Goal: Task Accomplishment & Management: Manage account settings

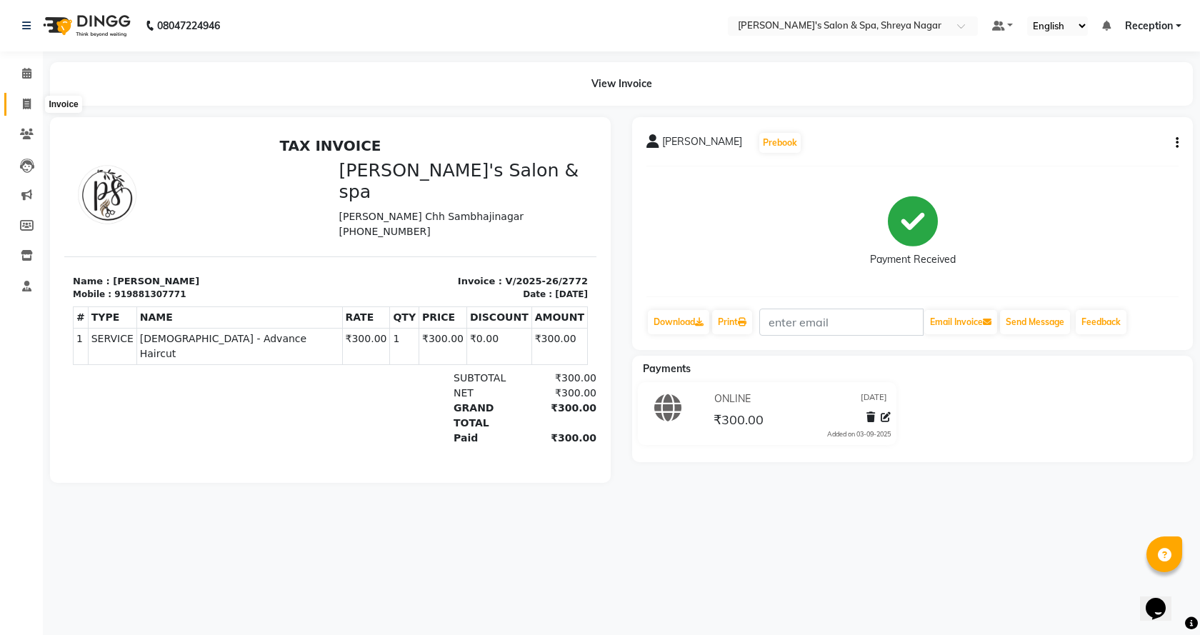
click at [29, 107] on icon at bounding box center [27, 104] width 8 height 11
select select "7591"
select select "service"
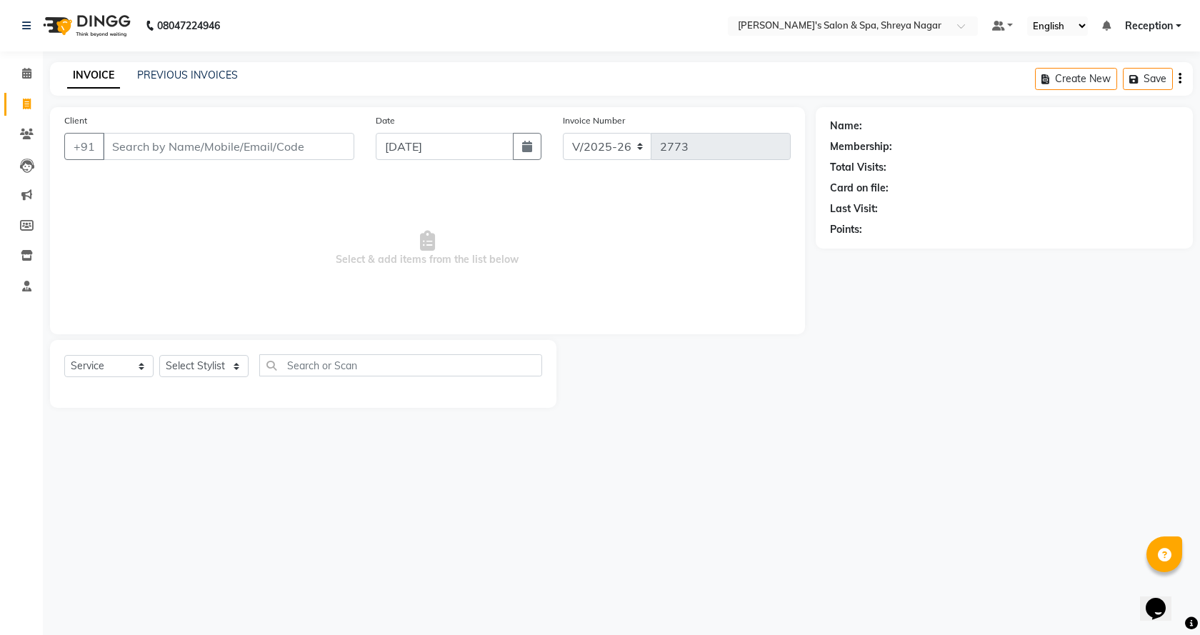
click at [193, 144] on input "Client" at bounding box center [228, 146] width 251 height 27
type input "v"
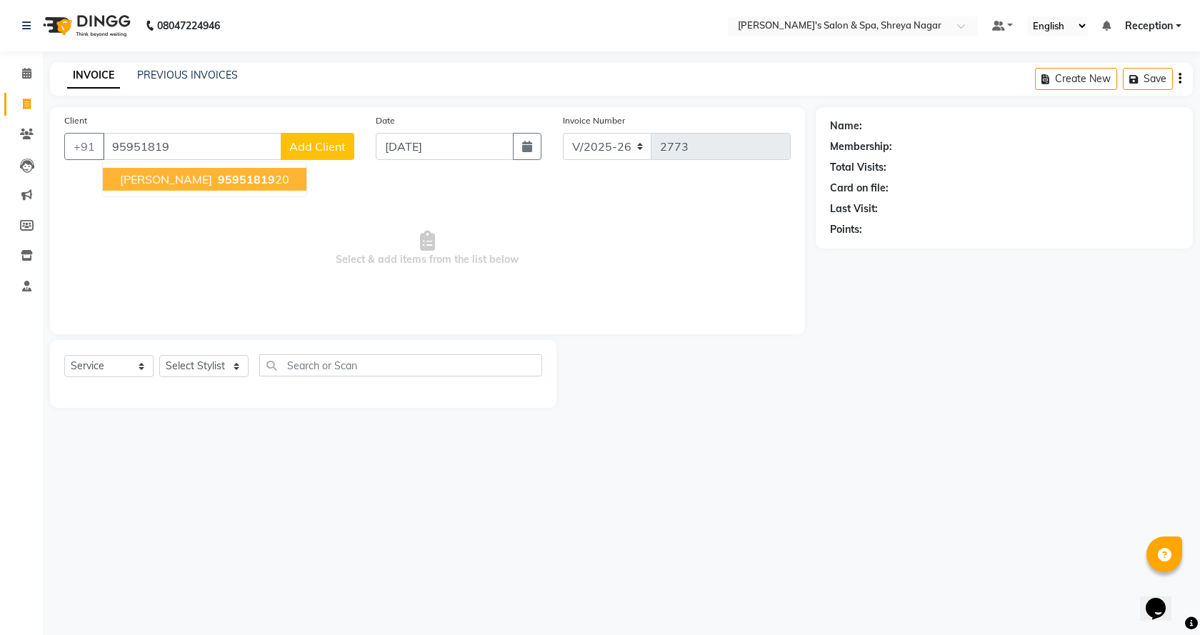
click at [196, 164] on ngb-typeahead-window "[PERSON_NAME] 95951819 20" at bounding box center [204, 179] width 205 height 36
click at [218, 177] on span "95951819" at bounding box center [246, 179] width 57 height 14
type input "9595181920"
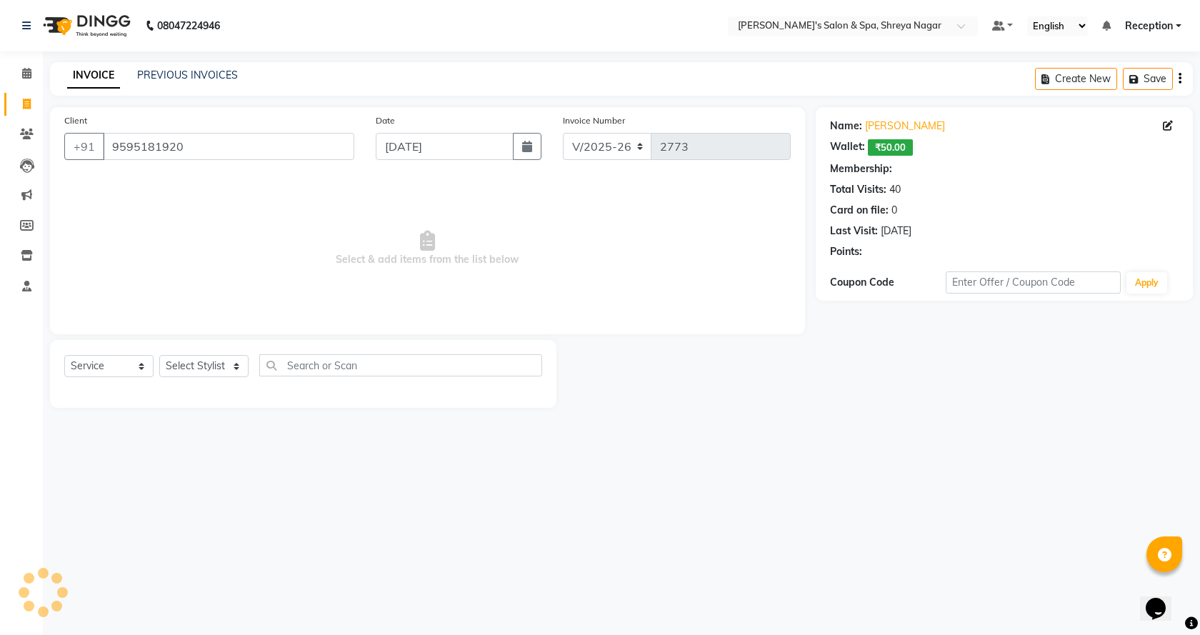
select select "1: Object"
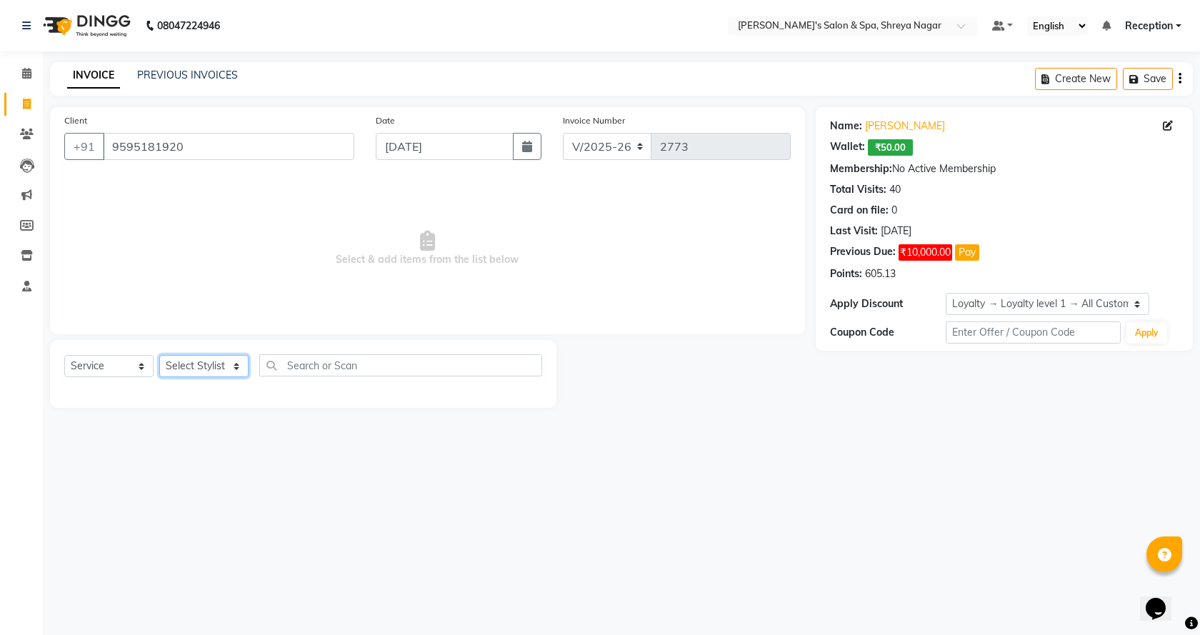
drag, startPoint x: 200, startPoint y: 362, endPoint x: 202, endPoint y: 371, distance: 8.8
click at [200, 362] on select "Select Stylist [PERSON_NAME] [PERSON_NAME] [PERSON_NAME] Product Reception" at bounding box center [203, 366] width 89 height 22
click at [964, 256] on button "Pay" at bounding box center [967, 252] width 24 height 16
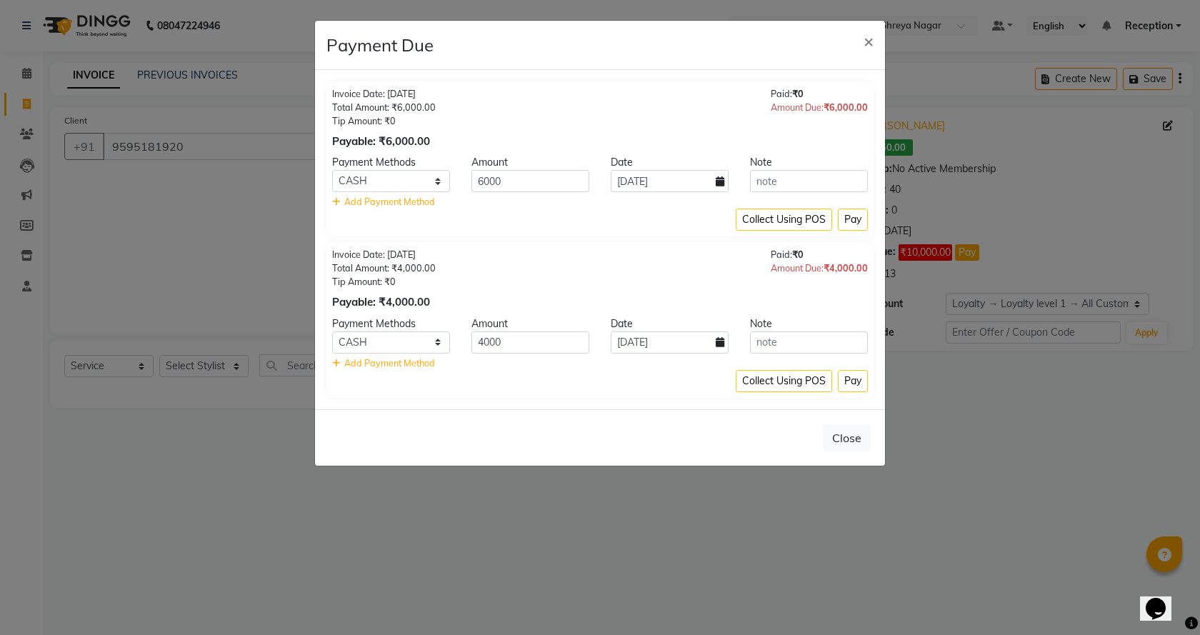
click at [1035, 444] on ngb-modal-window "Payment Due × Invoice Date: [DATE] Total Amount: ₹6,000.00 Tip Amount: ₹0 Payab…" at bounding box center [600, 317] width 1200 height 635
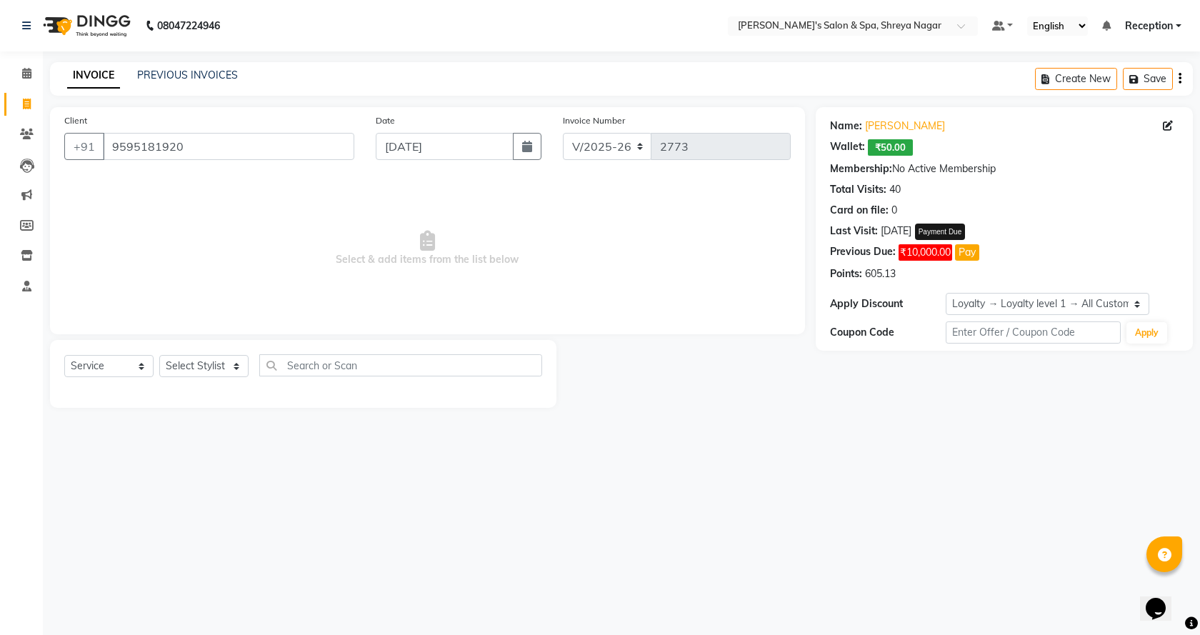
click at [963, 256] on button "Pay" at bounding box center [967, 252] width 24 height 16
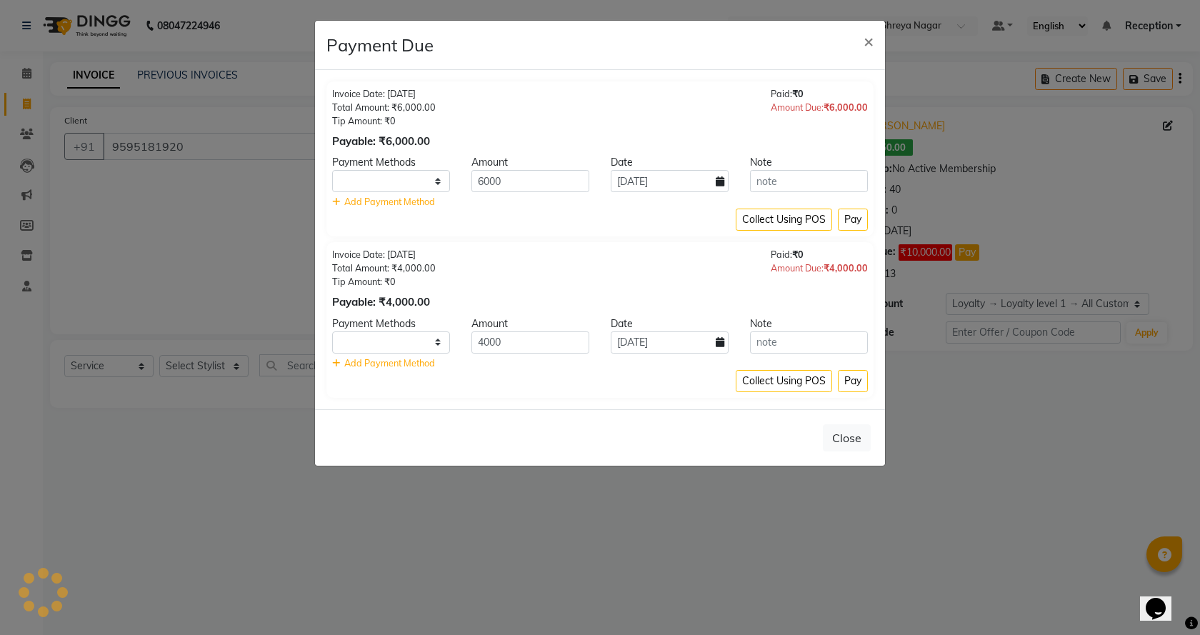
select select "1"
click at [369, 183] on select "CASH CARD ONLINE CUSTOM GPay PayTM PhonePe UPI NearBuy Loan BharatPay Cheque Mo…" at bounding box center [391, 181] width 118 height 22
select select "4"
click at [332, 170] on select "CASH CARD ONLINE CUSTOM GPay PayTM PhonePe UPI NearBuy Loan BharatPay Cheque Mo…" at bounding box center [391, 181] width 118 height 22
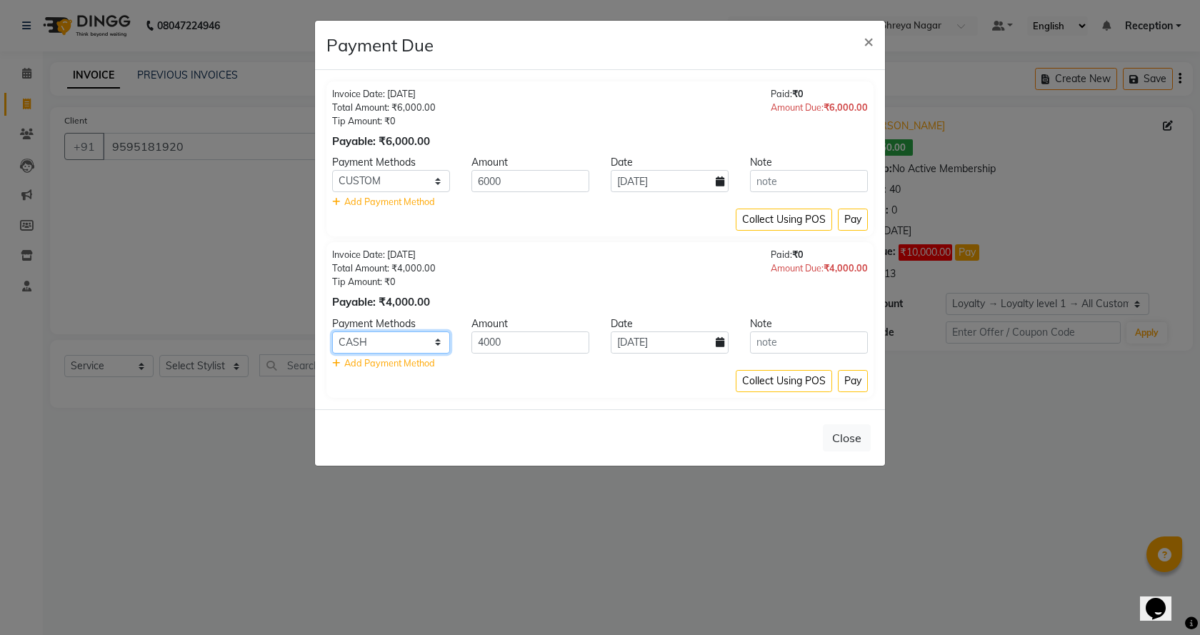
click at [388, 334] on select "CASH CARD ONLINE CUSTOM GPay PayTM PhonePe UPI NearBuy Loan BharatPay Cheque Mo…" at bounding box center [391, 342] width 118 height 22
select select "4"
click at [332, 331] on select "CASH CARD ONLINE CUSTOM GPay PayTM PhonePe UPI NearBuy Loan BharatPay Cheque Mo…" at bounding box center [391, 342] width 118 height 22
click at [857, 376] on button "Pay" at bounding box center [853, 381] width 30 height 22
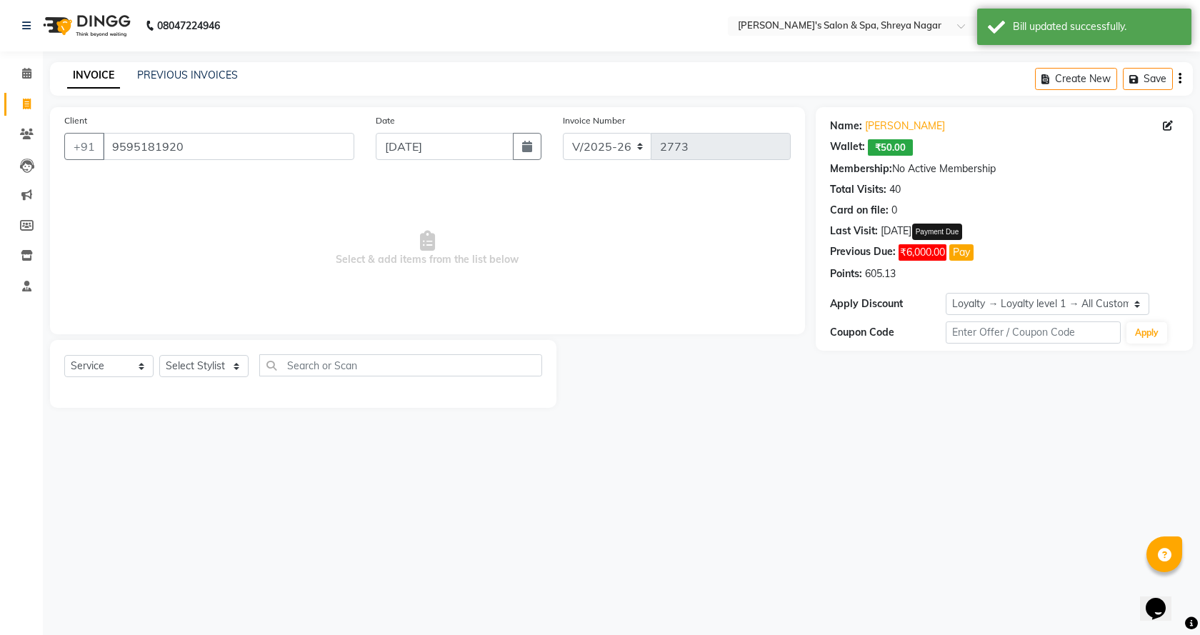
click at [968, 251] on button "Pay" at bounding box center [961, 252] width 24 height 16
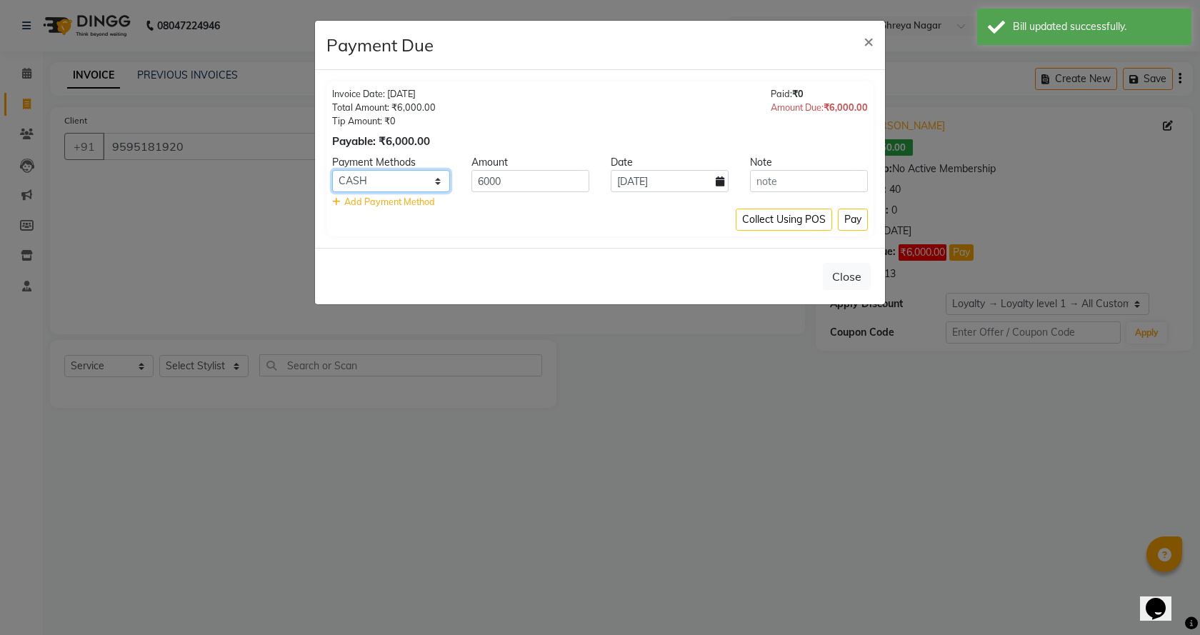
click at [430, 188] on select "CASH CARD ONLINE CUSTOM GPay PayTM PhonePe UPI NearBuy Loan BharatPay Cheque Mo…" at bounding box center [391, 181] width 118 height 22
select select "4"
click at [332, 170] on select "CASH CARD ONLINE CUSTOM GPay PayTM PhonePe UPI NearBuy Loan BharatPay Cheque Mo…" at bounding box center [391, 181] width 118 height 22
click at [860, 220] on button "Pay" at bounding box center [853, 220] width 30 height 22
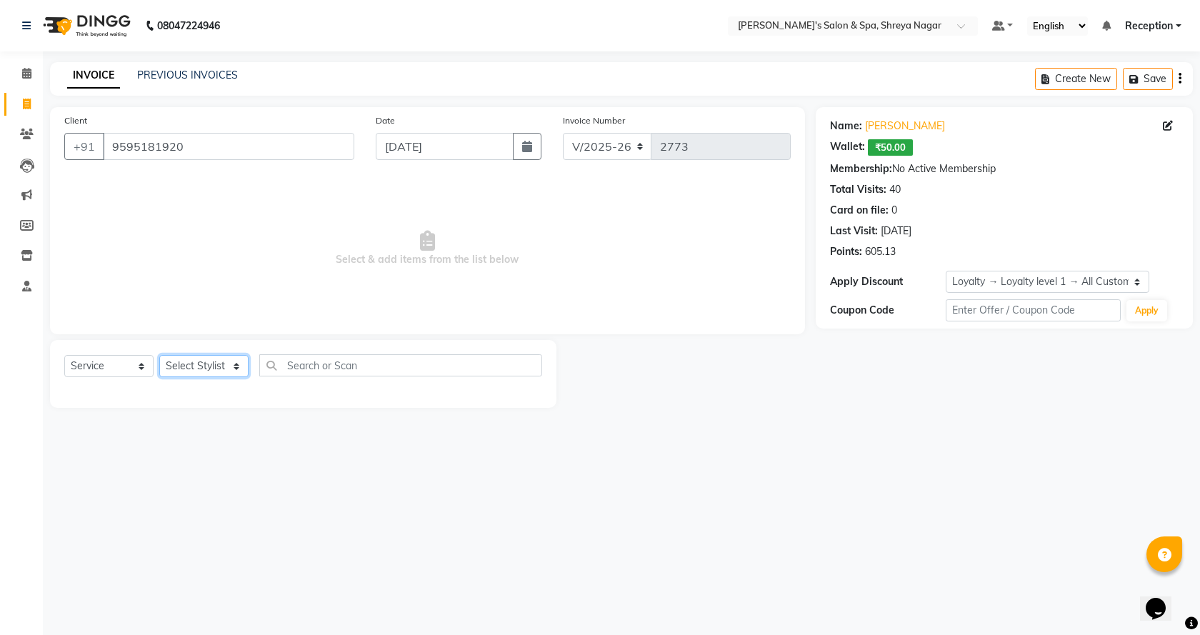
click at [199, 369] on select "Select Stylist [PERSON_NAME] [PERSON_NAME] [PERSON_NAME] Product Reception" at bounding box center [203, 366] width 89 height 22
select select "67478"
click at [159, 355] on select "Select Stylist [PERSON_NAME] [PERSON_NAME] [PERSON_NAME] Product Reception" at bounding box center [203, 366] width 89 height 22
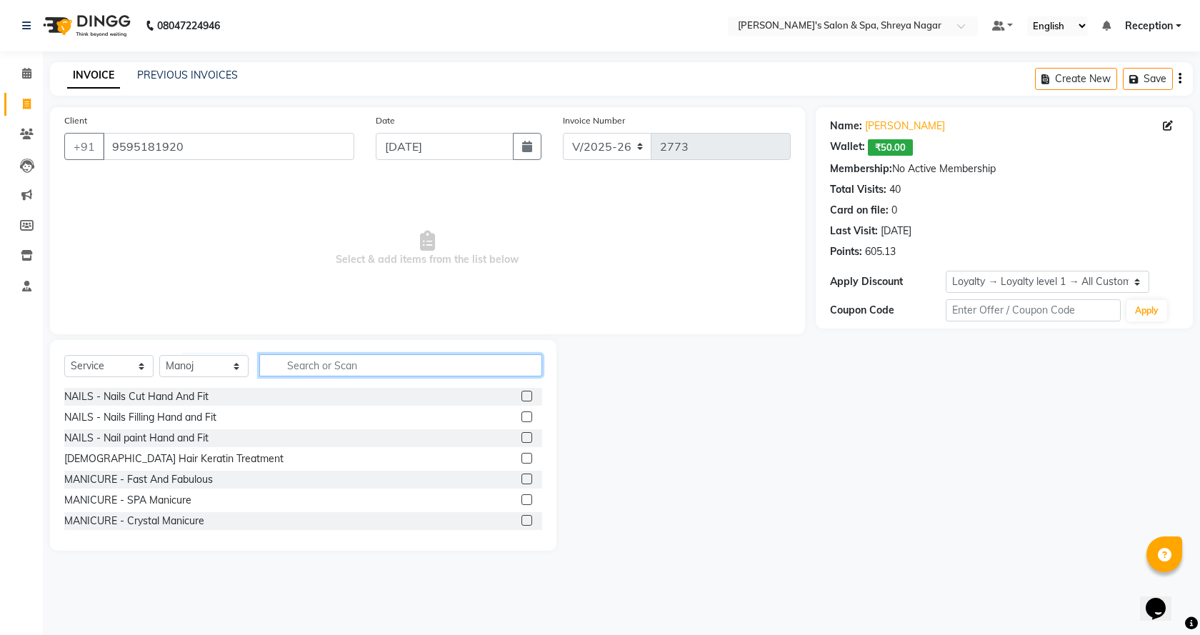
click at [325, 363] on input "text" at bounding box center [400, 365] width 283 height 22
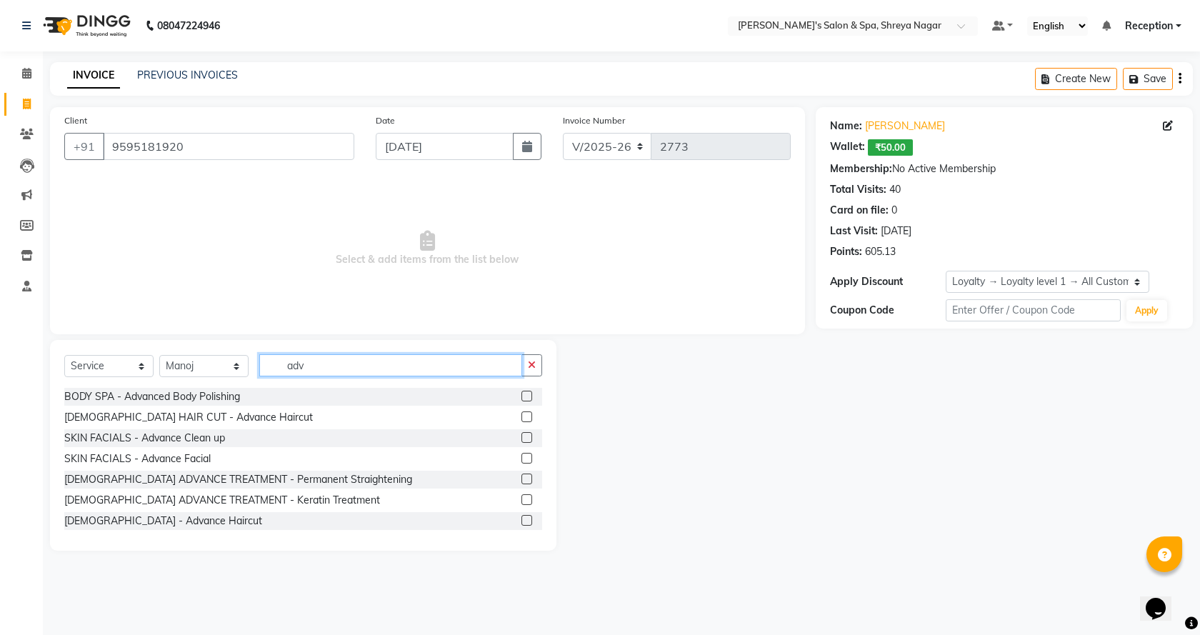
type input "adv"
click at [521, 521] on label at bounding box center [526, 520] width 11 height 11
click at [521, 521] on input "checkbox" at bounding box center [525, 520] width 9 height 9
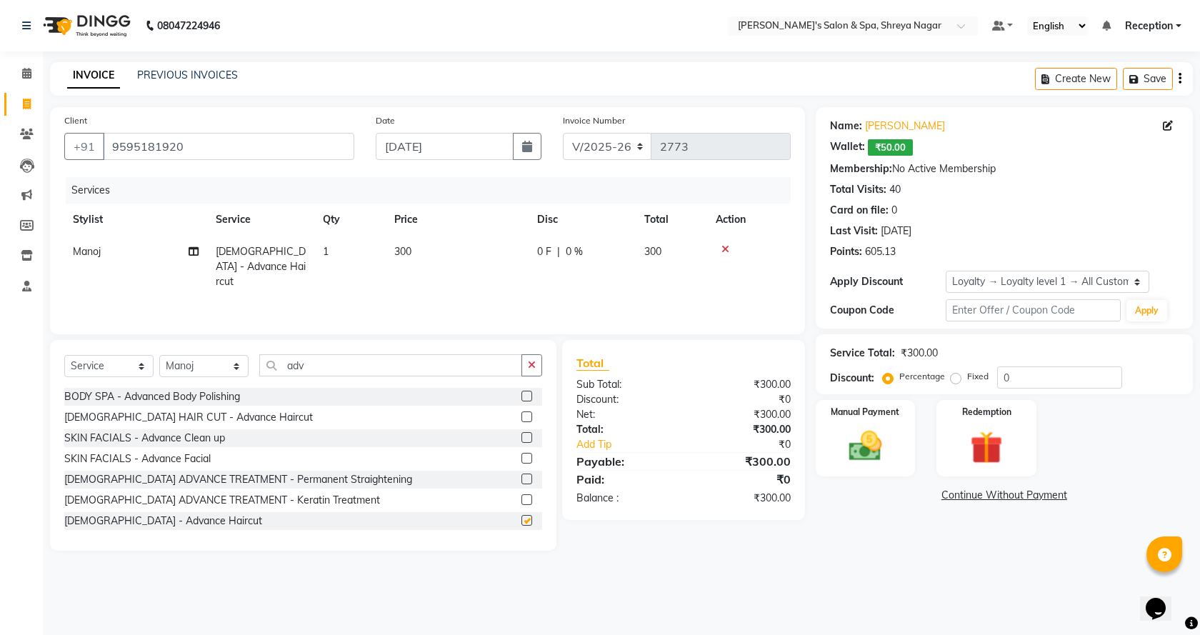
checkbox input "false"
drag, startPoint x: 284, startPoint y: 368, endPoint x: 401, endPoint y: 363, distance: 116.5
click at [401, 363] on input "adv" at bounding box center [390, 365] width 263 height 22
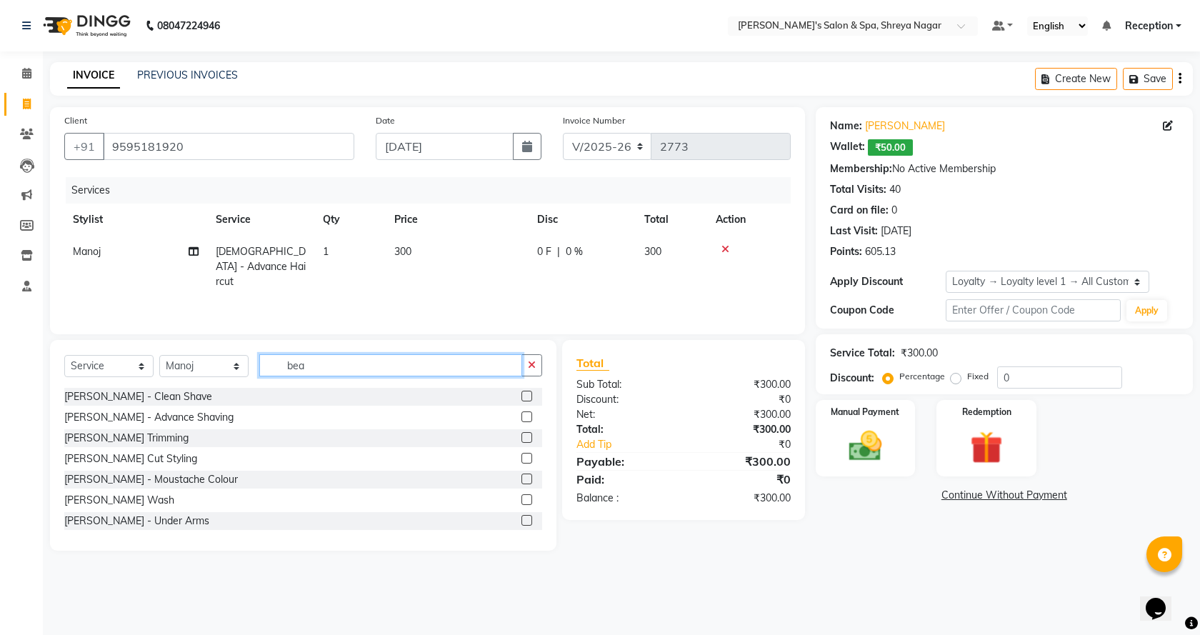
type input "bea"
click at [521, 458] on label at bounding box center [526, 458] width 11 height 11
click at [521, 458] on input "checkbox" at bounding box center [525, 458] width 9 height 9
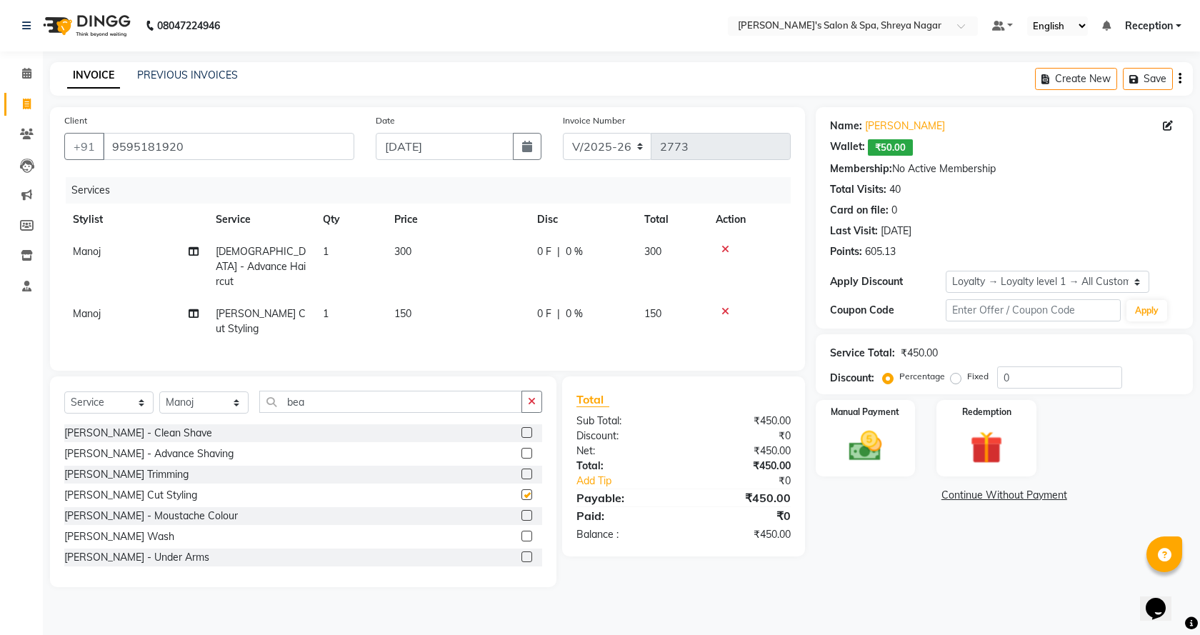
checkbox input "false"
drag, startPoint x: 284, startPoint y: 396, endPoint x: 398, endPoint y: 403, distance: 113.7
click at [398, 403] on input "bea" at bounding box center [390, 402] width 263 height 22
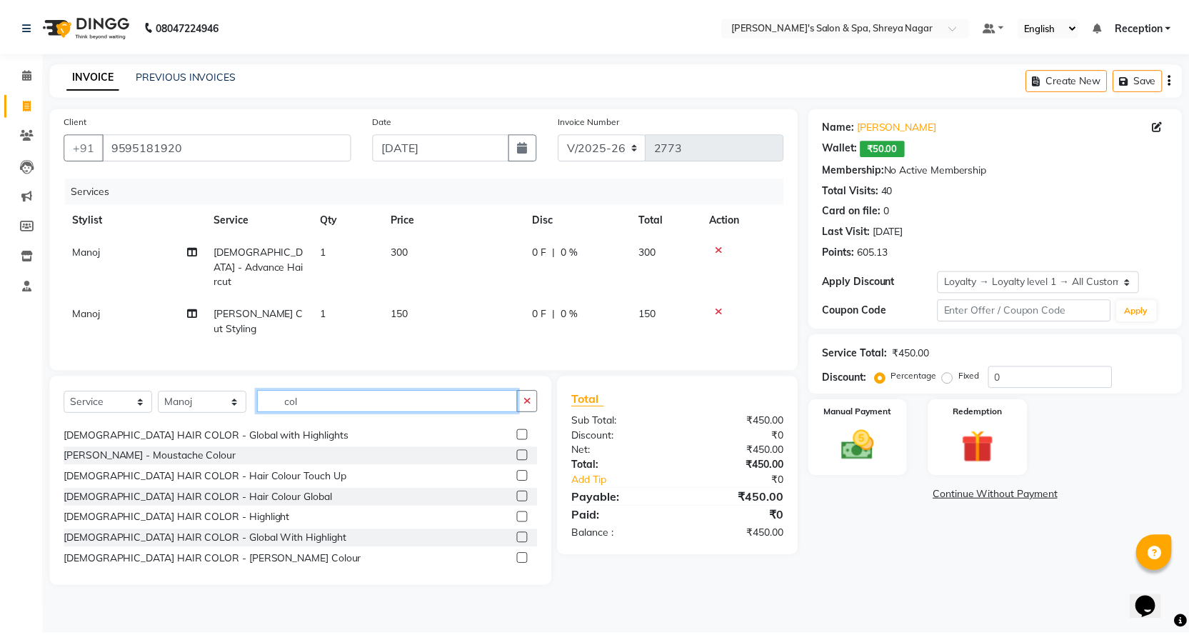
scroll to position [143, 0]
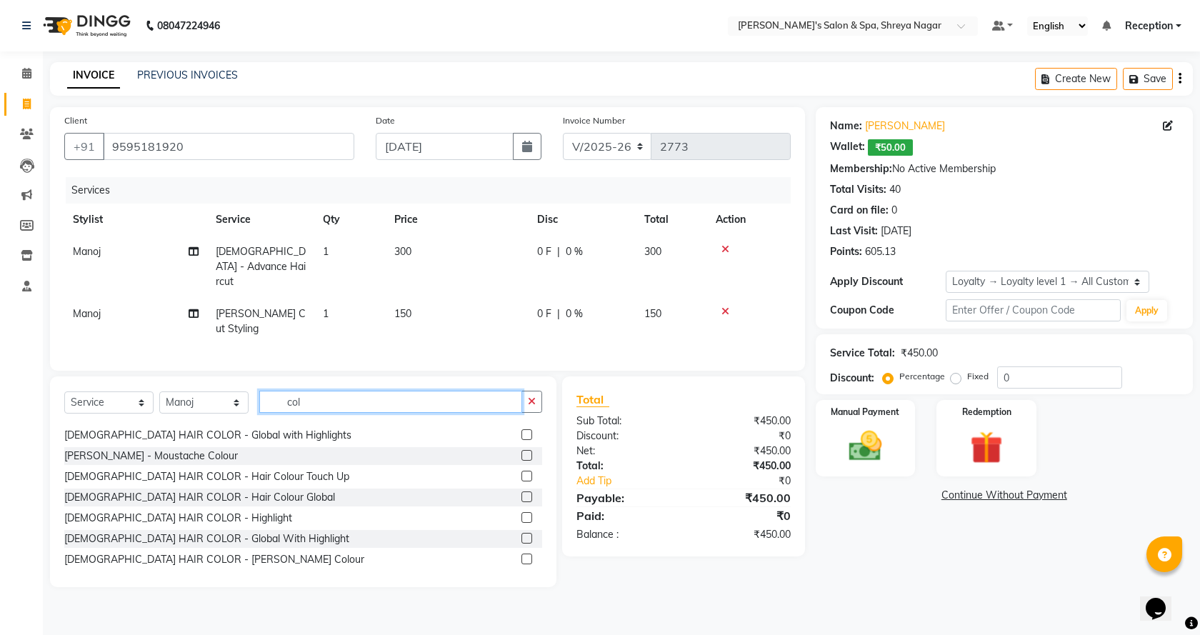
type input "col"
click at [521, 491] on label at bounding box center [526, 496] width 11 height 11
click at [521, 493] on input "checkbox" at bounding box center [525, 497] width 9 height 9
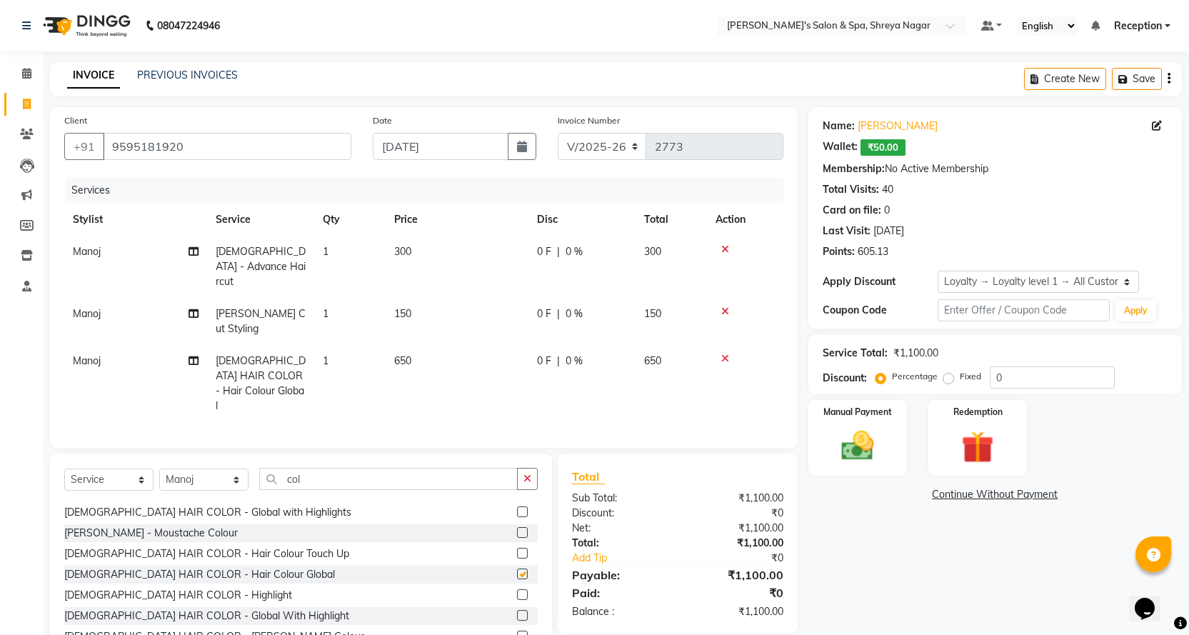
checkbox input "false"
click at [428, 345] on td "650" at bounding box center [457, 383] width 143 height 77
select select "67478"
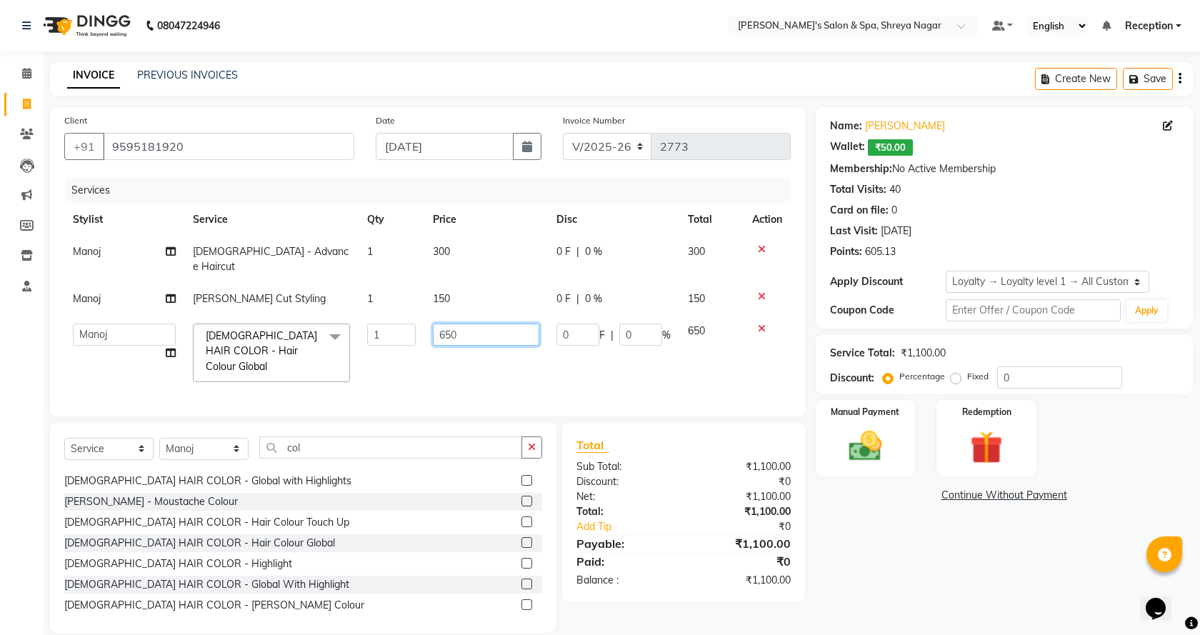
click at [488, 328] on input "650" at bounding box center [486, 334] width 106 height 22
type input "6"
type input "1200"
click at [854, 539] on div "Name: [PERSON_NAME]: ₹50.00 Membership: No Active Membership Total Visits: 40 C…" at bounding box center [1010, 370] width 388 height 526
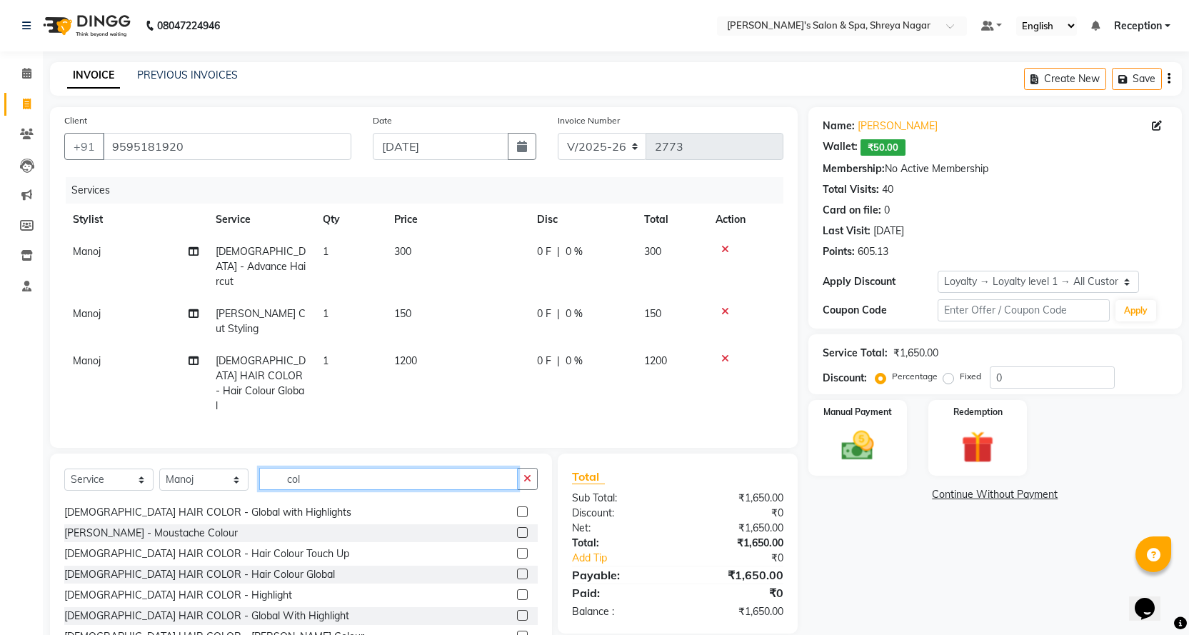
drag, startPoint x: 284, startPoint y: 462, endPoint x: 351, endPoint y: 456, distance: 66.7
click at [351, 468] on input "col" at bounding box center [388, 479] width 259 height 22
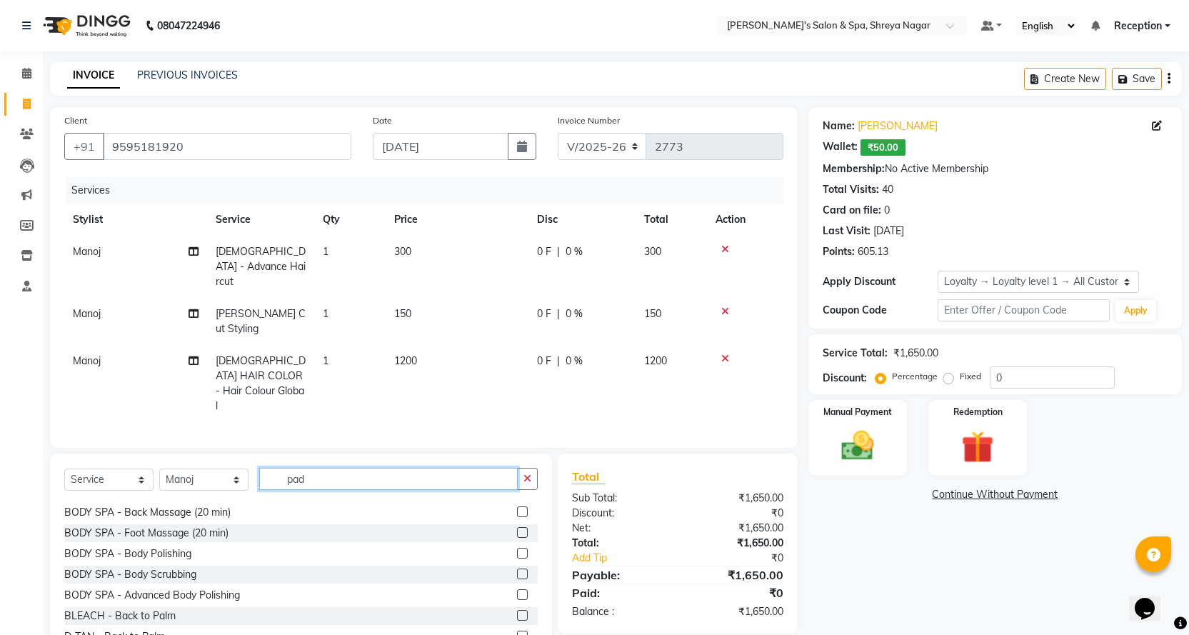
scroll to position [0, 0]
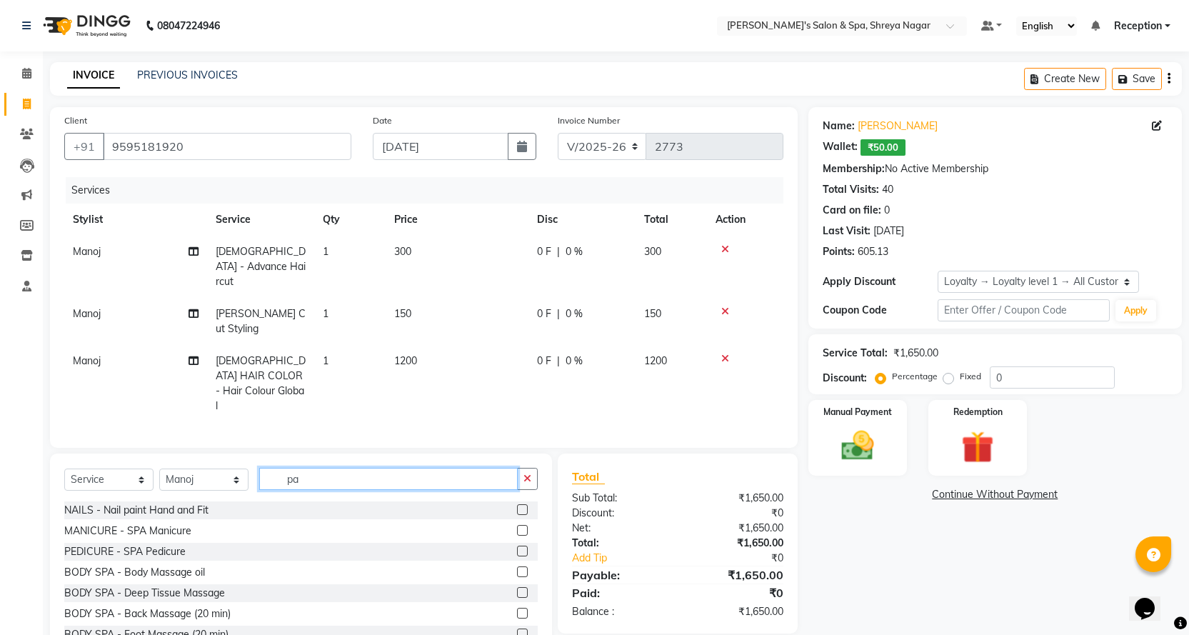
type input "pa"
click at [517, 546] on label at bounding box center [522, 551] width 11 height 11
click at [517, 547] on input "checkbox" at bounding box center [521, 551] width 9 height 9
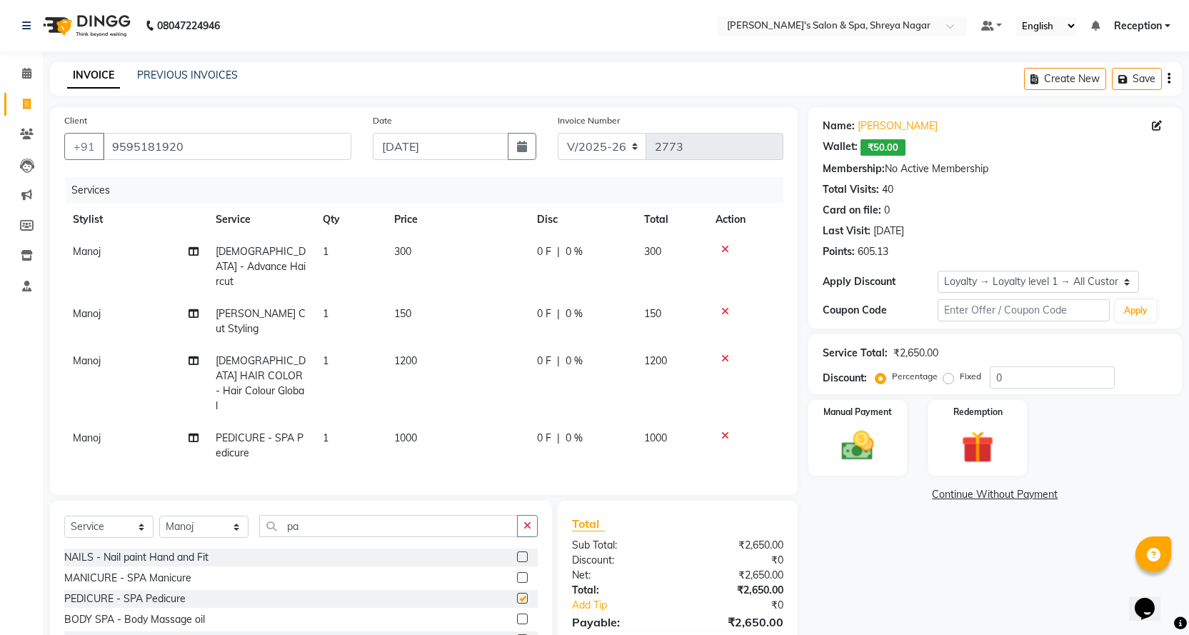
checkbox input "false"
click at [443, 422] on td "1000" at bounding box center [457, 445] width 143 height 47
select select "67478"
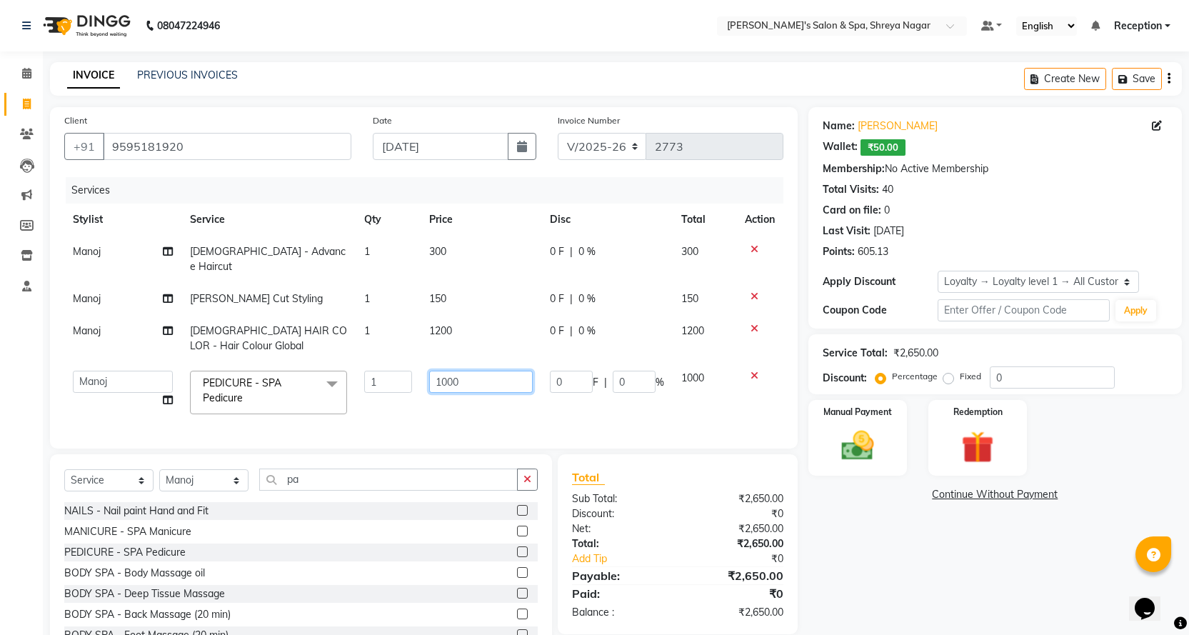
click at [513, 371] on input "1000" at bounding box center [481, 382] width 104 height 22
type input "1500"
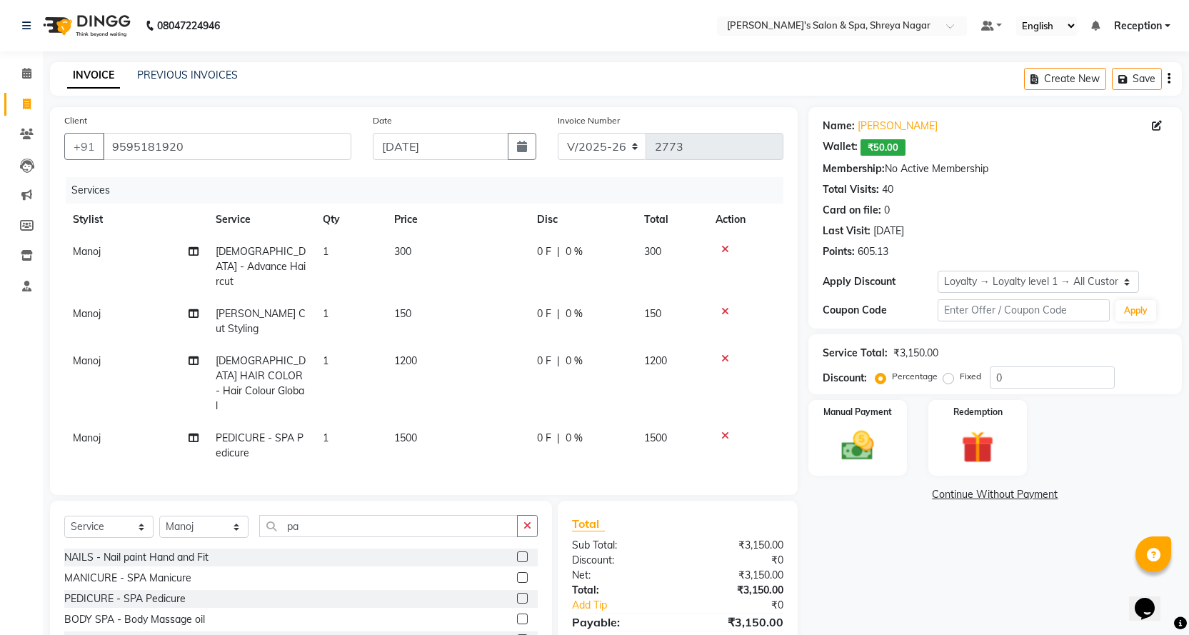
click at [871, 556] on div "Name: [PERSON_NAME]: ₹50.00 Membership: No Active Membership Total Visits: 40 C…" at bounding box center [1000, 409] width 384 height 604
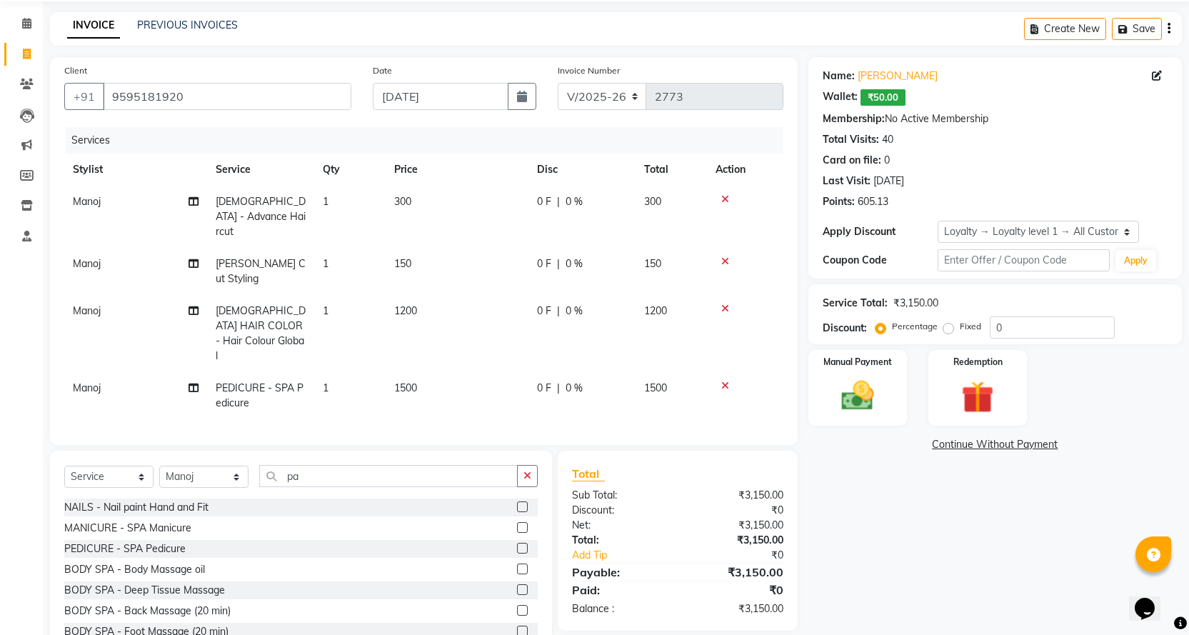
scroll to position [79, 0]
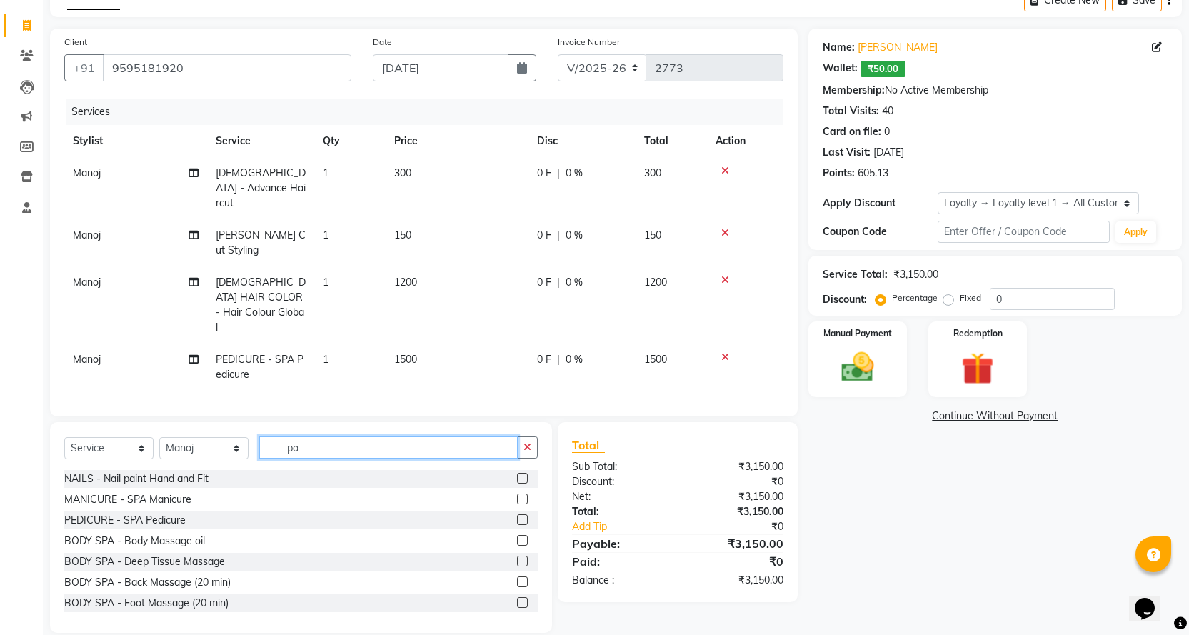
drag, startPoint x: 280, startPoint y: 431, endPoint x: 368, endPoint y: 432, distance: 88.6
click at [368, 436] on input "pa" at bounding box center [388, 447] width 259 height 22
type input "bea"
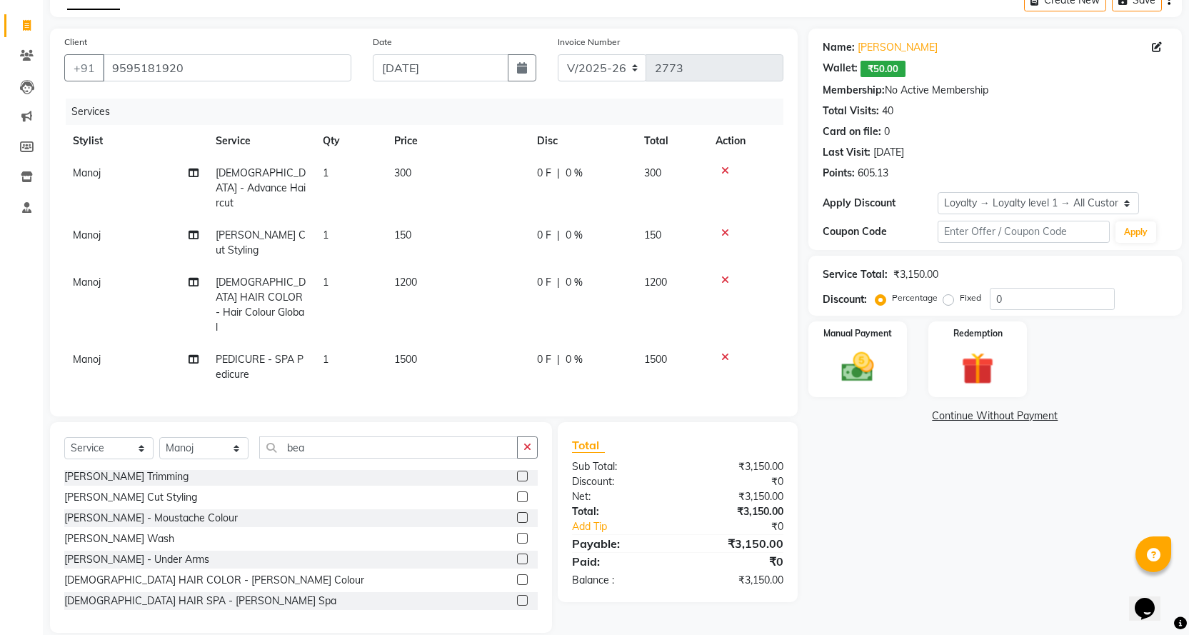
click at [517, 574] on label at bounding box center [522, 579] width 11 height 11
click at [517, 576] on input "checkbox" at bounding box center [521, 580] width 9 height 9
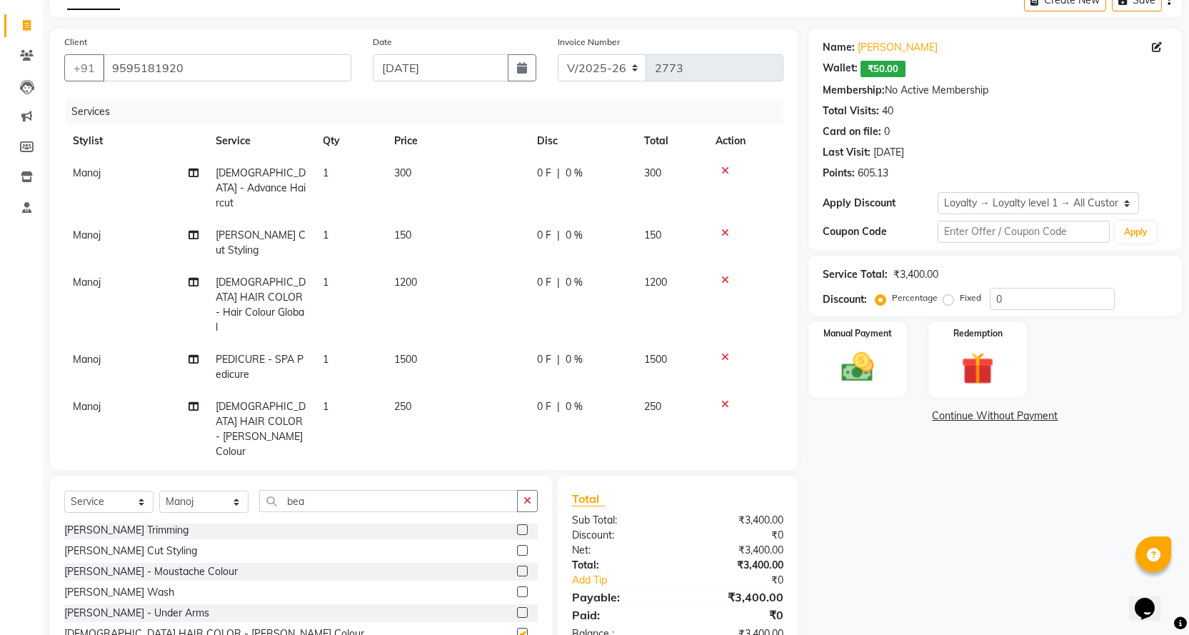
checkbox input "false"
click at [451, 391] on td "250" at bounding box center [457, 429] width 143 height 77
select select "67478"
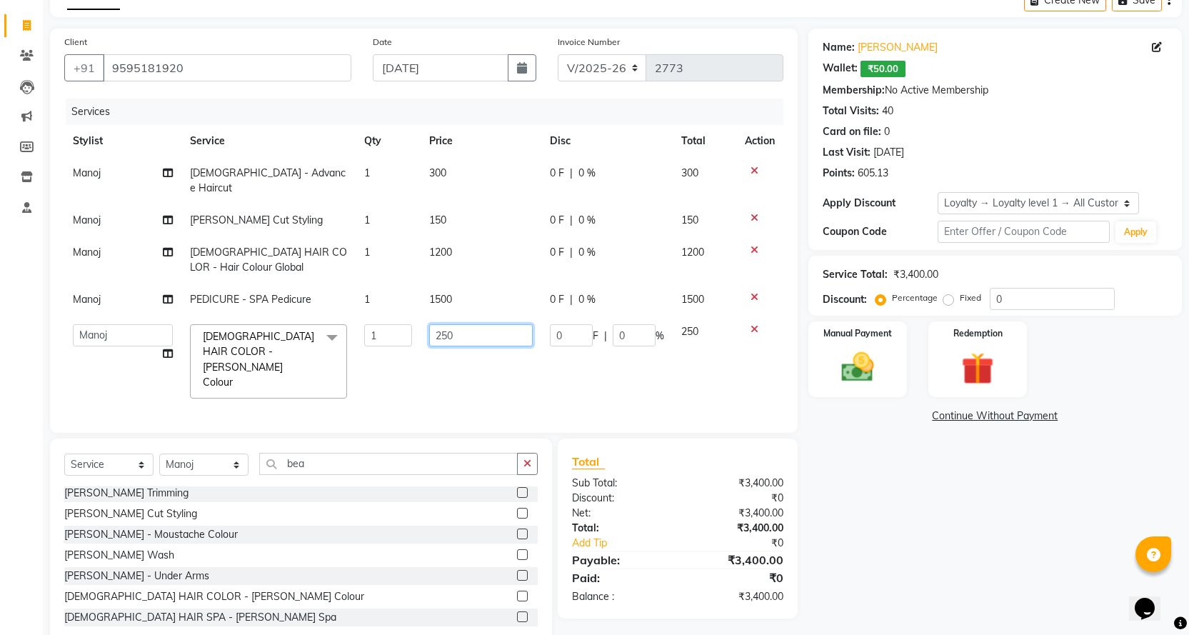
click at [473, 324] on input "250" at bounding box center [481, 335] width 104 height 22
type input "2"
type input "500"
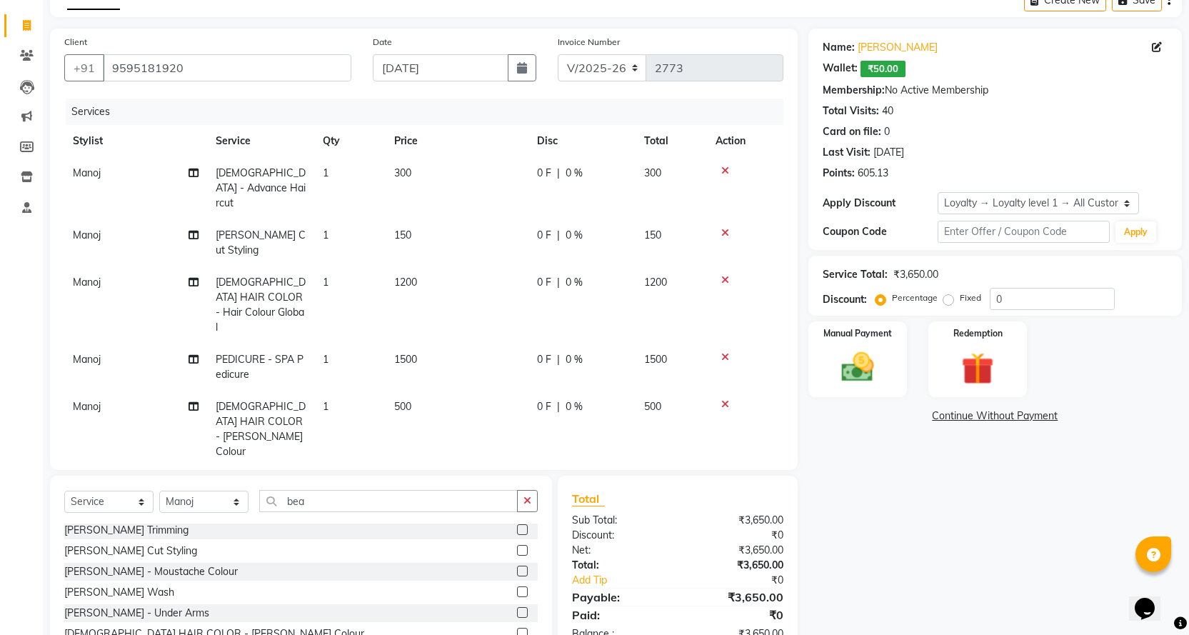
click at [913, 551] on div "Name: [PERSON_NAME]: ₹50.00 Membership: No Active Membership Total Visits: 40 C…" at bounding box center [1000, 358] width 384 height 658
drag, startPoint x: 279, startPoint y: 472, endPoint x: 353, endPoint y: 481, distance: 74.8
click at [353, 490] on input "bea" at bounding box center [388, 501] width 259 height 22
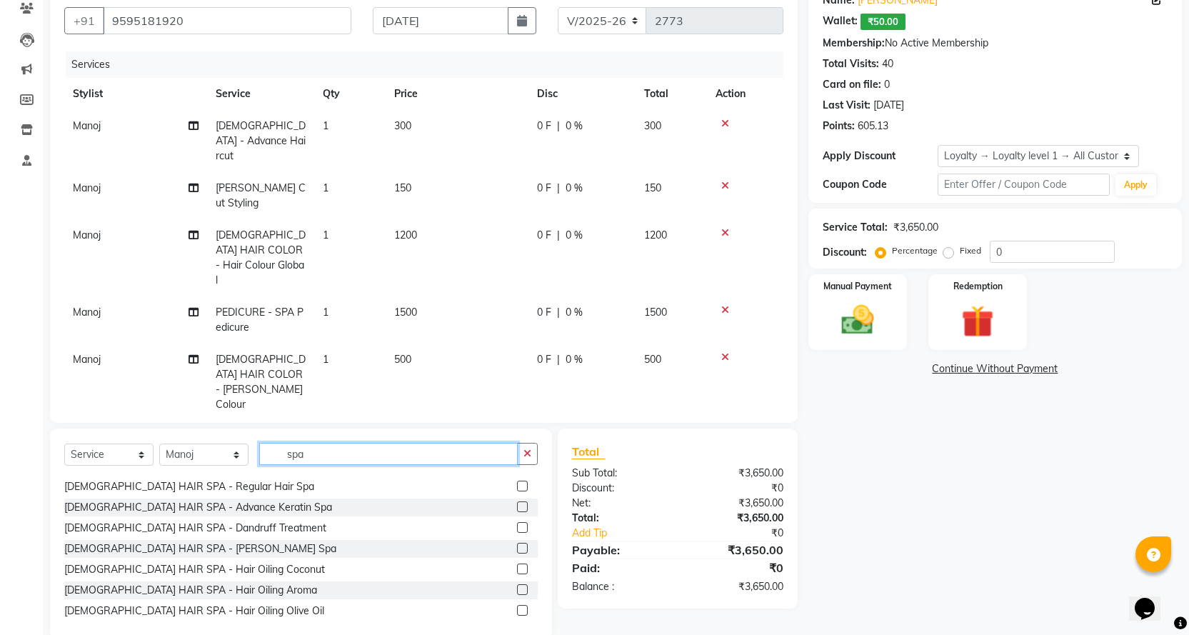
scroll to position [437, 0]
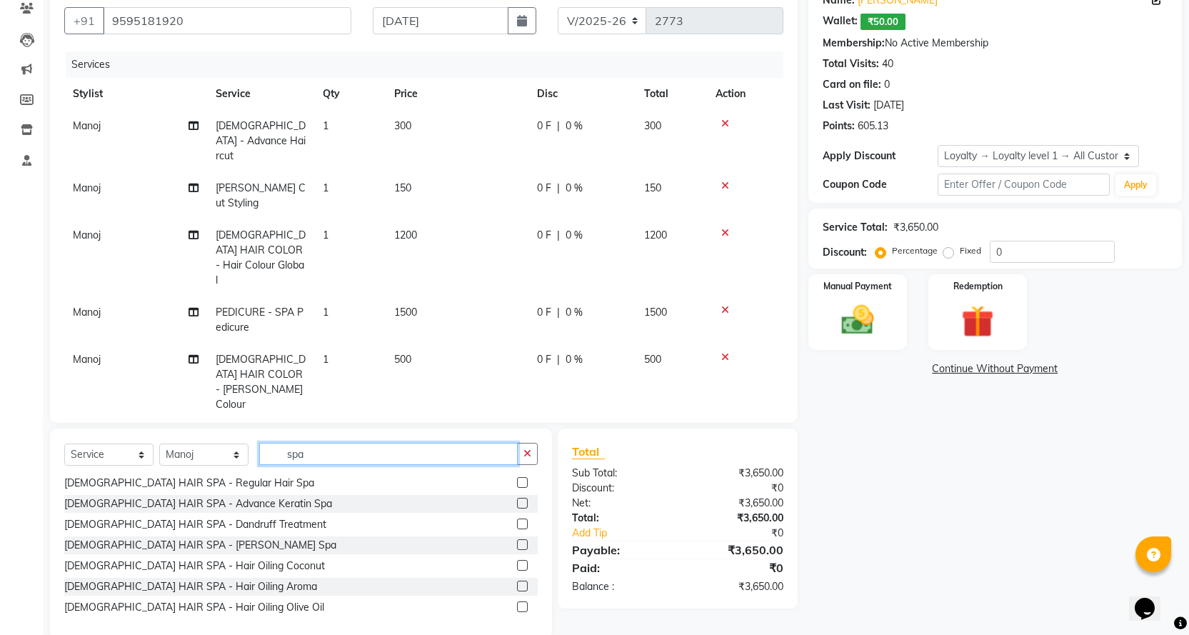
type input "spa"
click at [517, 560] on label at bounding box center [522, 565] width 11 height 11
click at [517, 561] on input "checkbox" at bounding box center [521, 565] width 9 height 9
checkbox input "false"
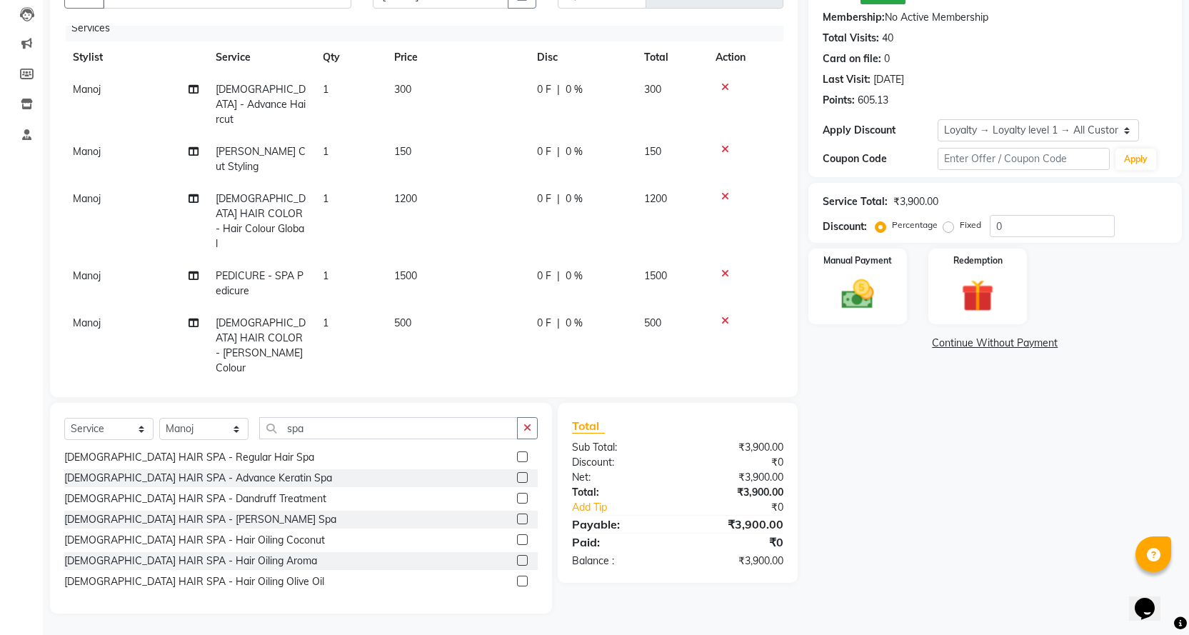
scroll to position [21, 0]
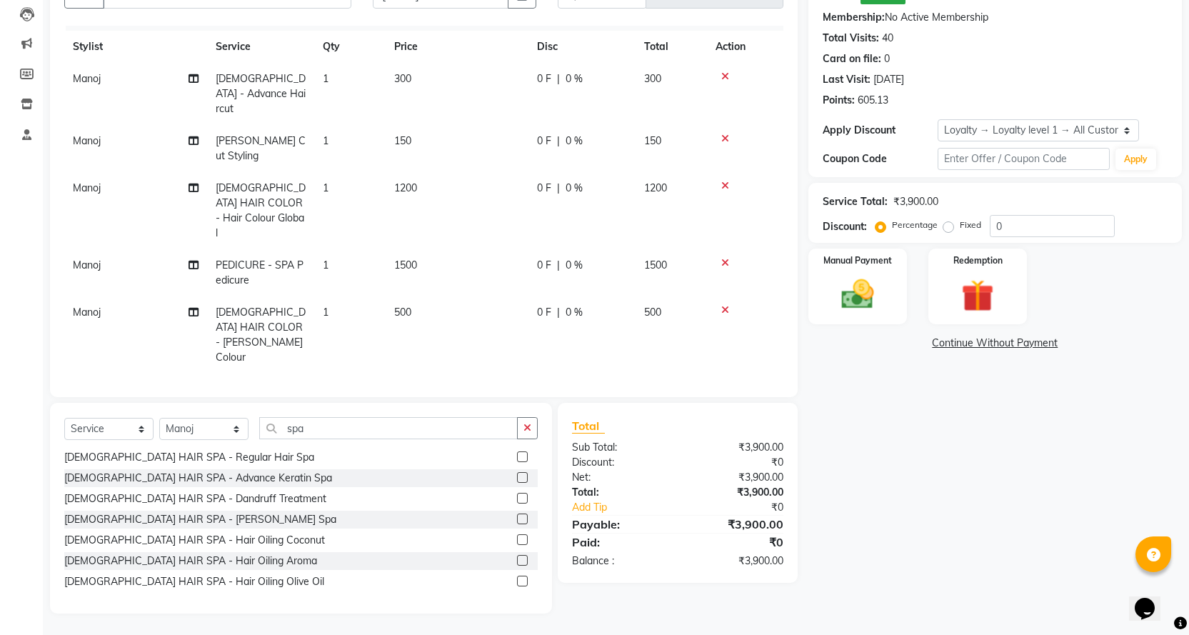
click at [446, 172] on td "1200" at bounding box center [457, 210] width 143 height 77
select select "67478"
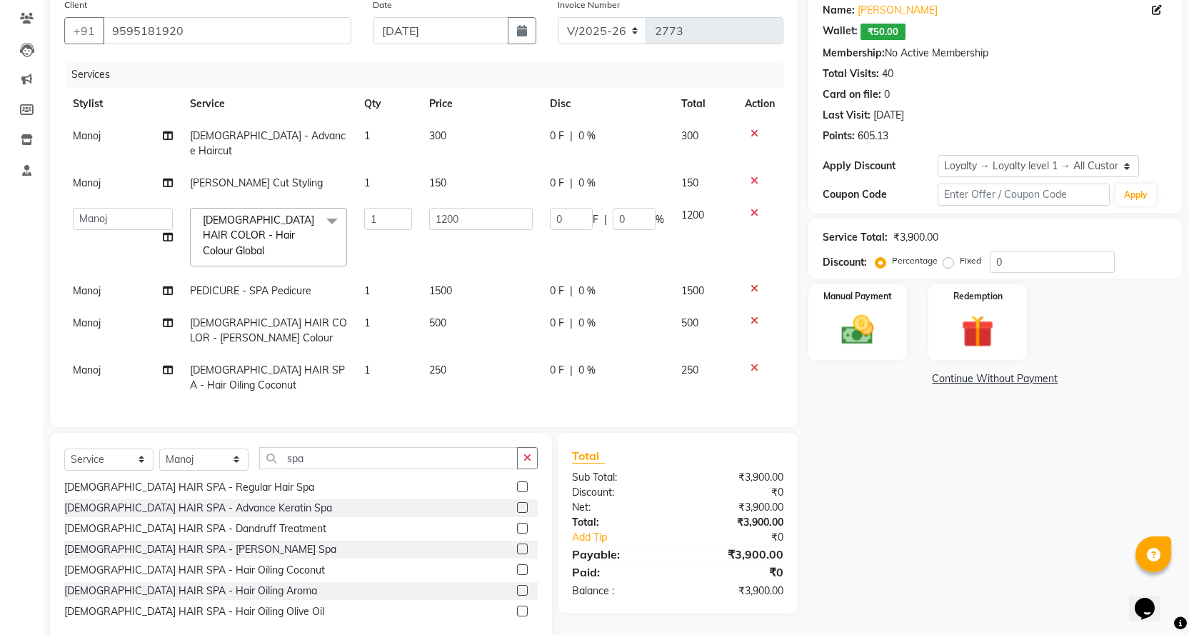
scroll to position [126, 0]
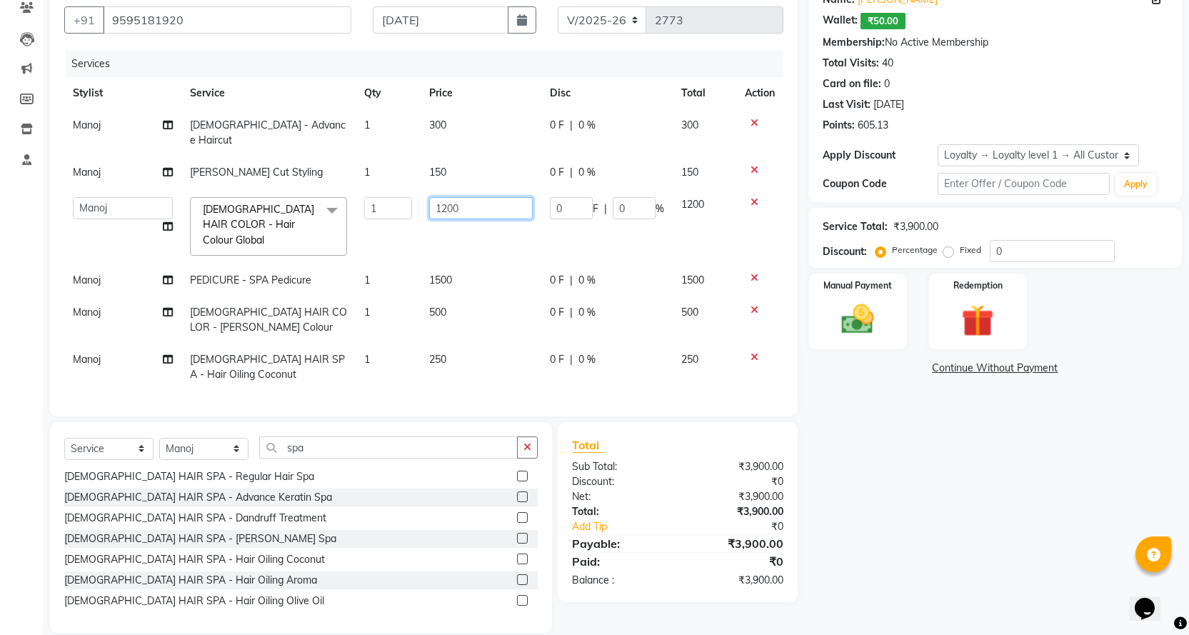
click at [477, 199] on input "1200" at bounding box center [481, 208] width 104 height 22
type input "1000"
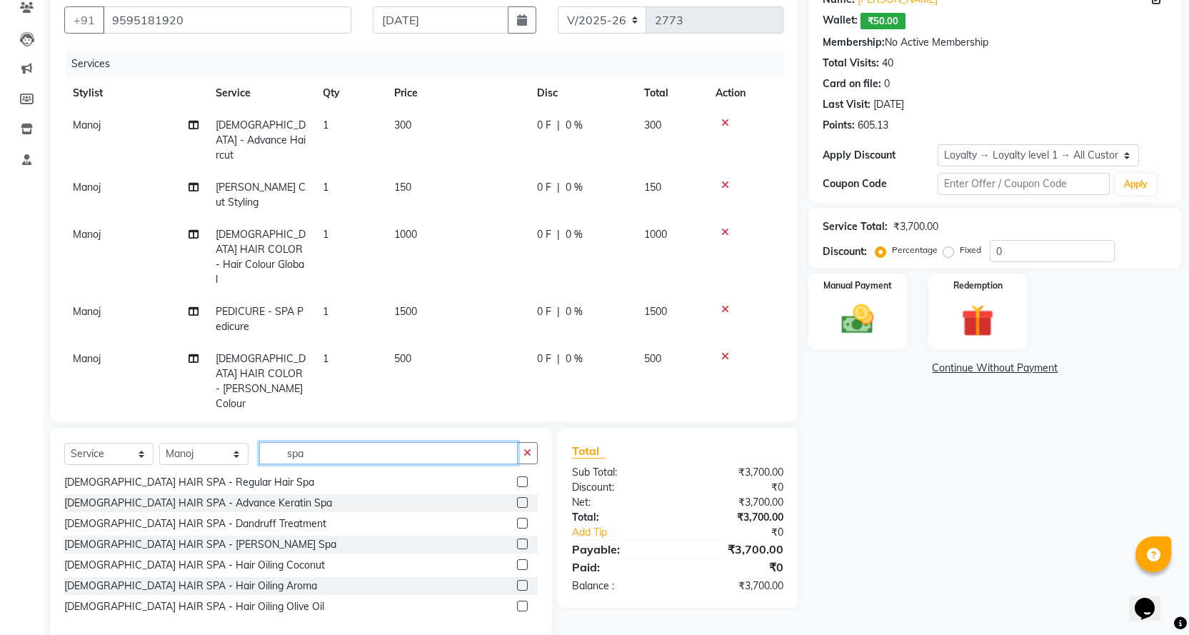
drag, startPoint x: 283, startPoint y: 431, endPoint x: 346, endPoint y: 433, distance: 62.9
click at [346, 433] on div "Select Service Product Membership Package Voucher Prepaid Gift Card Select Styl…" at bounding box center [301, 533] width 502 height 211
type input "d"
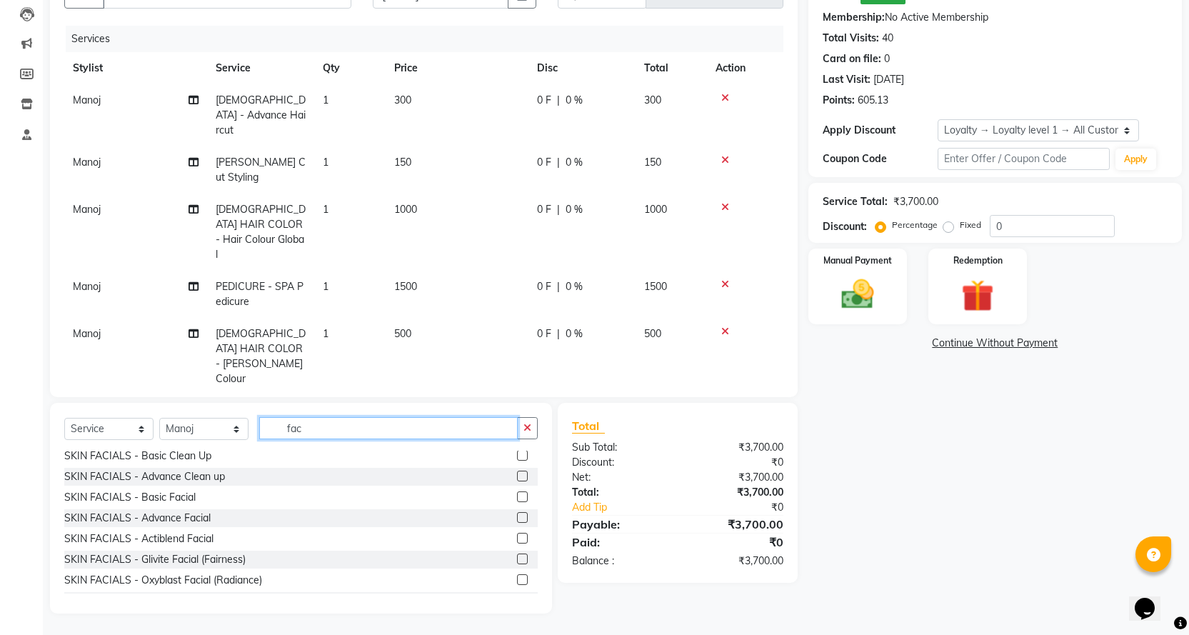
scroll to position [0, 0]
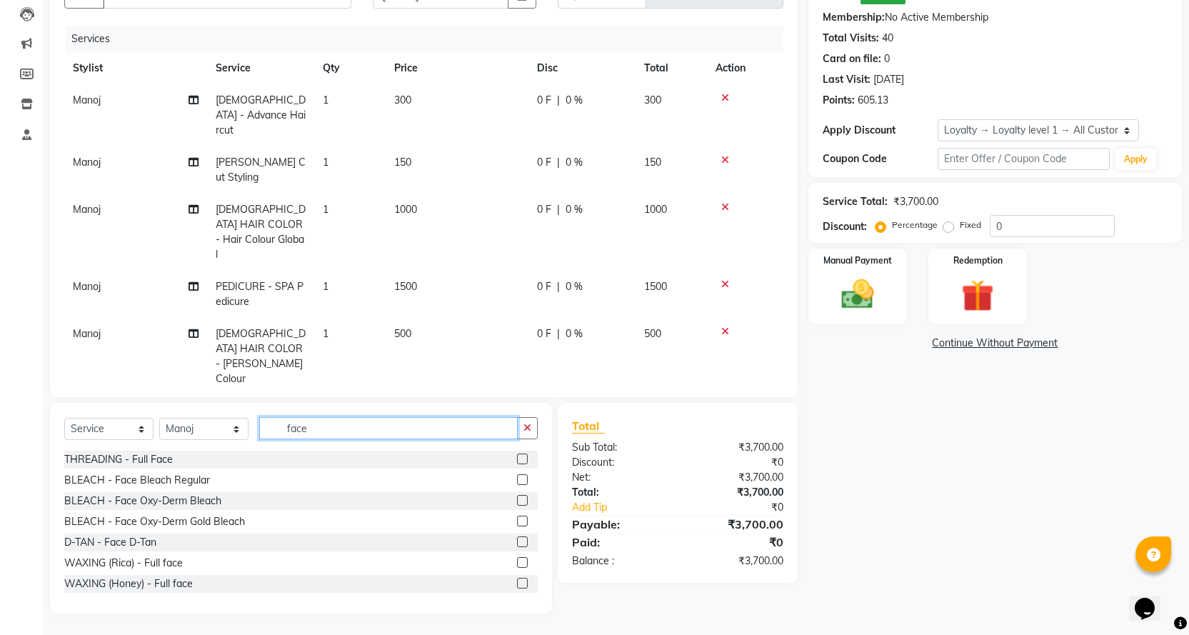
type input "face"
click at [517, 541] on label at bounding box center [522, 541] width 11 height 11
click at [517, 541] on input "checkbox" at bounding box center [521, 542] width 9 height 9
checkbox input "false"
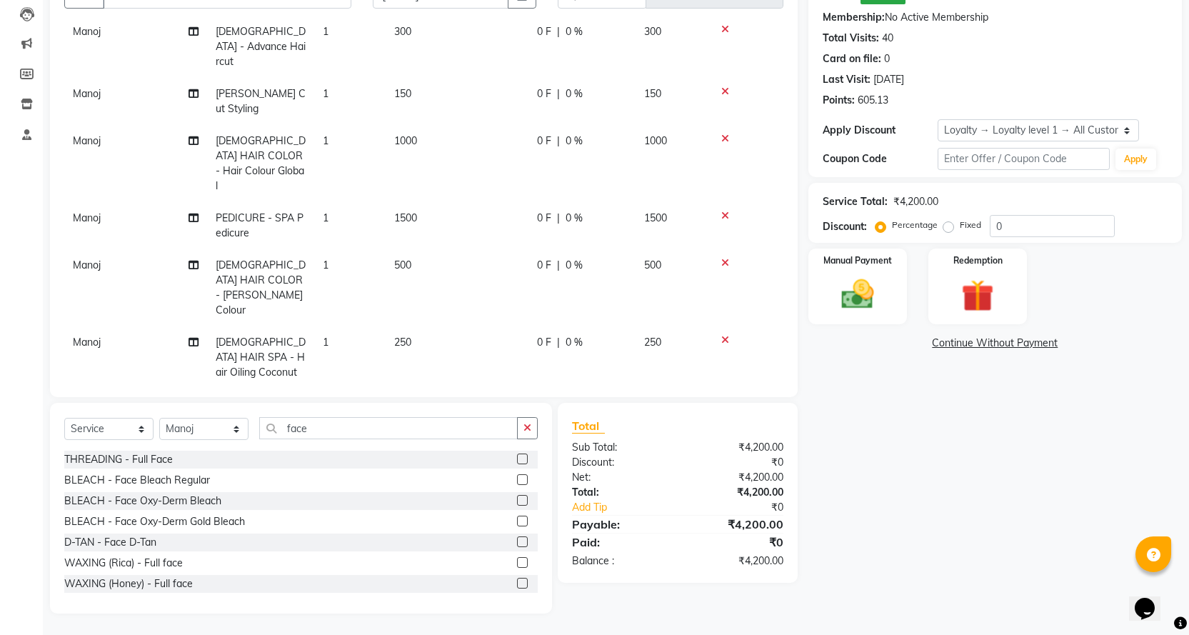
click at [418, 388] on td "500" at bounding box center [457, 411] width 143 height 47
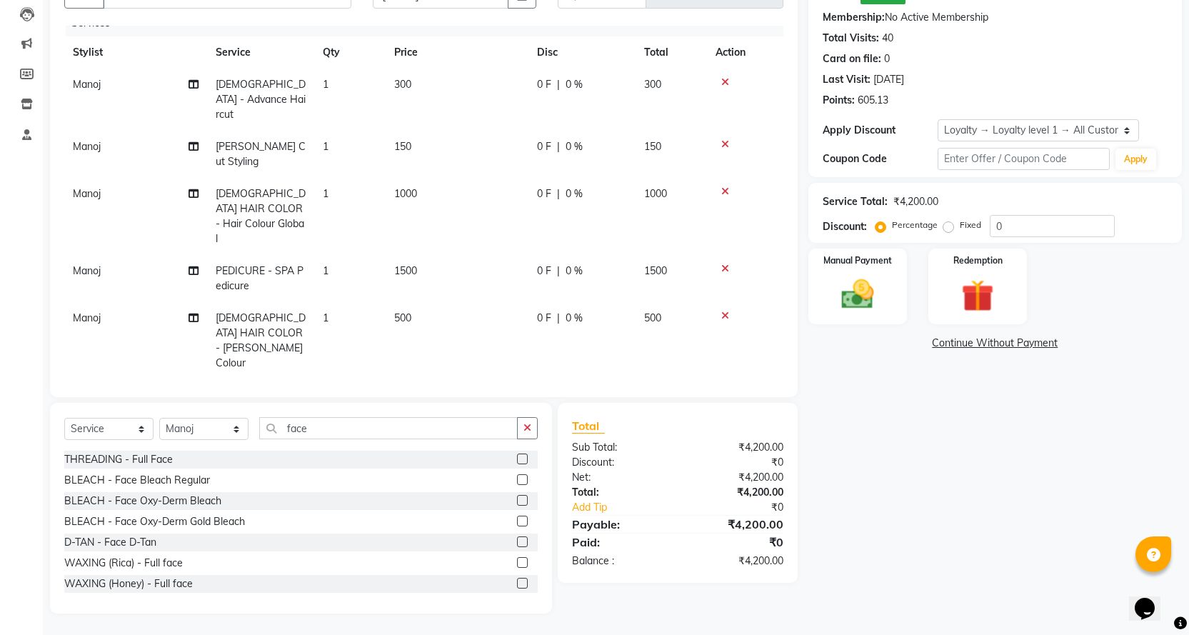
select select "67478"
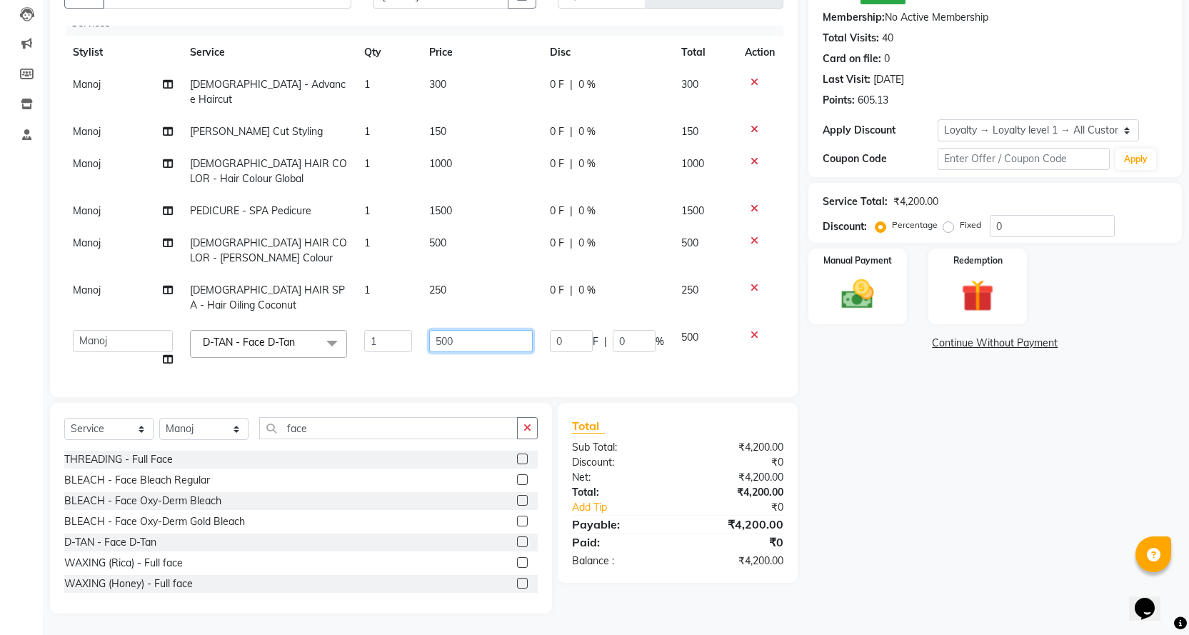
drag, startPoint x: 463, startPoint y: 327, endPoint x: 448, endPoint y: 351, distance: 28.9
click at [468, 330] on input "500" at bounding box center [481, 341] width 104 height 22
type input "5"
type input "300"
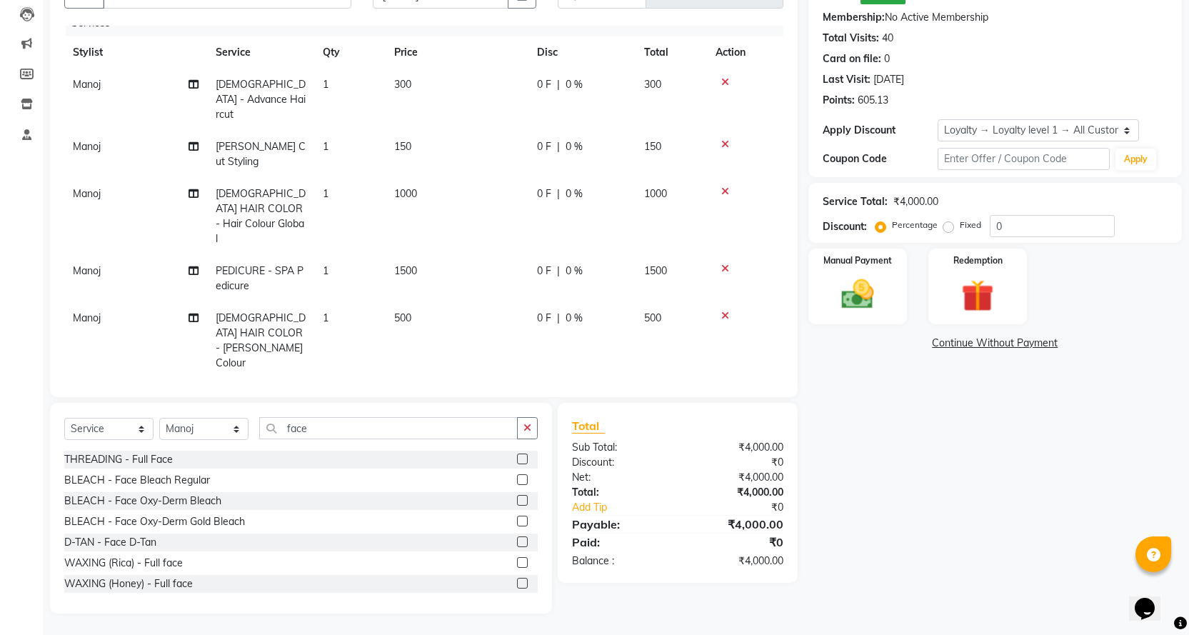
click at [898, 503] on div "Name: [PERSON_NAME]: ₹50.00 Membership: No Active Membership Total Visits: 40 C…" at bounding box center [1000, 285] width 384 height 658
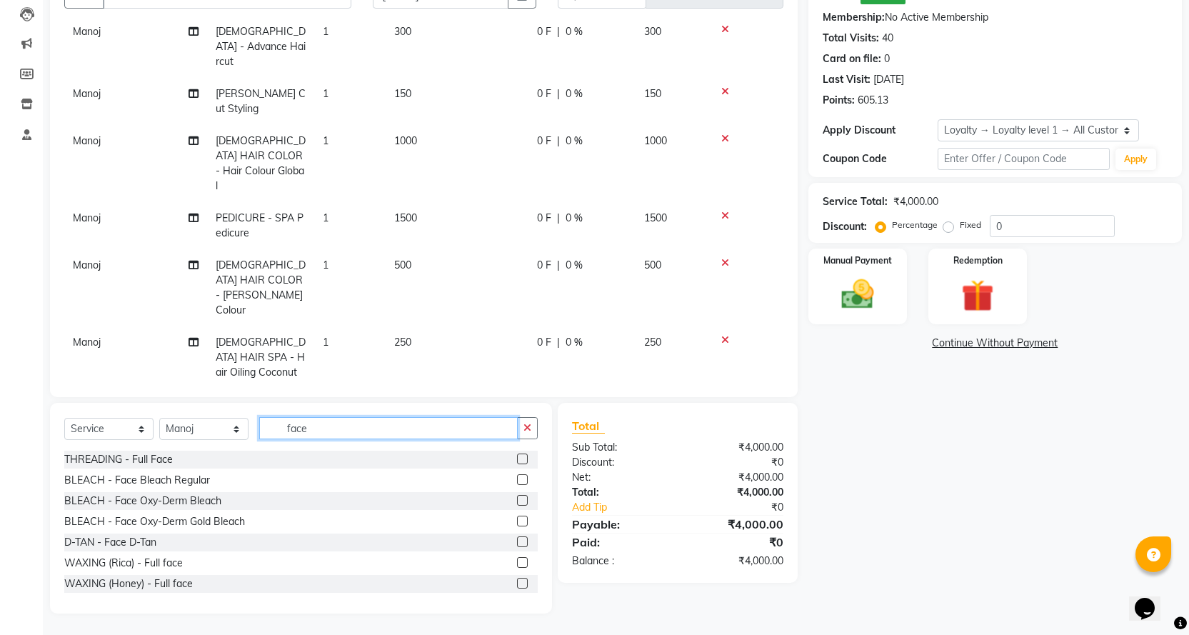
drag, startPoint x: 283, startPoint y: 431, endPoint x: 435, endPoint y: 411, distance: 153.5
click at [434, 411] on div "Select Service Product Membership Package Voucher Prepaid Gift Card Select Styl…" at bounding box center [301, 508] width 502 height 211
type input "spa"
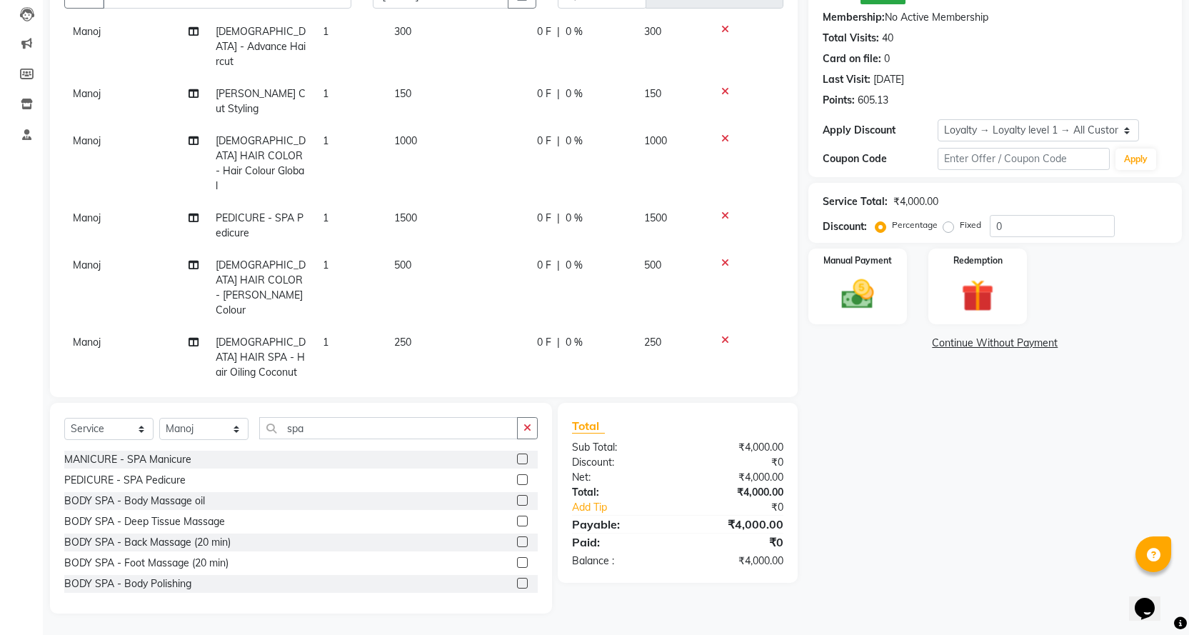
click at [517, 521] on label at bounding box center [522, 521] width 11 height 11
click at [517, 521] on input "checkbox" at bounding box center [521, 521] width 9 height 9
checkbox input "false"
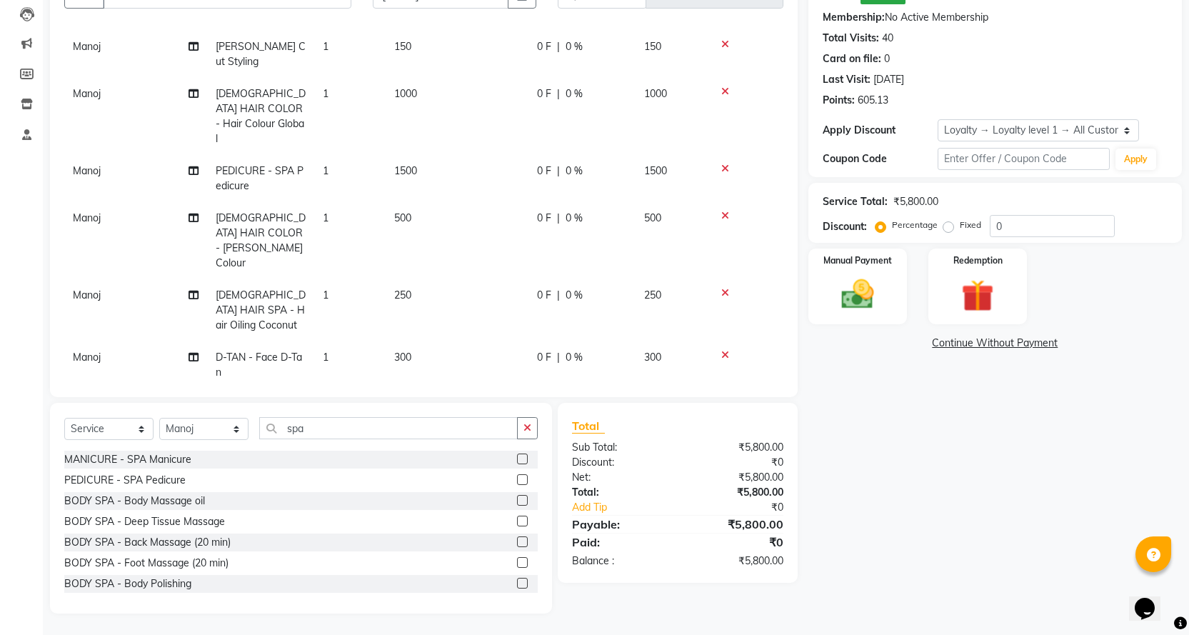
click at [426, 155] on td "1500" at bounding box center [457, 178] width 143 height 47
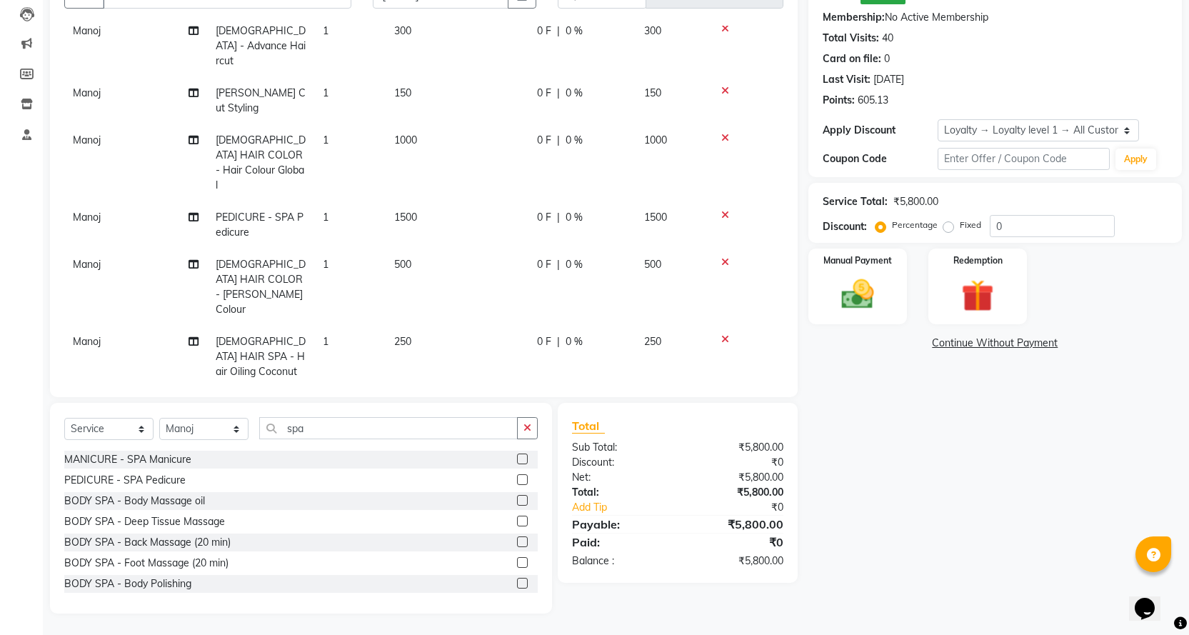
select select "67478"
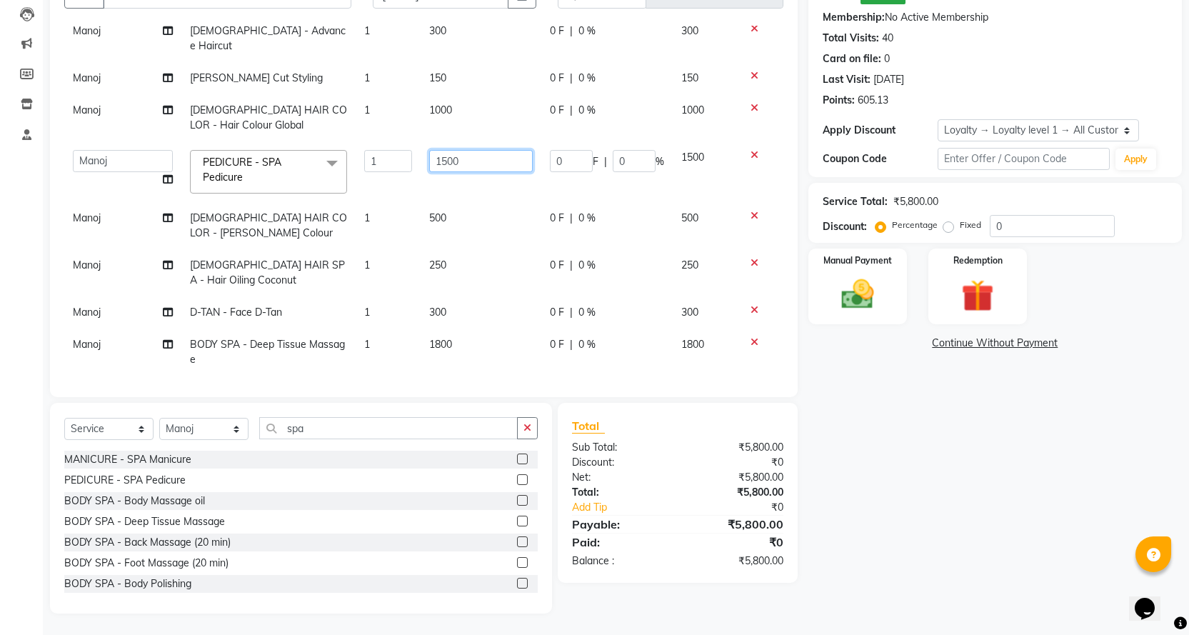
click at [477, 150] on input "1500" at bounding box center [481, 161] width 104 height 22
type input "1"
type input "1200"
click at [893, 434] on div "Name: [PERSON_NAME]: ₹50.00 Membership: No Active Membership Total Visits: 40 C…" at bounding box center [1000, 285] width 384 height 658
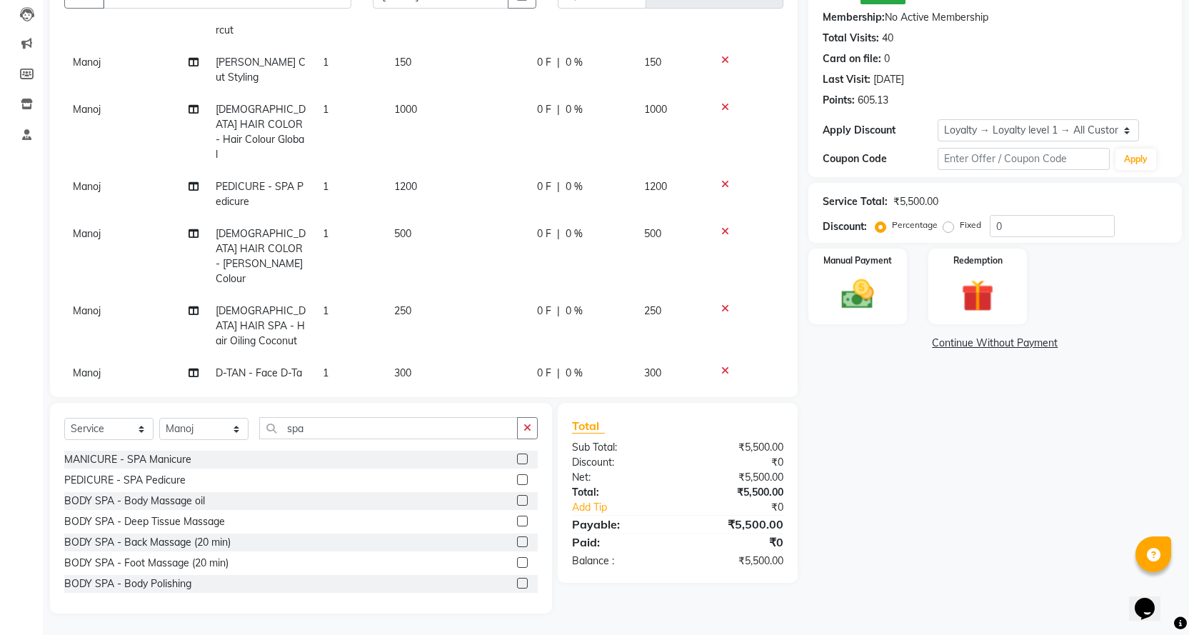
scroll to position [116, 0]
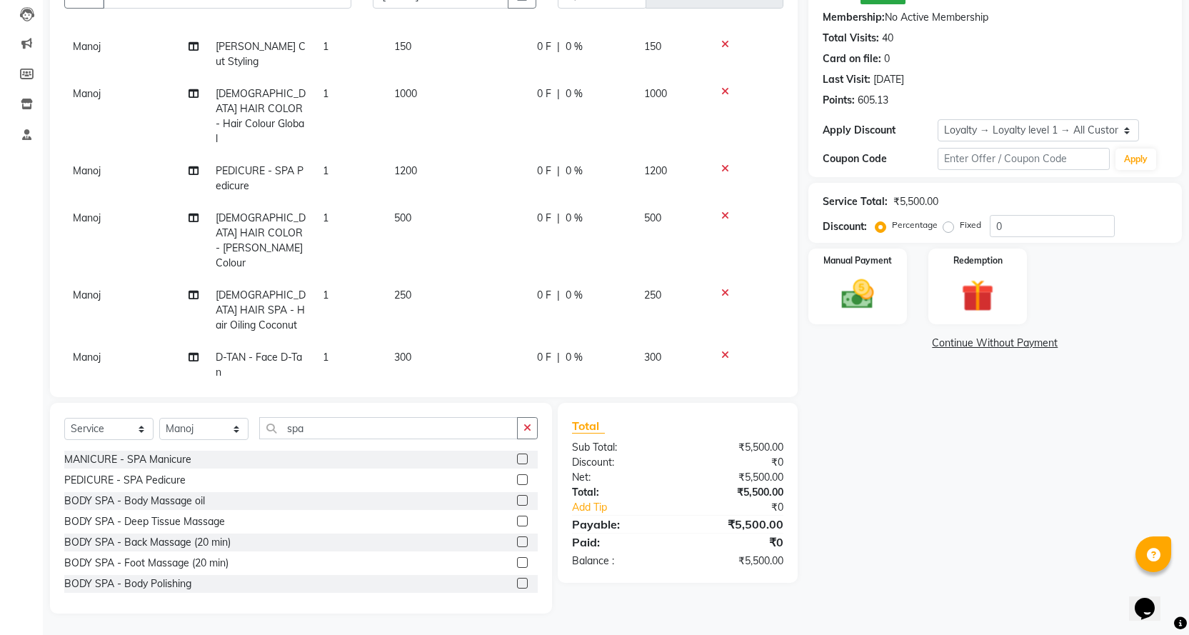
click at [418, 279] on td "250" at bounding box center [457, 310] width 143 height 62
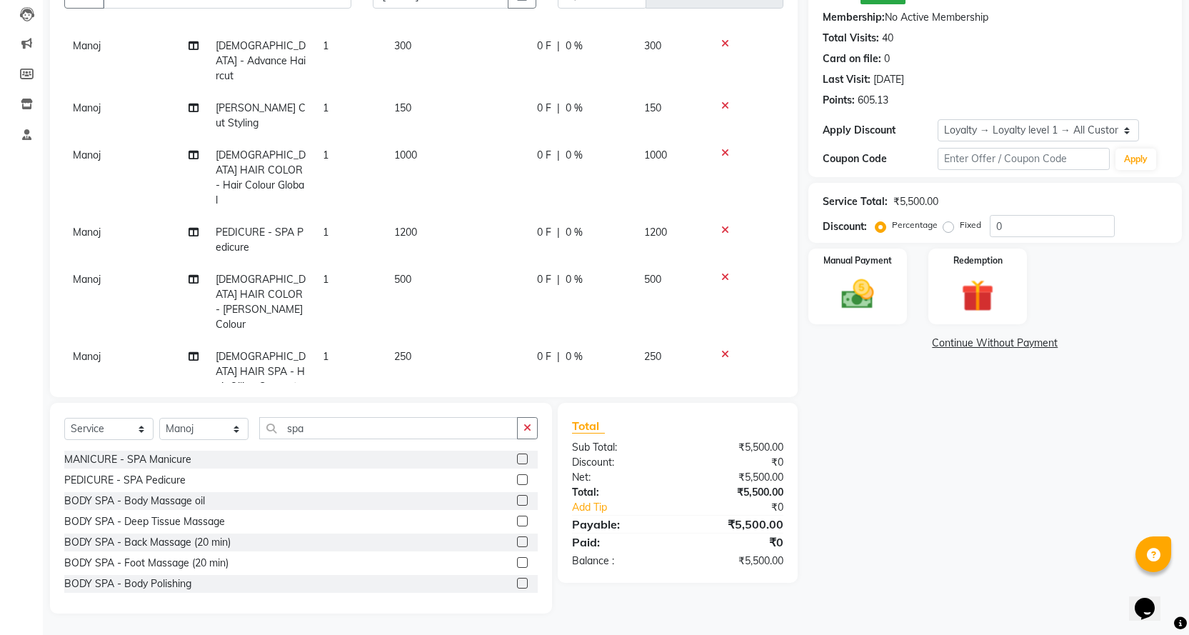
select select "67478"
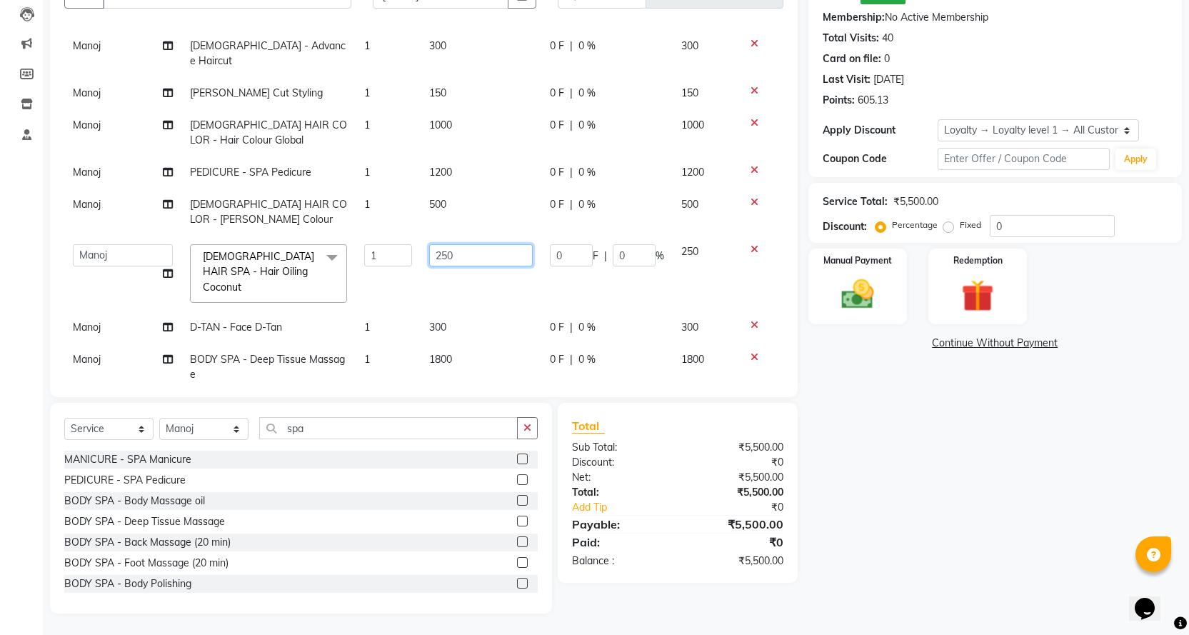
click at [468, 244] on input "250" at bounding box center [481, 255] width 104 height 22
type input "2"
type input "300"
click at [462, 289] on tbody "Manoj [DEMOGRAPHIC_DATA] - Advance Haircut 1 300 0 F | 0 % 300 [PERSON_NAME] Cu…" at bounding box center [423, 210] width 719 height 361
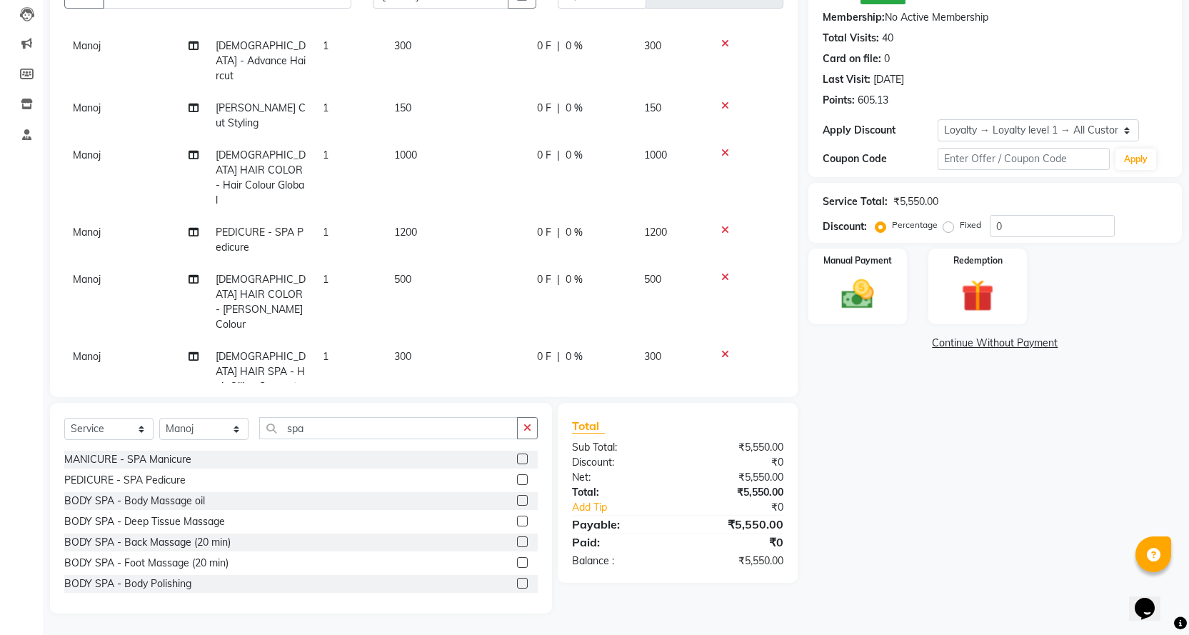
click at [416, 341] on td "300" at bounding box center [457, 372] width 143 height 62
select select "67478"
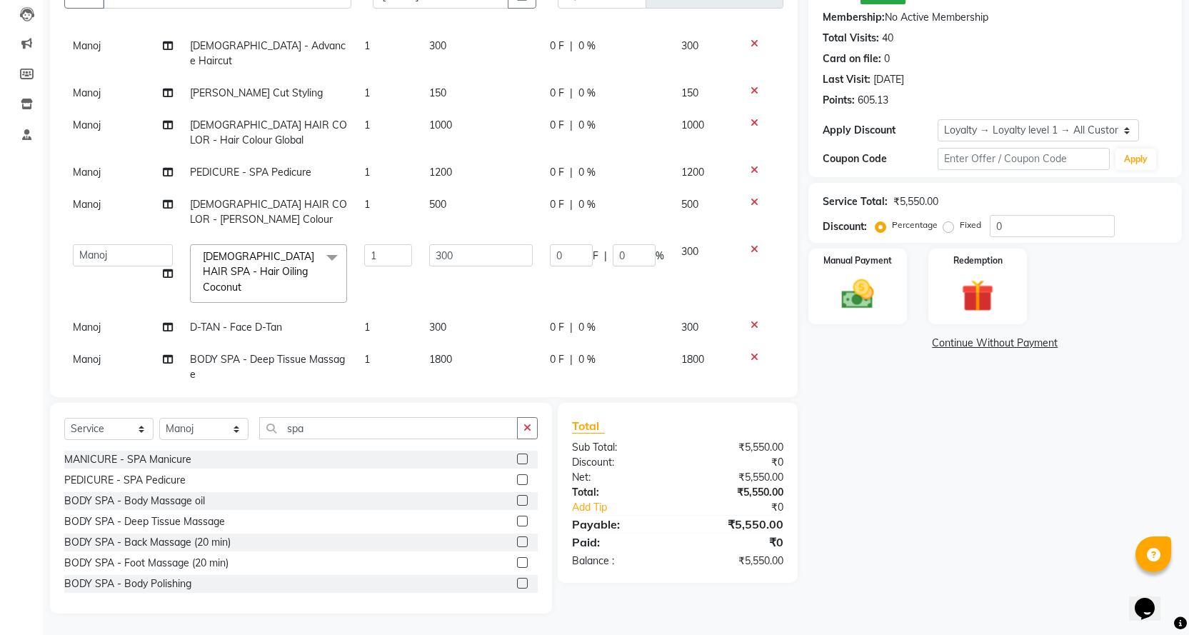
click at [474, 311] on td "300" at bounding box center [481, 327] width 121 height 32
select select "67478"
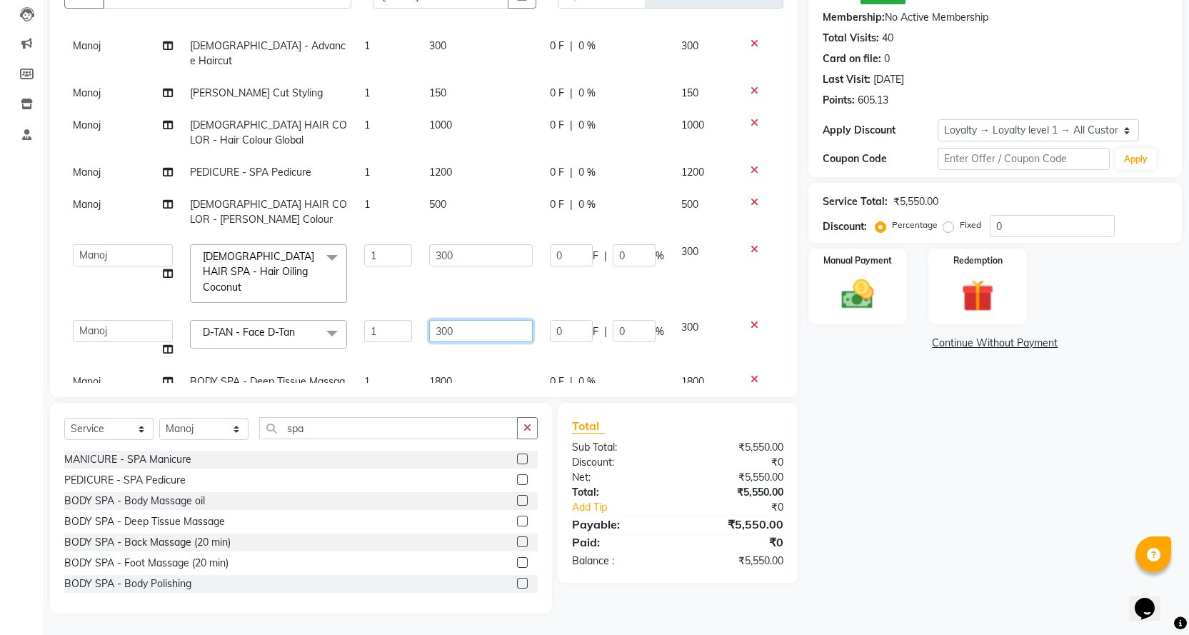
click at [471, 320] on input "300" at bounding box center [481, 331] width 104 height 22
type input "3"
type input "500"
click at [876, 532] on div "Name: [PERSON_NAME]: ₹50.00 Membership: No Active Membership Total Visits: 40 C…" at bounding box center [1000, 285] width 384 height 658
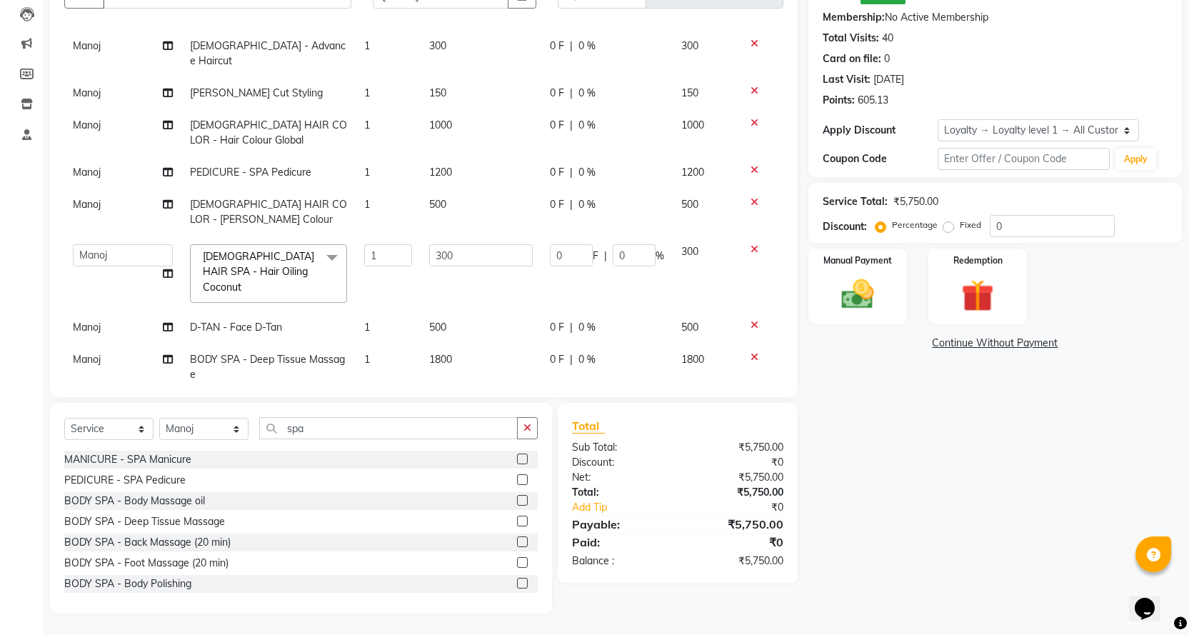
click at [751, 352] on icon at bounding box center [755, 357] width 8 height 10
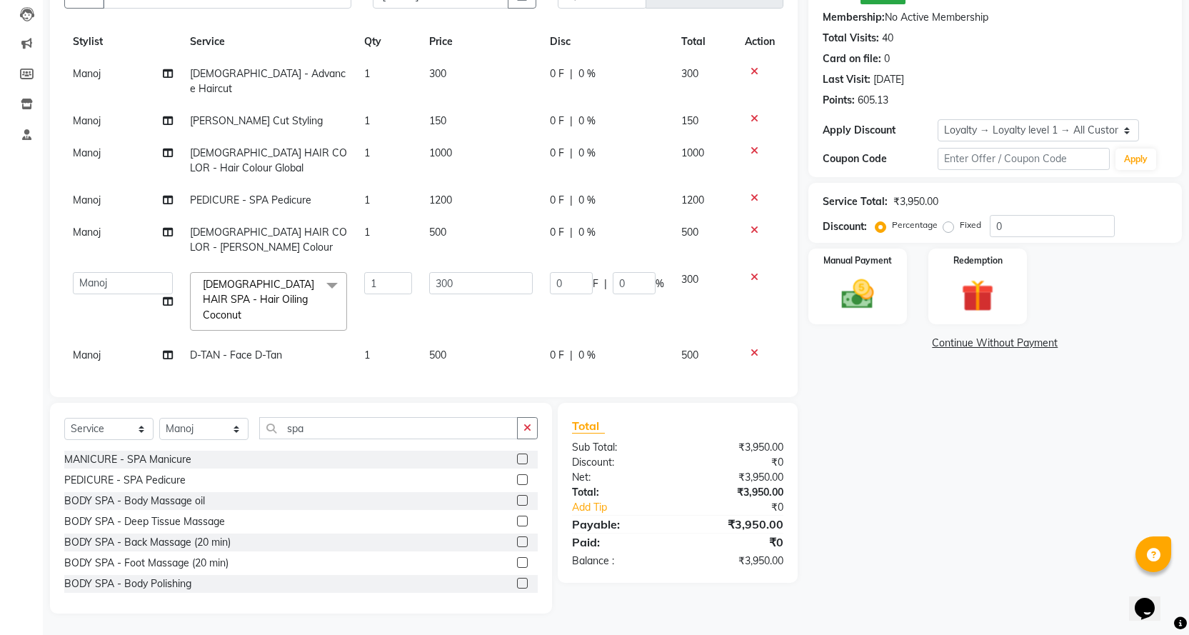
scroll to position [148, 0]
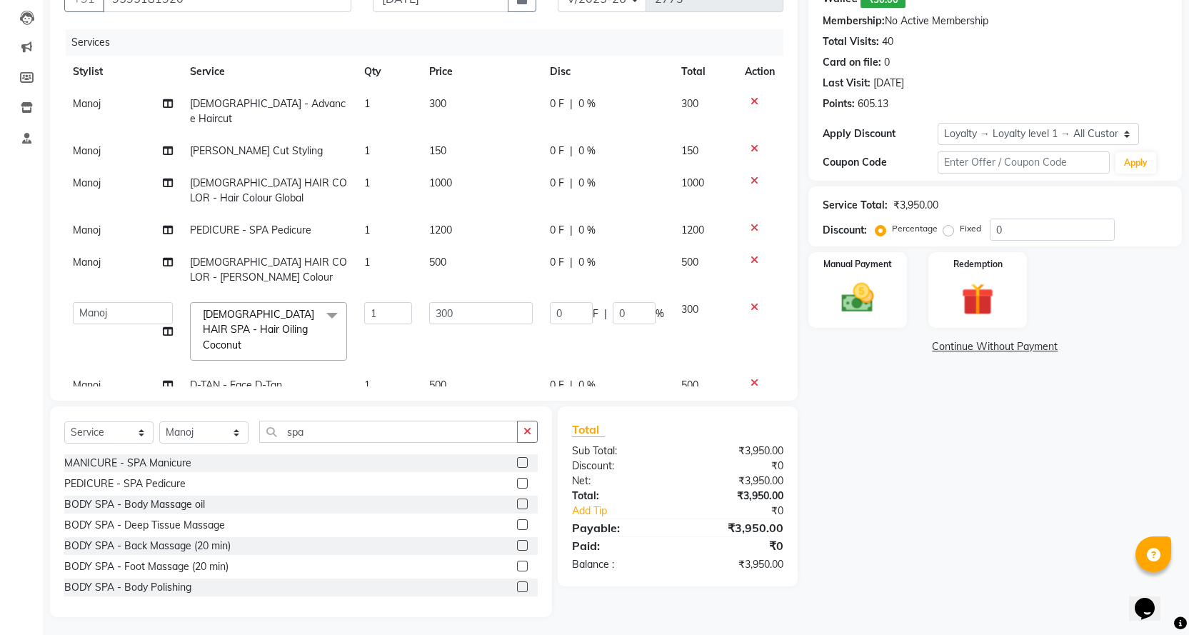
click at [108, 96] on td "Manoj" at bounding box center [122, 111] width 117 height 47
select select "67478"
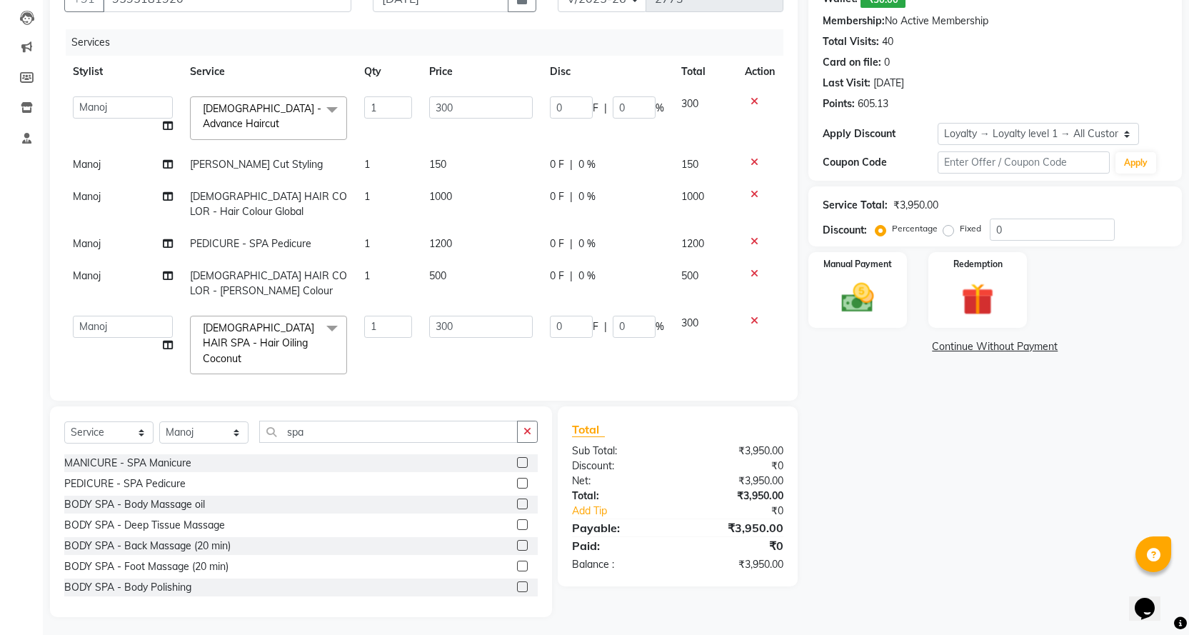
scroll to position [151, 0]
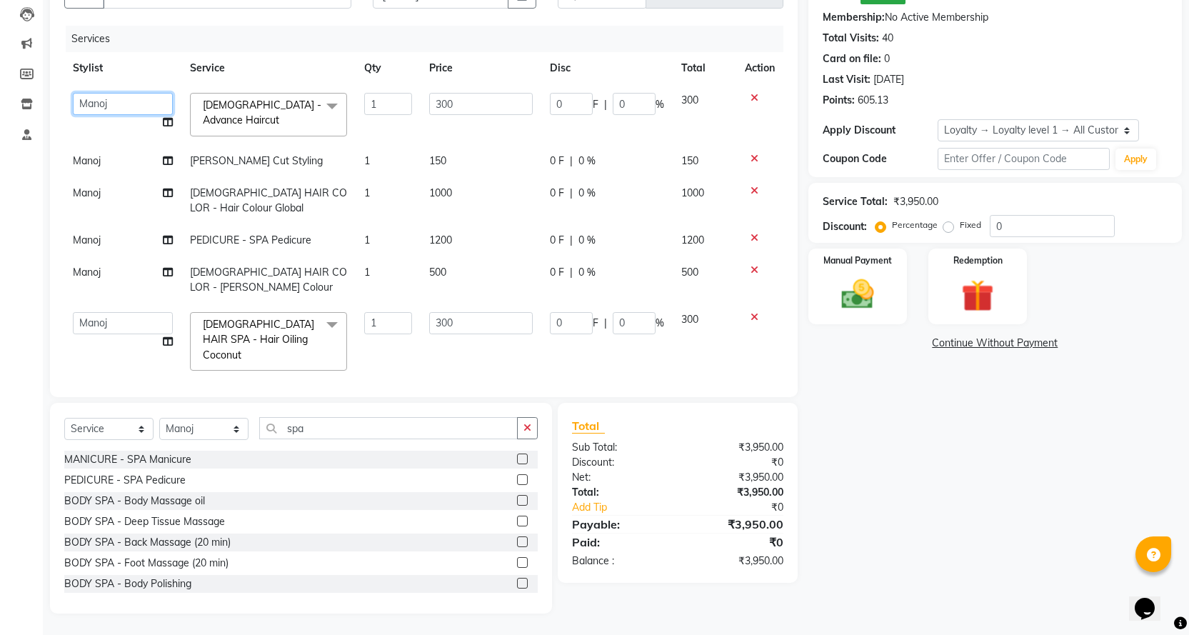
click at [127, 104] on select "[PERSON_NAME] [PERSON_NAME] [PERSON_NAME] Product Reception" at bounding box center [123, 104] width 100 height 22
click at [123, 113] on select "[PERSON_NAME] [PERSON_NAME] [PERSON_NAME] Product Reception" at bounding box center [123, 104] width 100 height 22
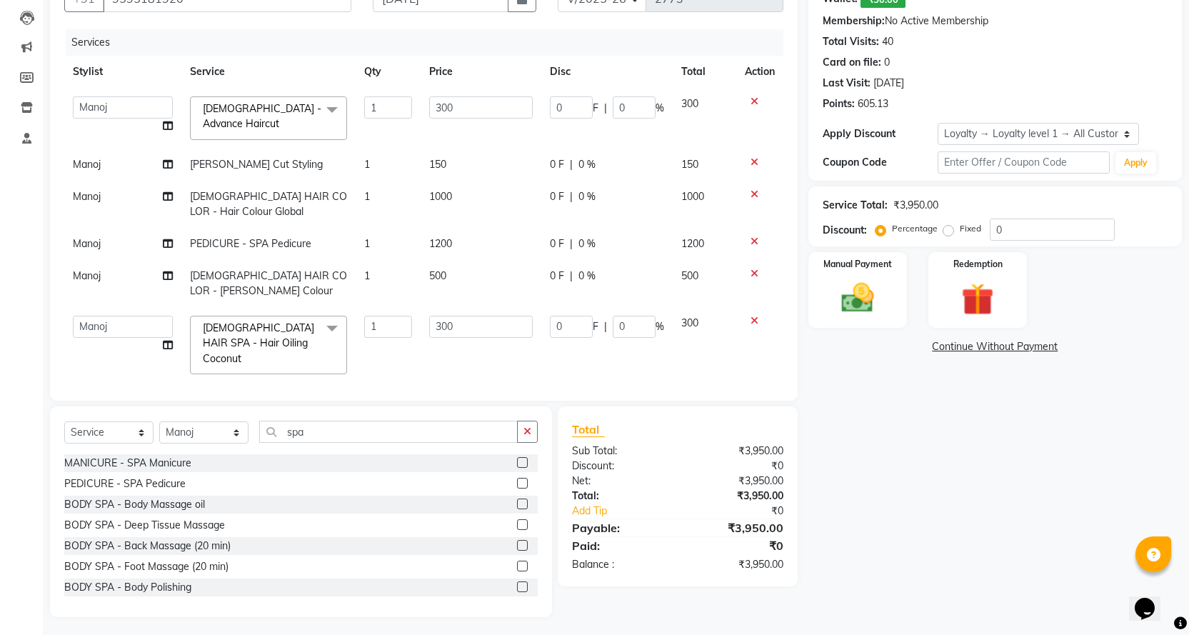
click at [128, 159] on tbody "[PERSON_NAME] [PERSON_NAME] [PERSON_NAME] Product Reception [DEMOGRAPHIC_DATA] …" at bounding box center [423, 251] width 719 height 327
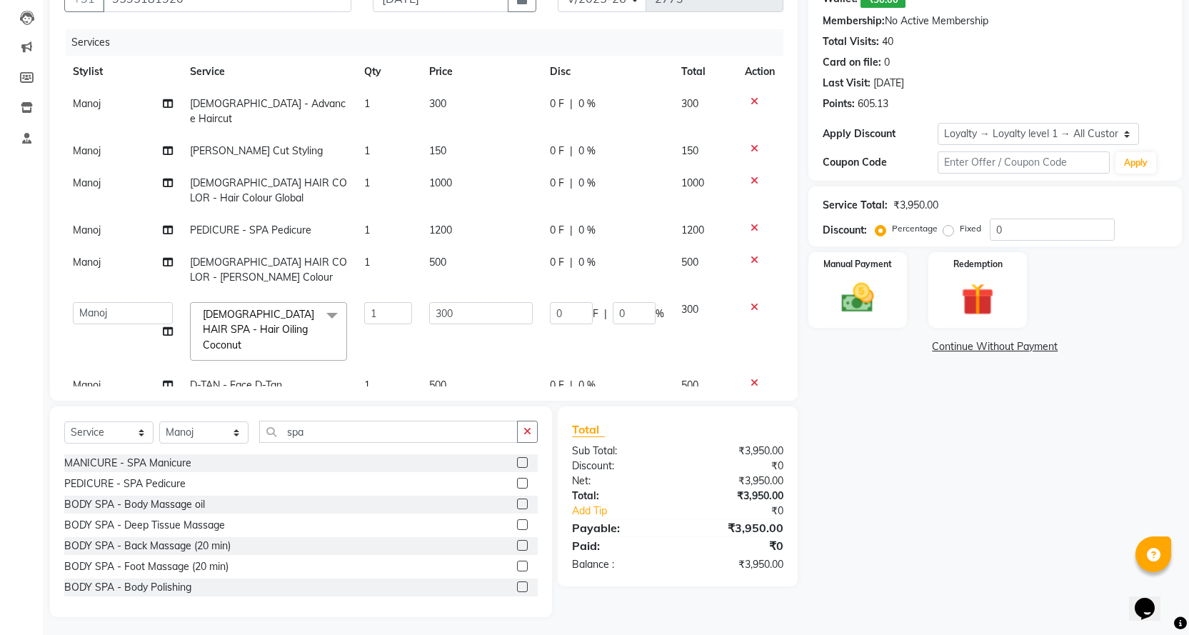
click at [100, 105] on span "Manoj" at bounding box center [87, 103] width 28 height 13
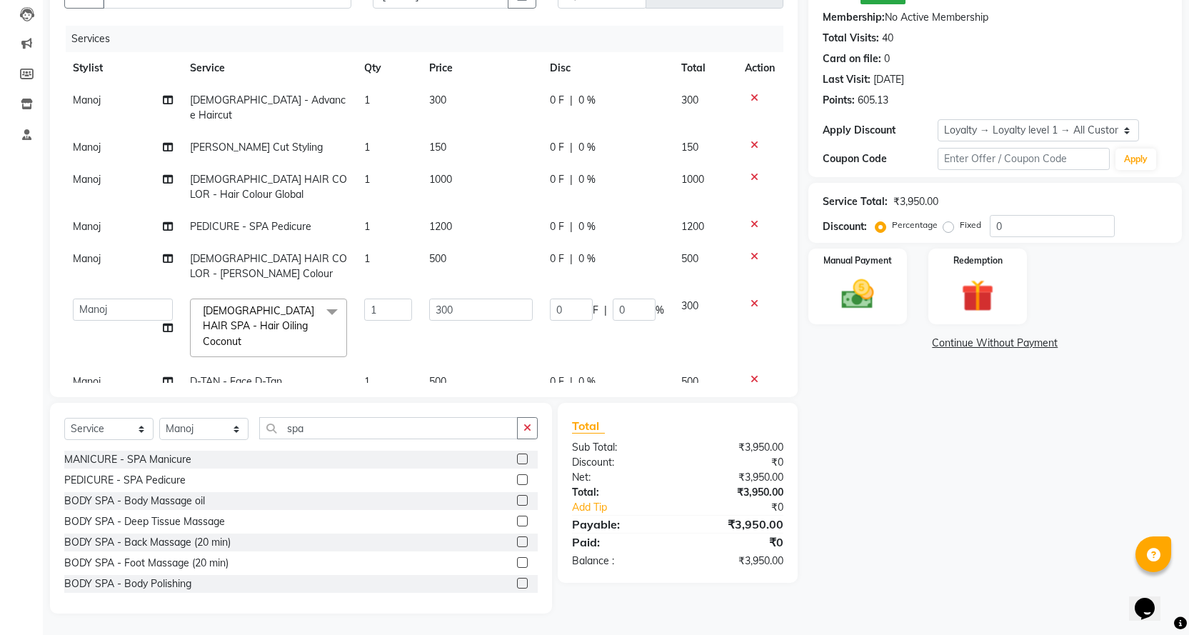
select select "67478"
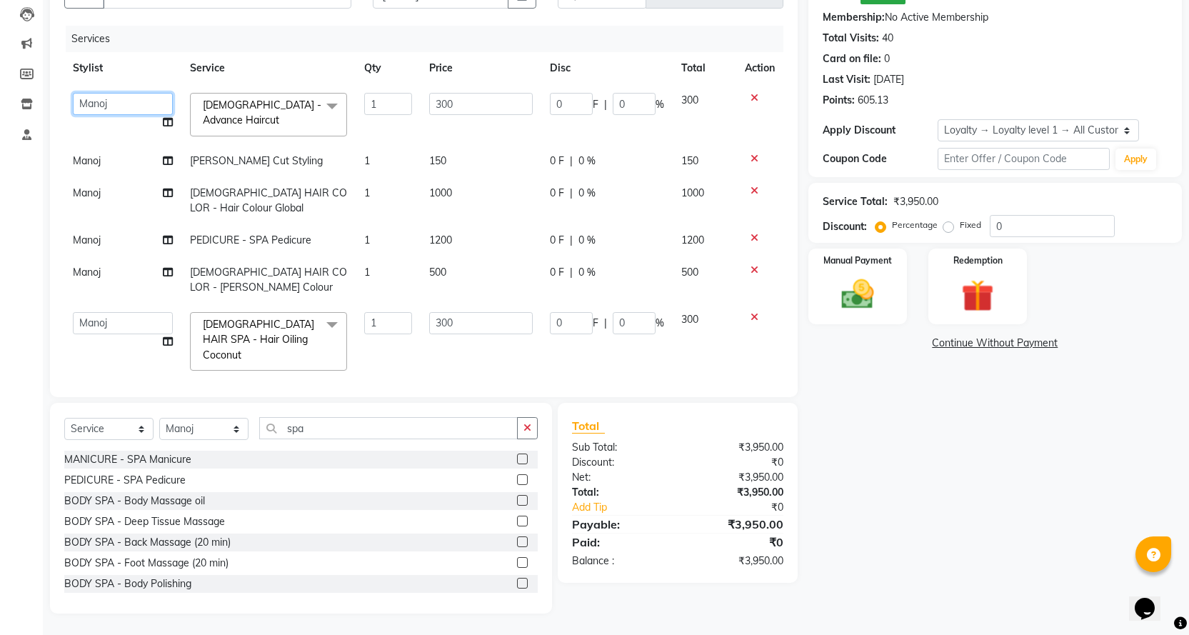
click at [120, 99] on select "[PERSON_NAME] [PERSON_NAME] [PERSON_NAME] Product Reception" at bounding box center [123, 104] width 100 height 22
click at [111, 162] on td "Manoj" at bounding box center [122, 161] width 117 height 32
select select "67478"
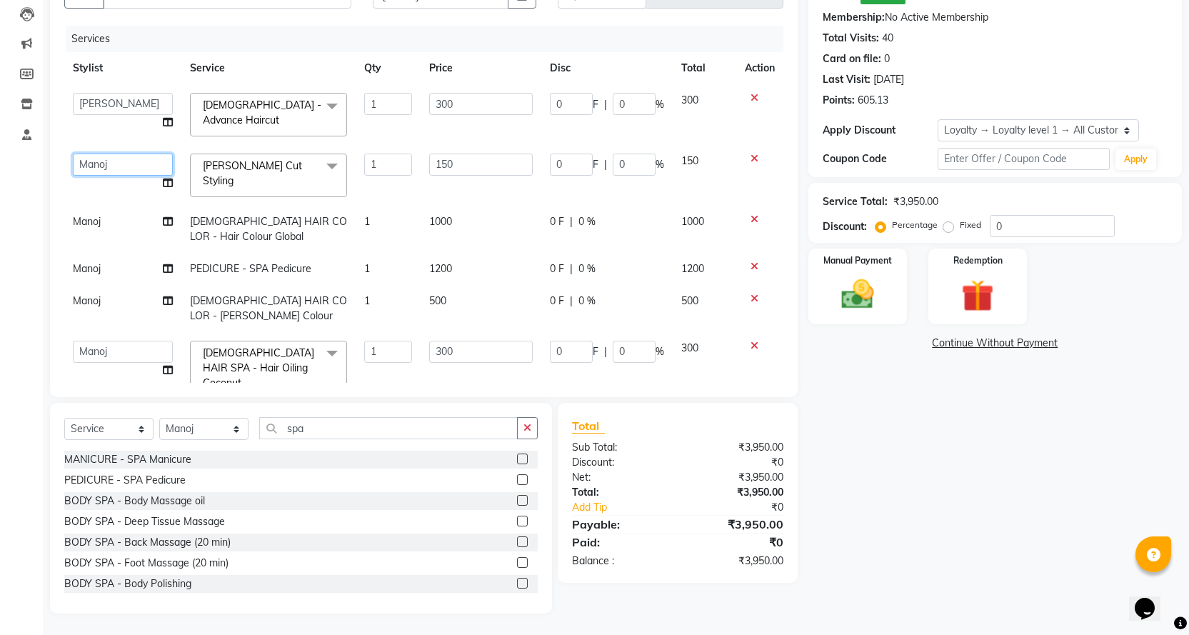
click at [109, 161] on select "[PERSON_NAME] [PERSON_NAME] [PERSON_NAME] Product Reception" at bounding box center [123, 165] width 100 height 22
click at [104, 216] on td "Manoj" at bounding box center [122, 229] width 117 height 47
select select "67478"
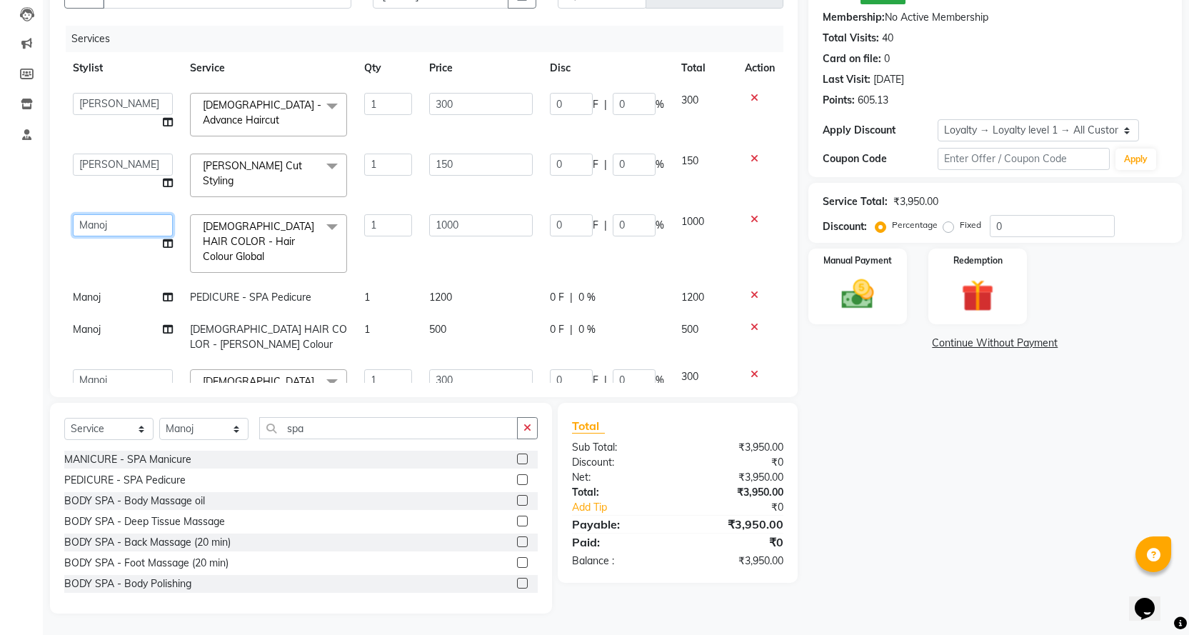
click at [106, 221] on select "[PERSON_NAME] [PERSON_NAME] [PERSON_NAME] Product Reception" at bounding box center [123, 225] width 100 height 22
click at [116, 284] on td "Manoj" at bounding box center [122, 297] width 117 height 32
select select "67478"
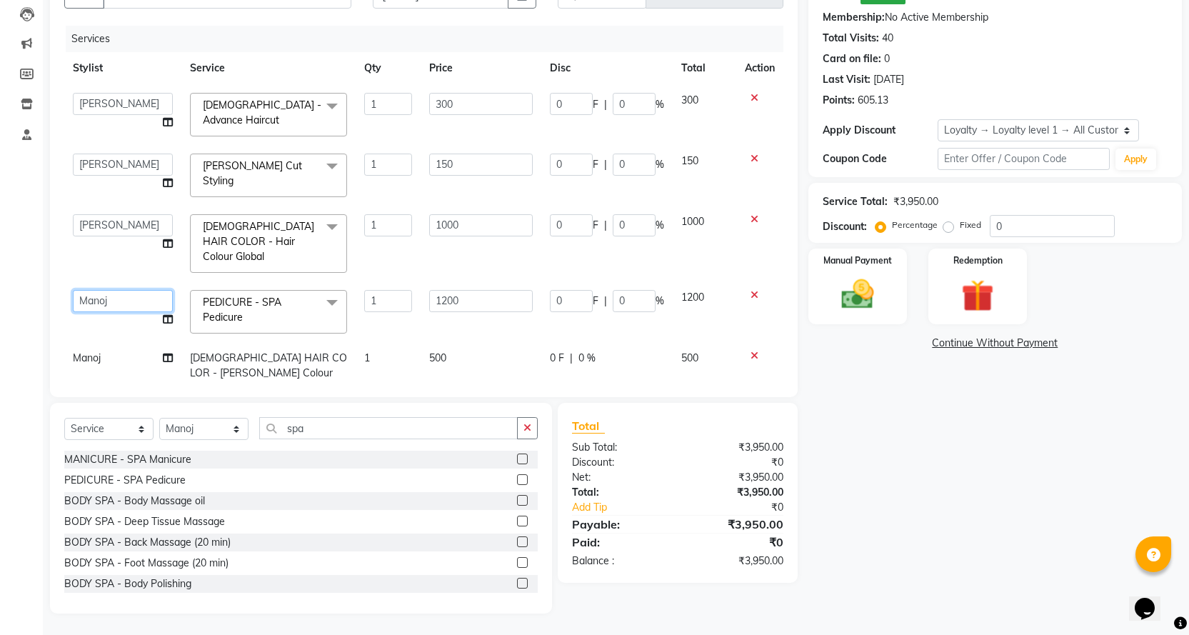
click at [115, 290] on select "[PERSON_NAME] [PERSON_NAME] [PERSON_NAME] Product Reception" at bounding box center [123, 301] width 100 height 22
click at [112, 343] on td "Manoj" at bounding box center [122, 365] width 117 height 47
select select "67478"
click at [112, 351] on select "[PERSON_NAME] [PERSON_NAME] [PERSON_NAME] Product Reception" at bounding box center [123, 362] width 100 height 22
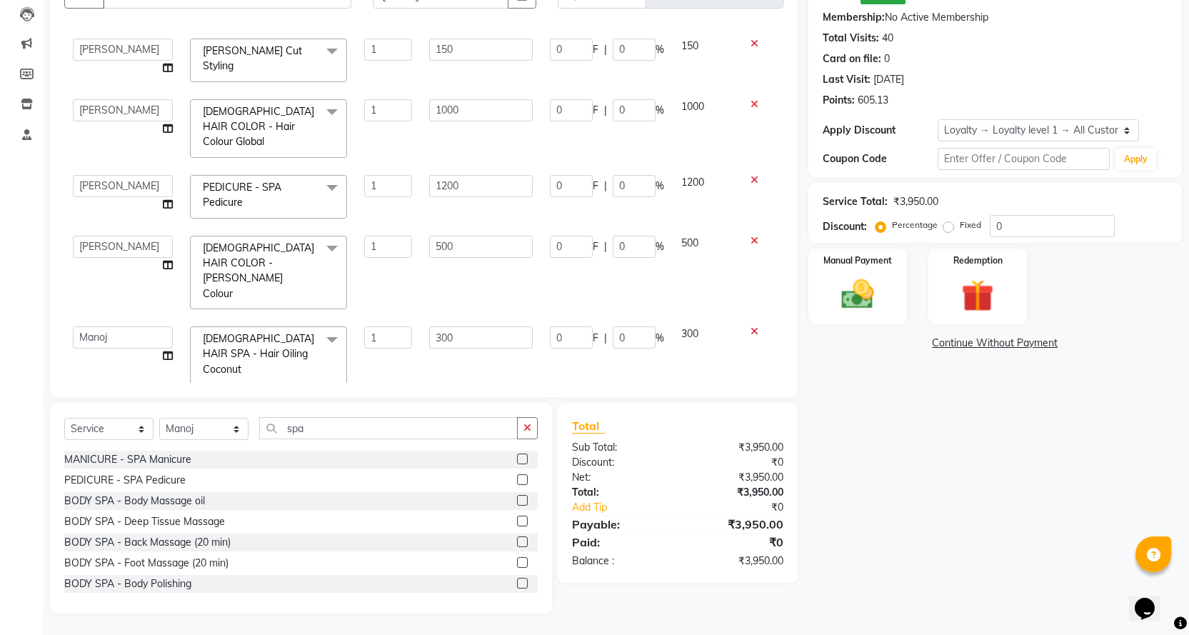
scroll to position [119, 0]
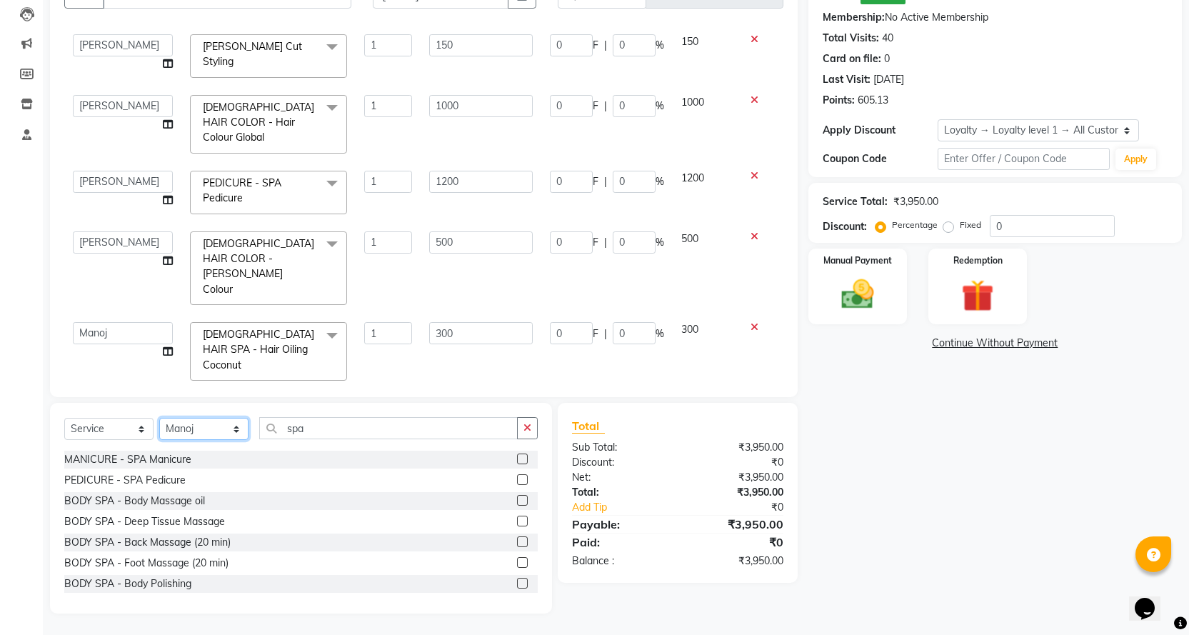
click at [211, 430] on select "Select Stylist [PERSON_NAME] [PERSON_NAME] [PERSON_NAME] Product Reception" at bounding box center [203, 429] width 89 height 22
select select "67479"
click at [159, 418] on select "Select Stylist [PERSON_NAME] [PERSON_NAME] [PERSON_NAME] Product Reception" at bounding box center [203, 429] width 89 height 22
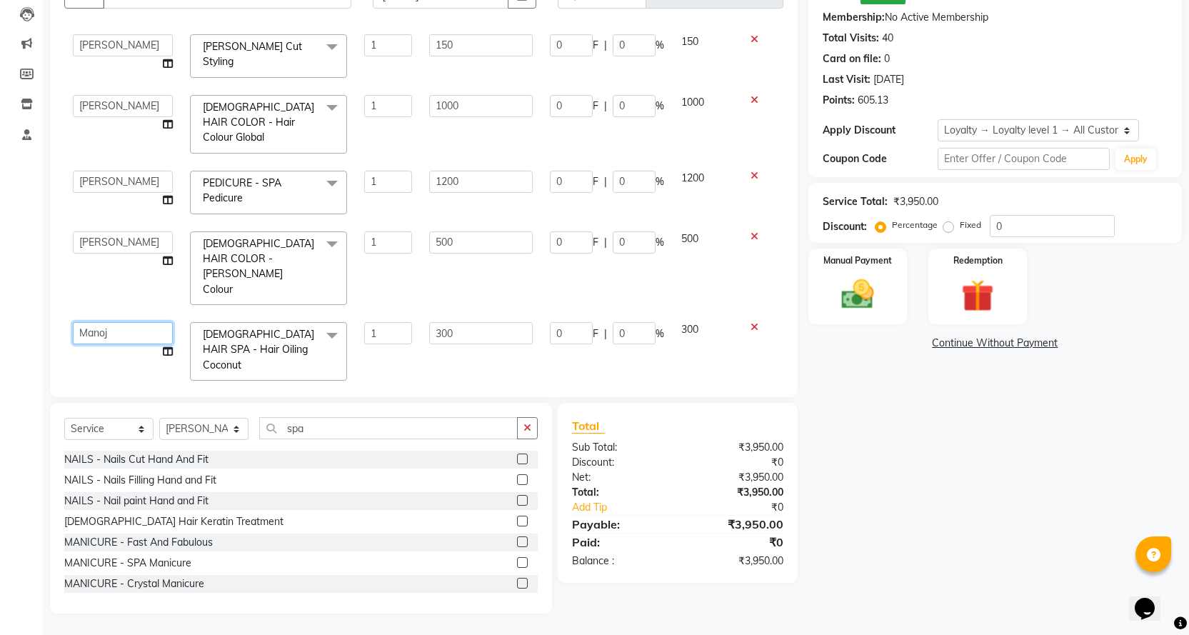
click at [146, 322] on select "[PERSON_NAME] [PERSON_NAME] [PERSON_NAME] Product Reception" at bounding box center [123, 333] width 100 height 22
click at [120, 389] on td "Manoj" at bounding box center [122, 405] width 117 height 32
select select "67478"
click at [120, 398] on select "[PERSON_NAME] [PERSON_NAME] [PERSON_NAME] Product Reception" at bounding box center [123, 409] width 100 height 22
click at [224, 432] on select "Select Stylist [PERSON_NAME] [PERSON_NAME] [PERSON_NAME] Product Reception" at bounding box center [203, 429] width 89 height 22
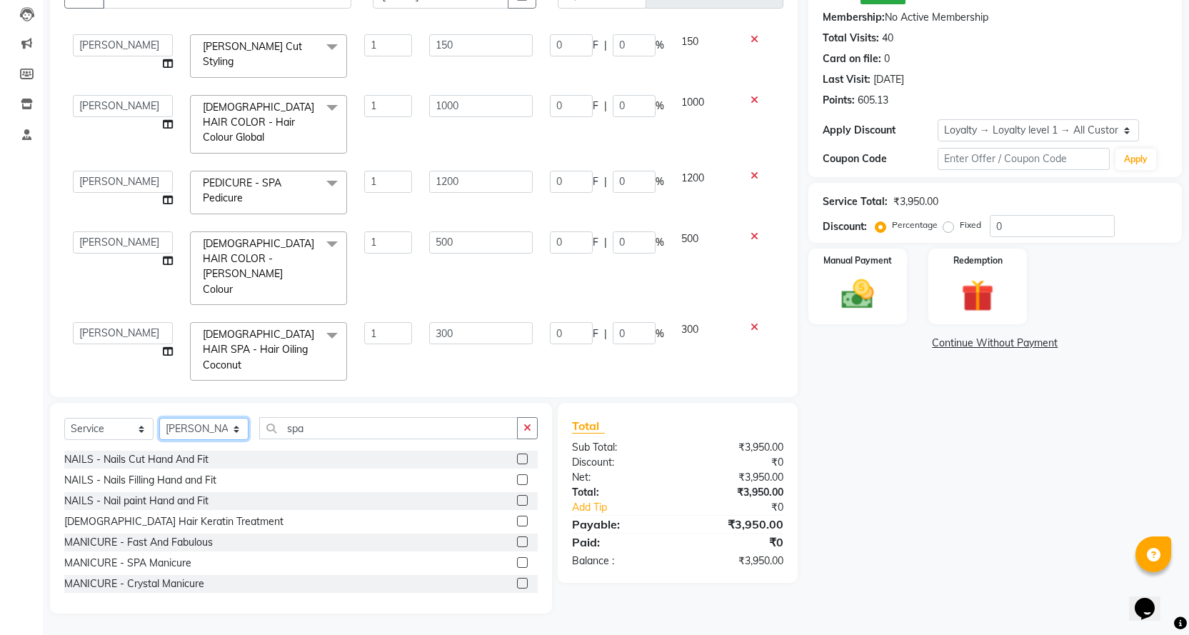
select select "67478"
click at [159, 418] on select "Select Stylist [PERSON_NAME] [PERSON_NAME] [PERSON_NAME] Product Reception" at bounding box center [203, 429] width 89 height 22
drag, startPoint x: 285, startPoint y: 431, endPoint x: 316, endPoint y: 426, distance: 31.8
click at [316, 426] on input "spa" at bounding box center [388, 428] width 259 height 22
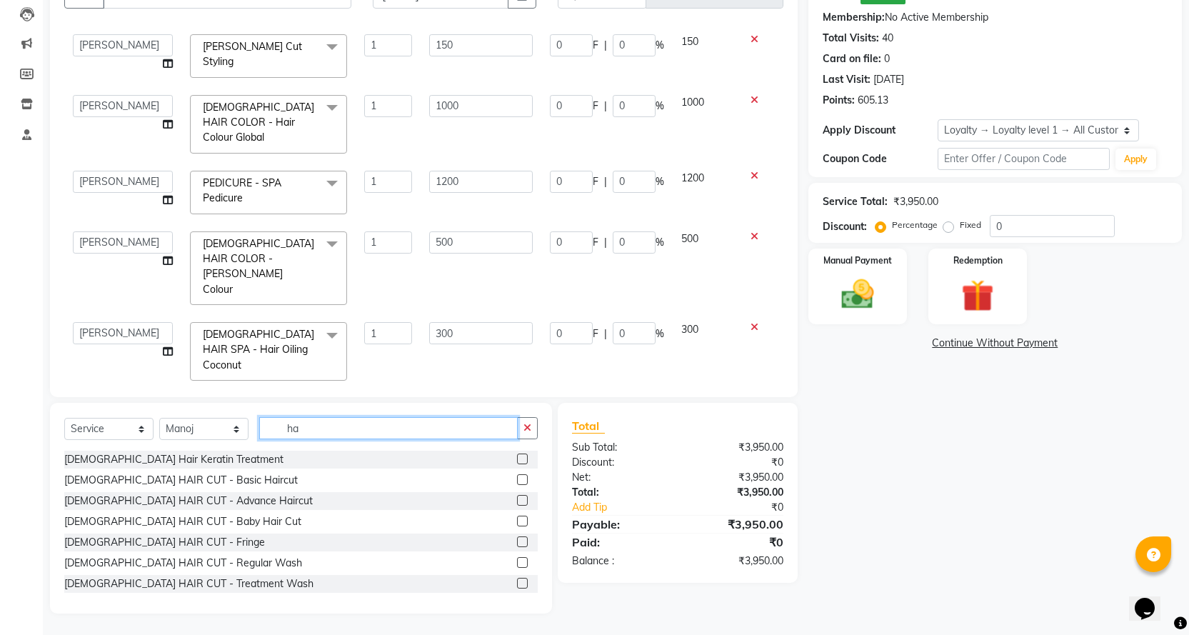
type input "h"
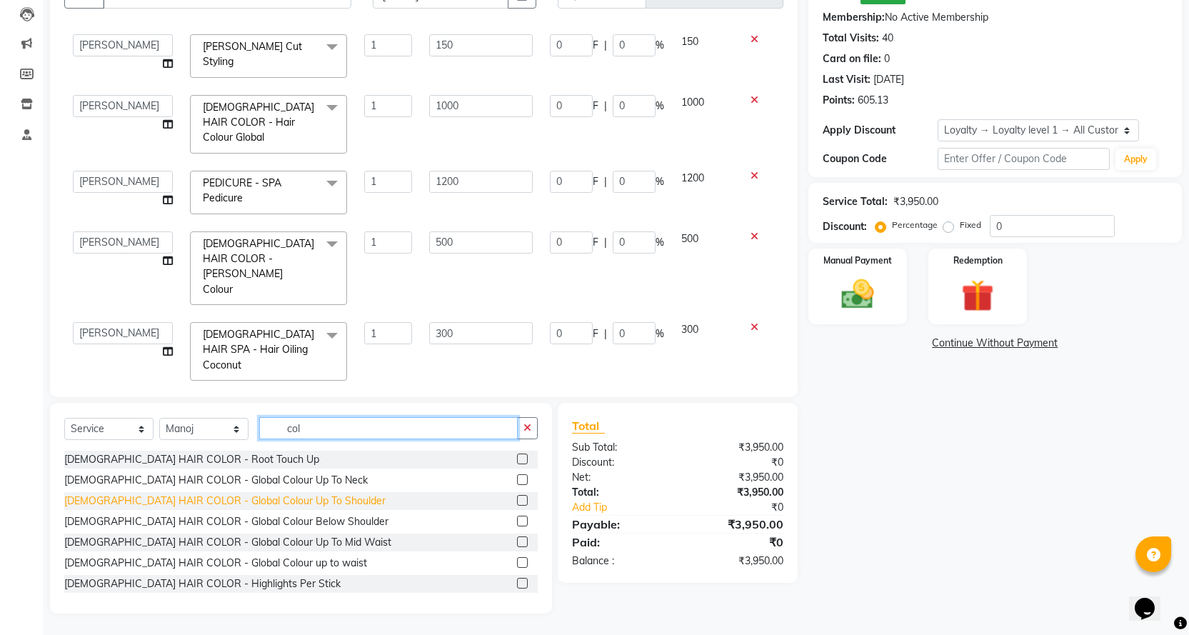
scroll to position [168, 0]
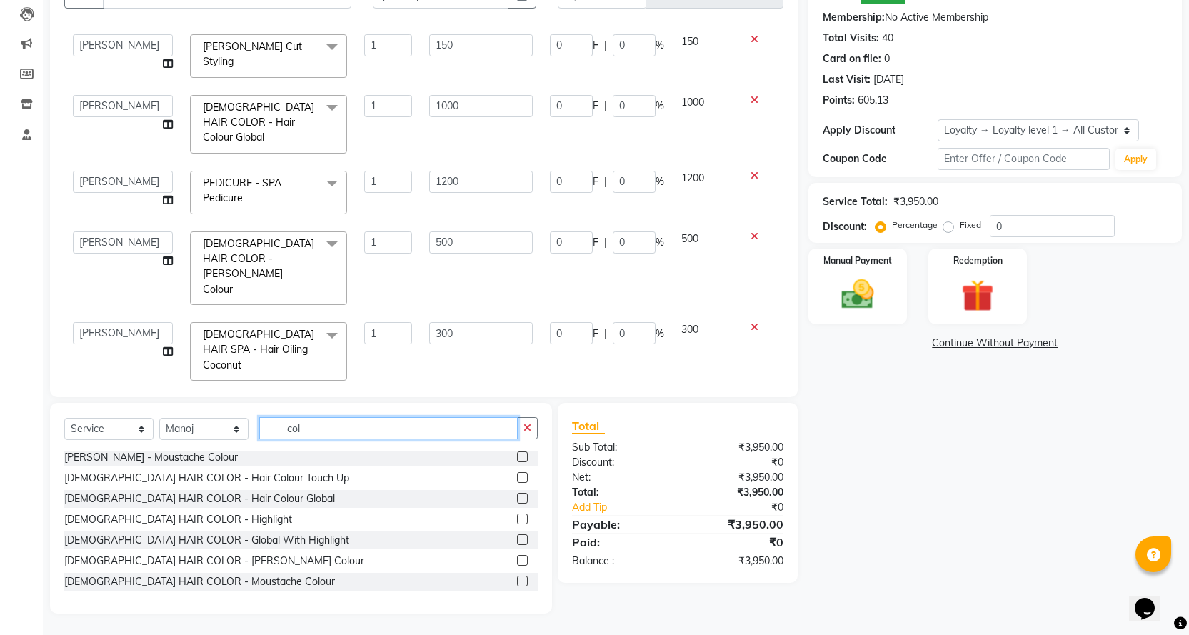
type input "col"
click at [517, 497] on label at bounding box center [522, 498] width 11 height 11
click at [517, 497] on input "checkbox" at bounding box center [521, 498] width 9 height 9
checkbox input "false"
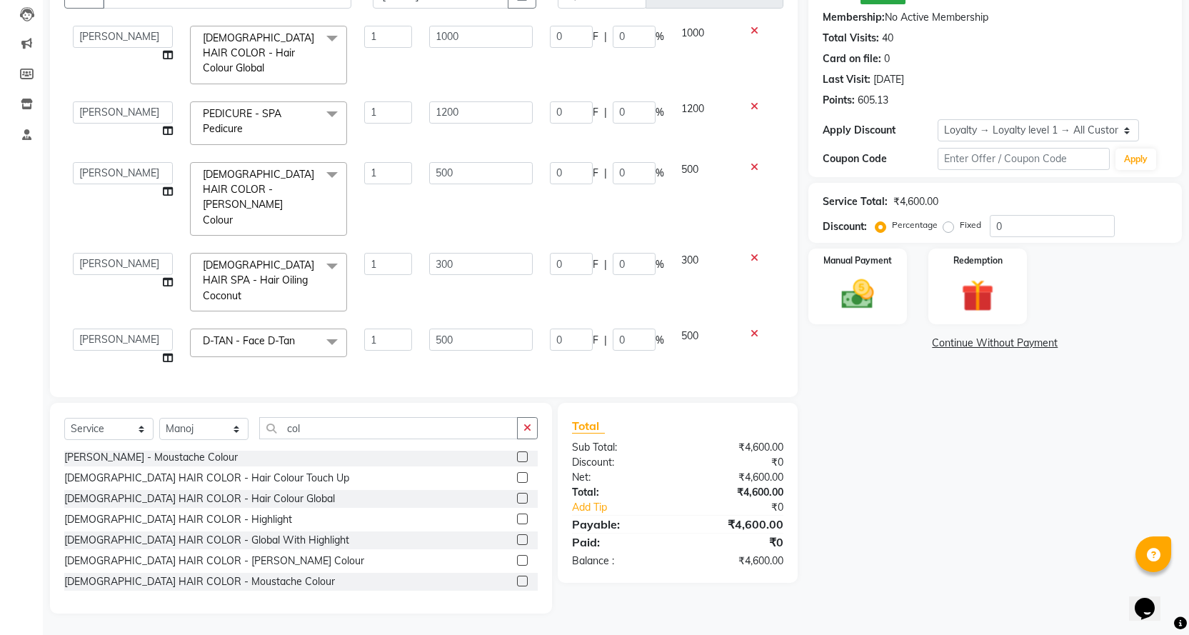
click at [448, 374] on td "650" at bounding box center [481, 397] width 121 height 47
select select "67478"
click at [468, 383] on input "650" at bounding box center [481, 394] width 104 height 22
type input "6"
type input "1000"
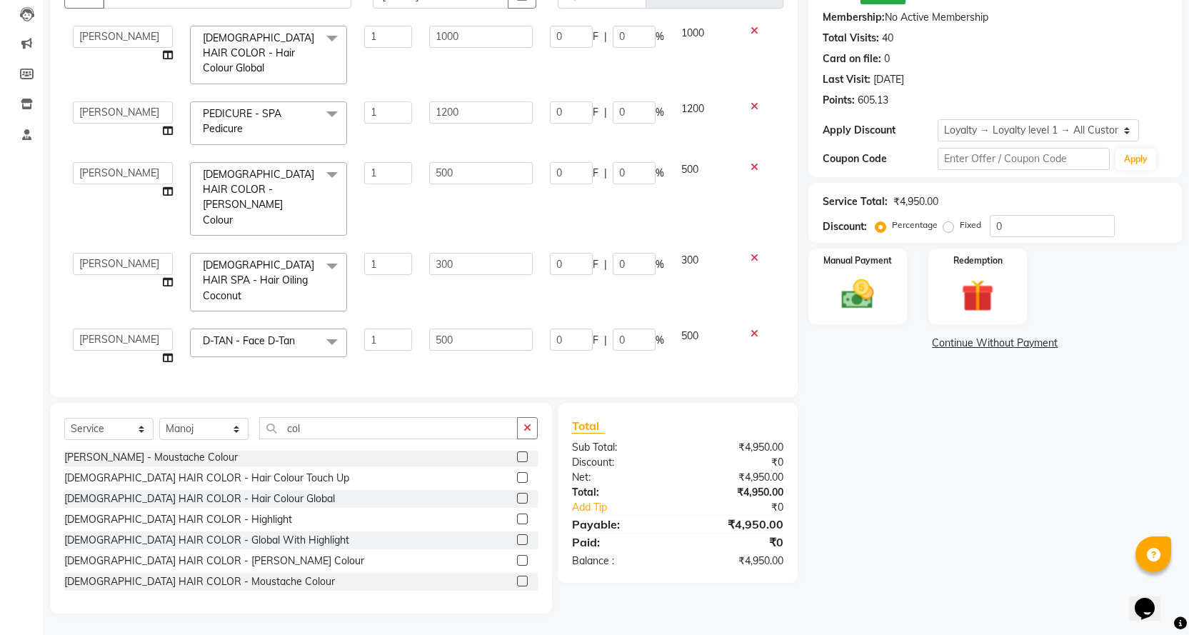
click at [858, 485] on div "Name: [PERSON_NAME]: ₹50.00 Membership: No Active Membership Total Visits: 40 C…" at bounding box center [1000, 285] width 384 height 658
drag, startPoint x: 279, startPoint y: 426, endPoint x: 447, endPoint y: 439, distance: 168.3
click at [446, 439] on div "Select Service Product Membership Package Voucher Prepaid Gift Card Select Styl…" at bounding box center [300, 434] width 473 height 34
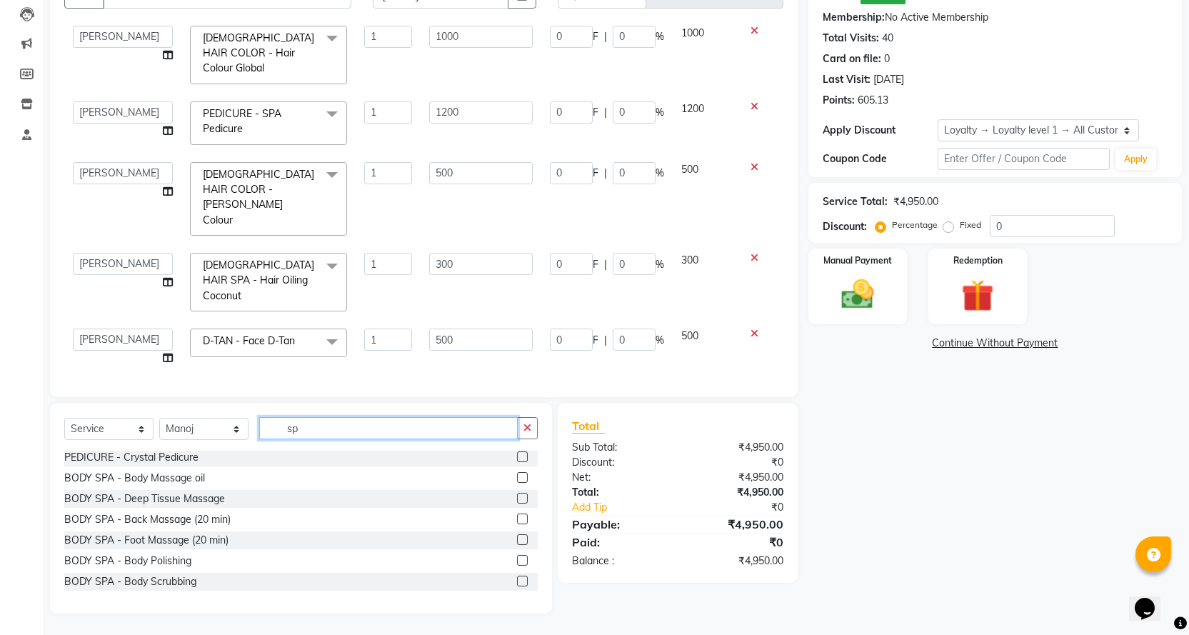
scroll to position [23, 0]
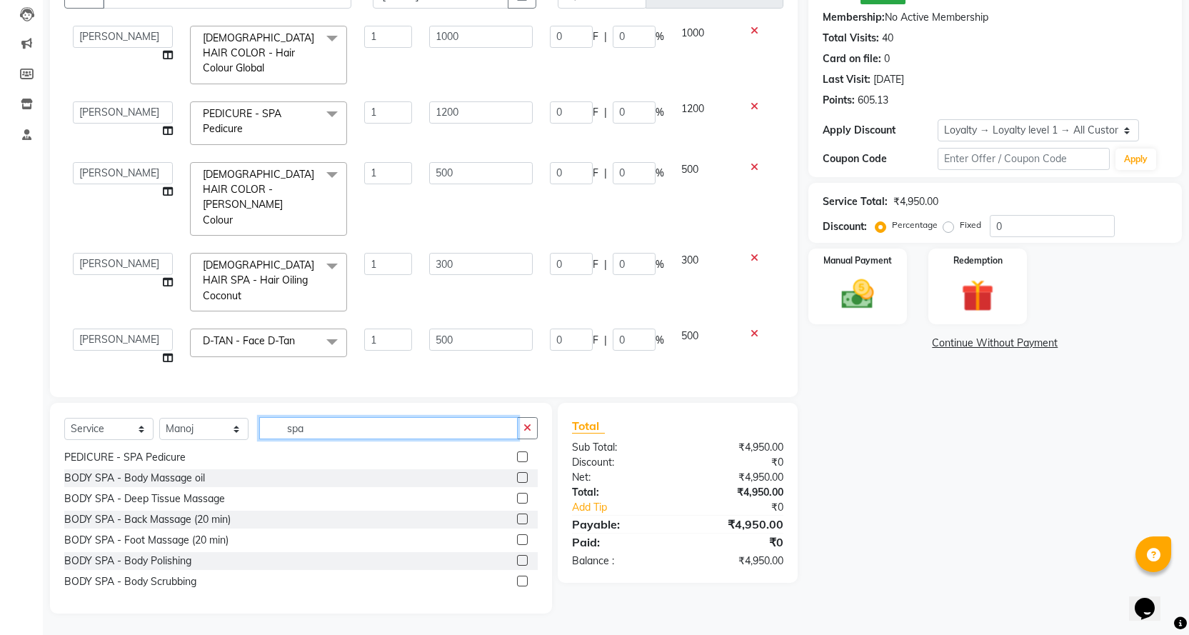
type input "spa"
click at [517, 500] on label at bounding box center [522, 498] width 11 height 11
click at [517, 500] on input "checkbox" at bounding box center [521, 498] width 9 height 9
click at [517, 500] on label at bounding box center [522, 498] width 11 height 11
click at [517, 500] on input "checkbox" at bounding box center [521, 498] width 9 height 9
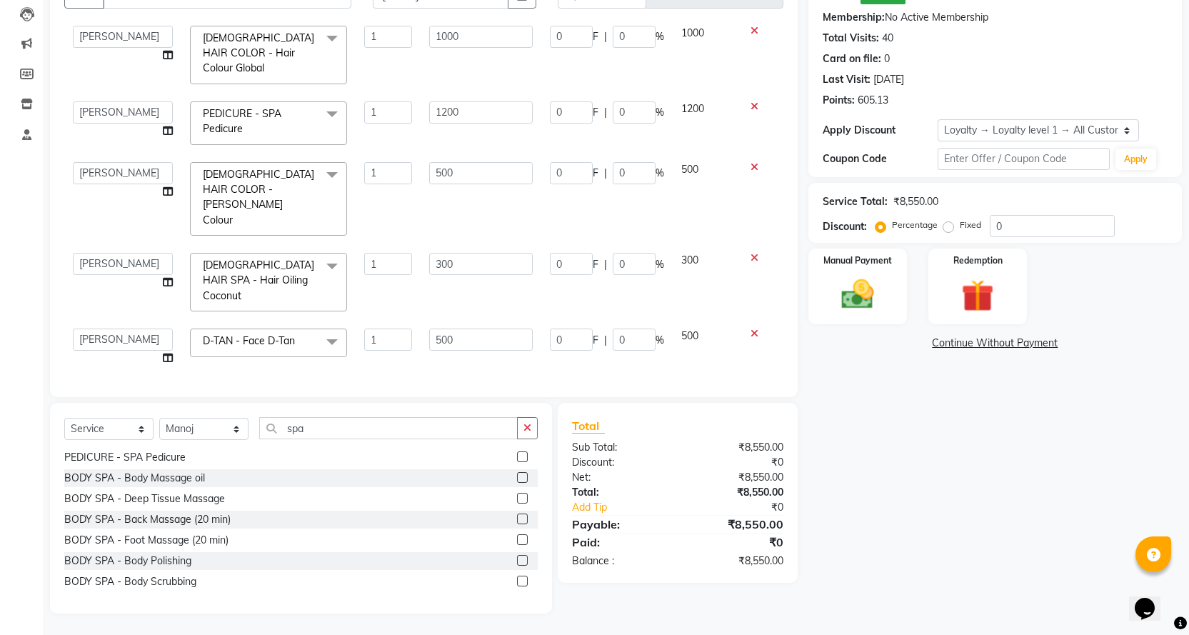
click at [517, 500] on label at bounding box center [522, 498] width 11 height 11
click at [517, 500] on input "checkbox" at bounding box center [521, 498] width 9 height 9
checkbox input "false"
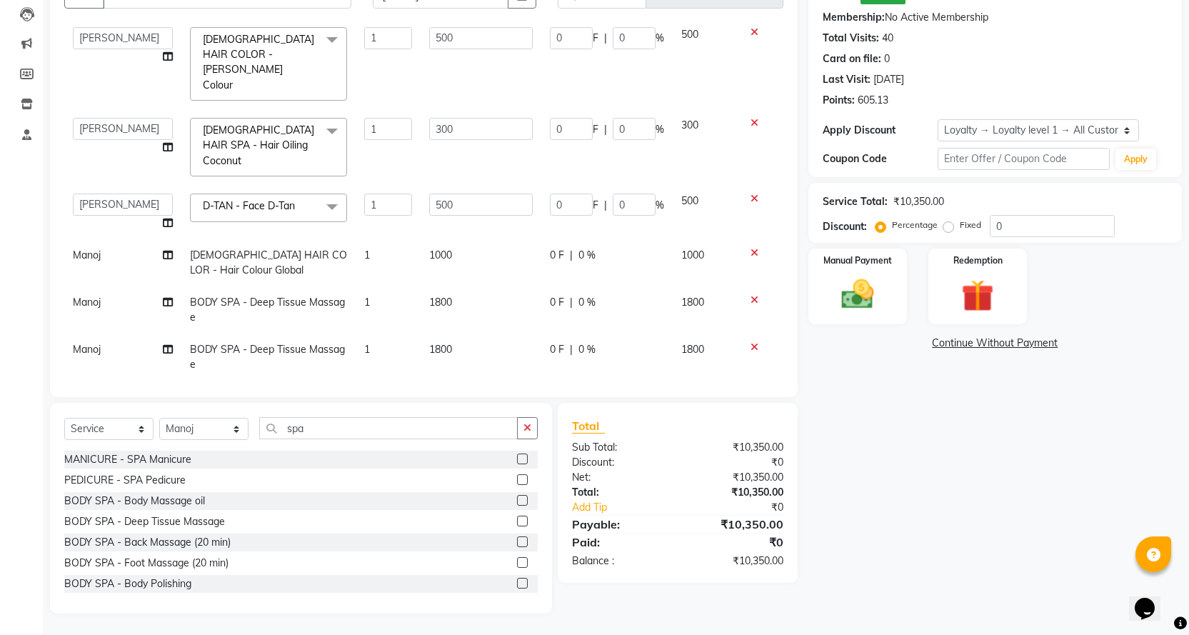
scroll to position [330, 0]
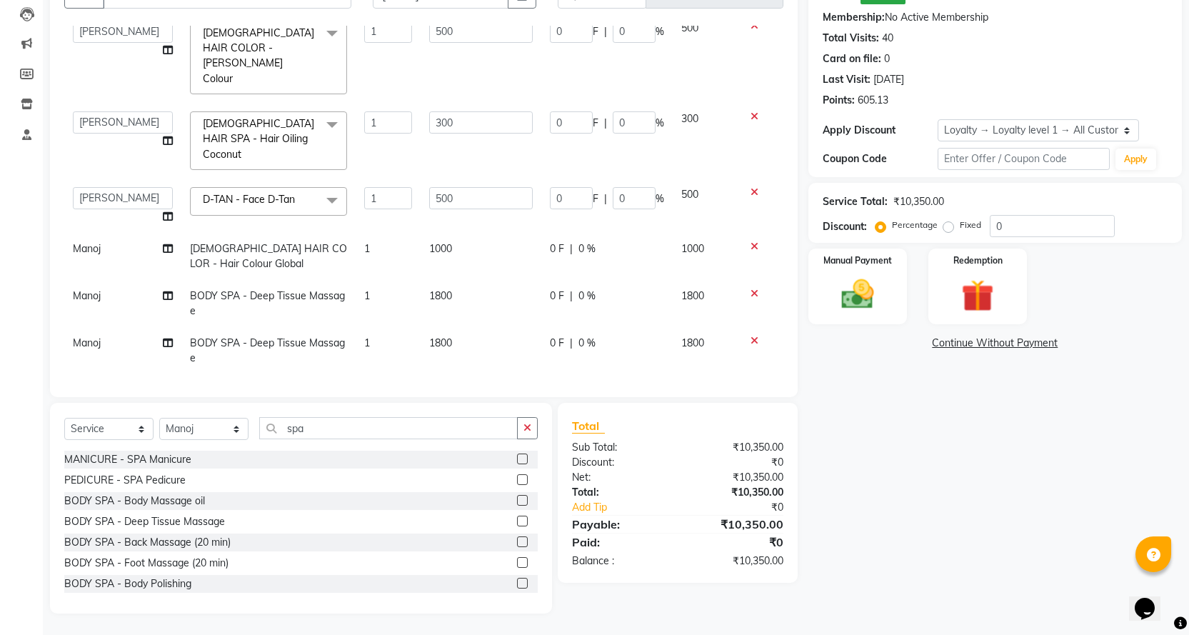
click at [960, 229] on label "Fixed" at bounding box center [970, 225] width 21 height 13
click at [951, 229] on input "Fixed" at bounding box center [951, 225] width 10 height 10
radio input "true"
click at [995, 221] on input "0" at bounding box center [1052, 226] width 125 height 22
type input "30"
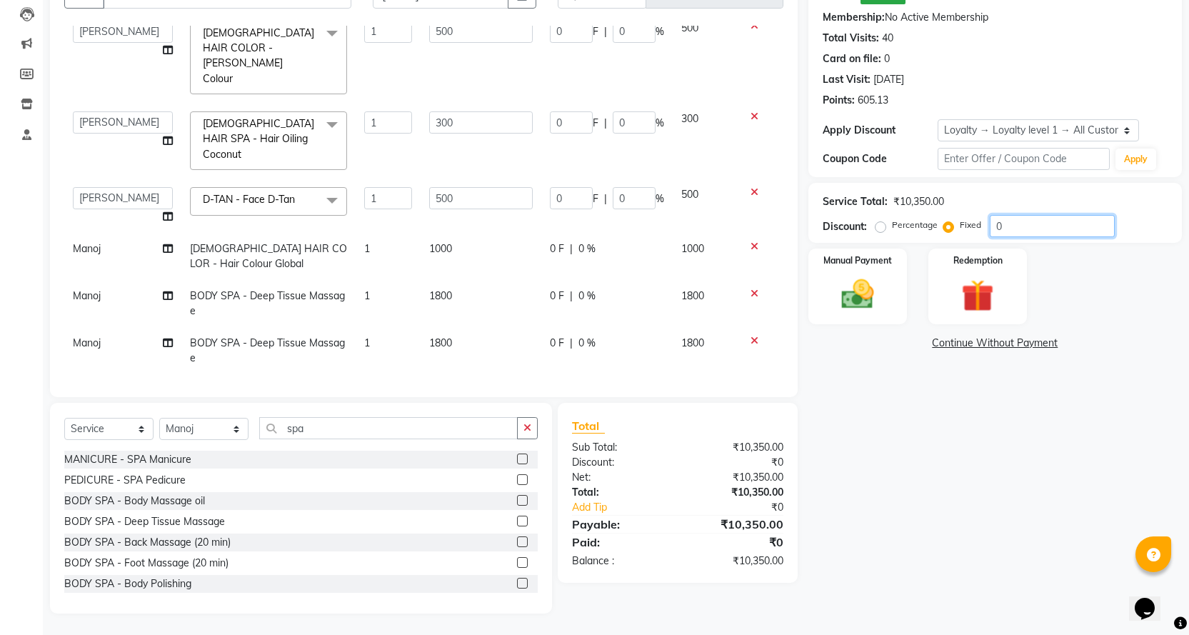
type input "0.87"
type input "0.29"
type input "0.43"
type input "0.29"
type input "2.9"
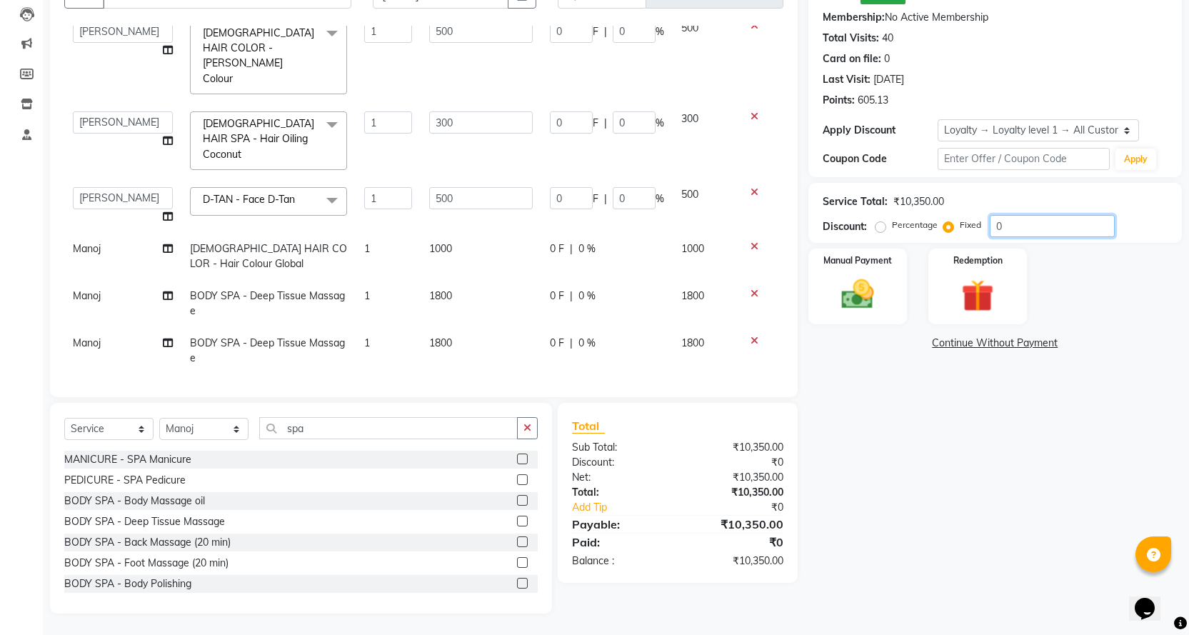
type input "0.29"
type input "3.48"
type input "0.29"
type input "1.45"
type input "0.29"
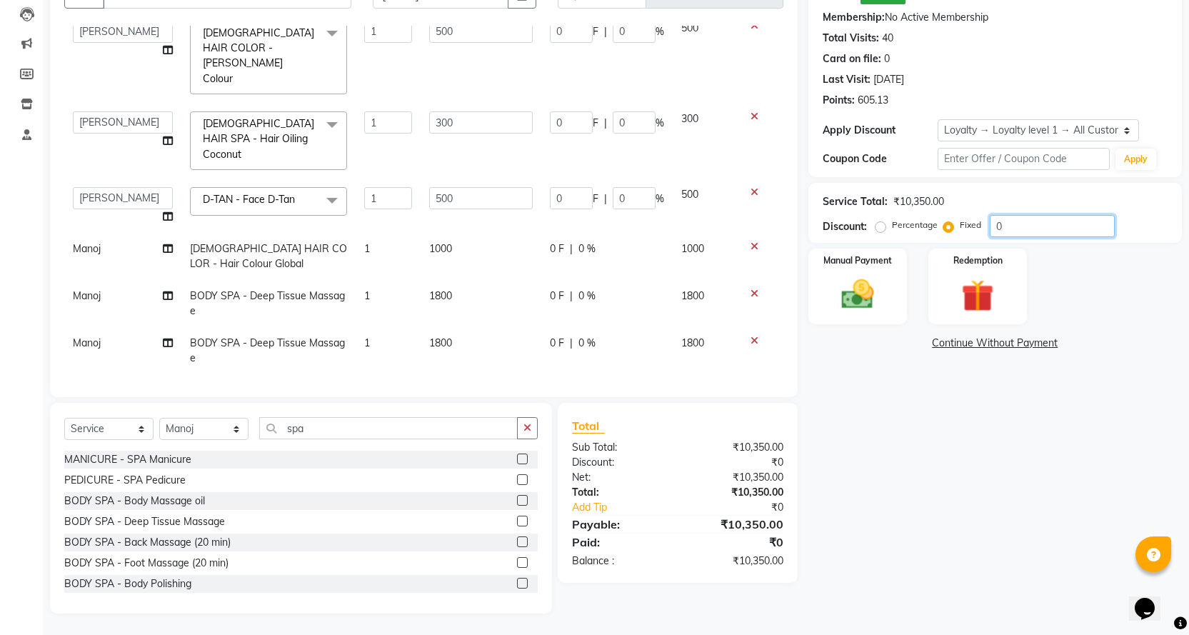
type input "0.87"
type input "0.29"
type input "1.45"
type input "0.29"
type input "350"
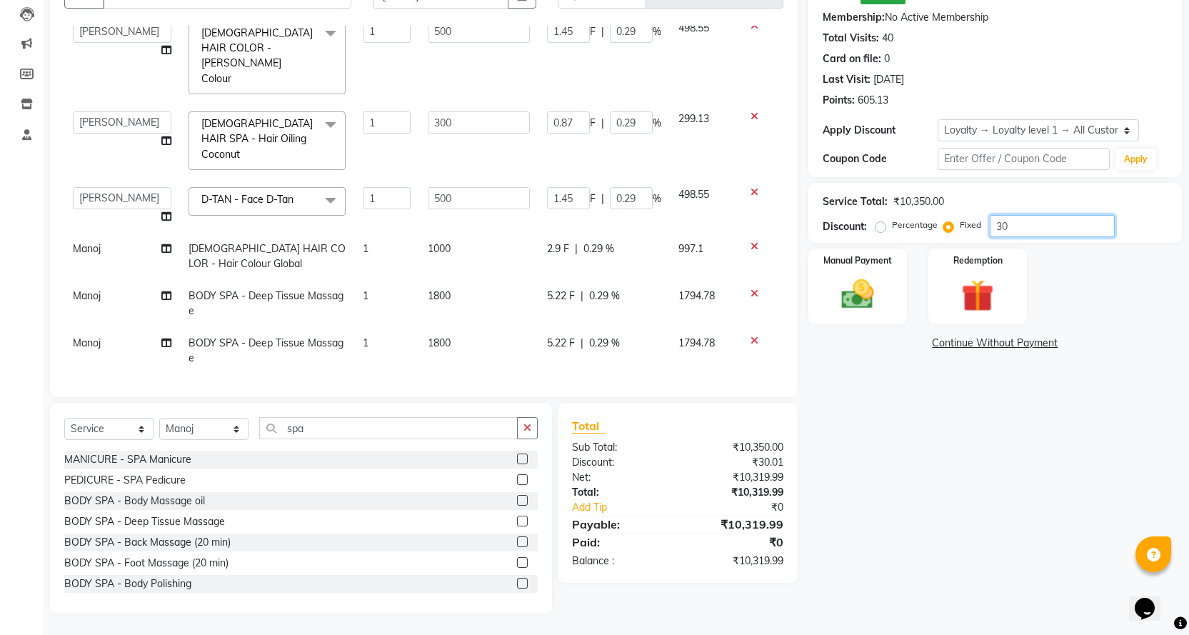
type input "10.14"
type input "3.38"
type input "5.07"
type input "3.38"
type input "33.82"
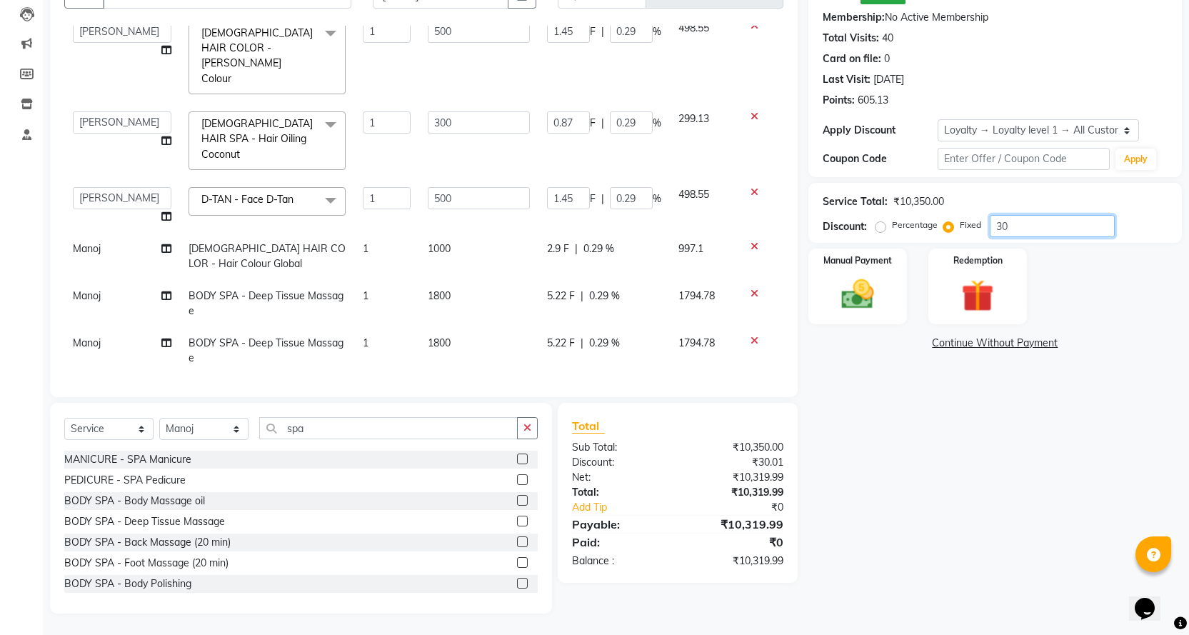
type input "3.38"
type input "40.58"
type input "3.38"
type input "16.91"
type input "3.38"
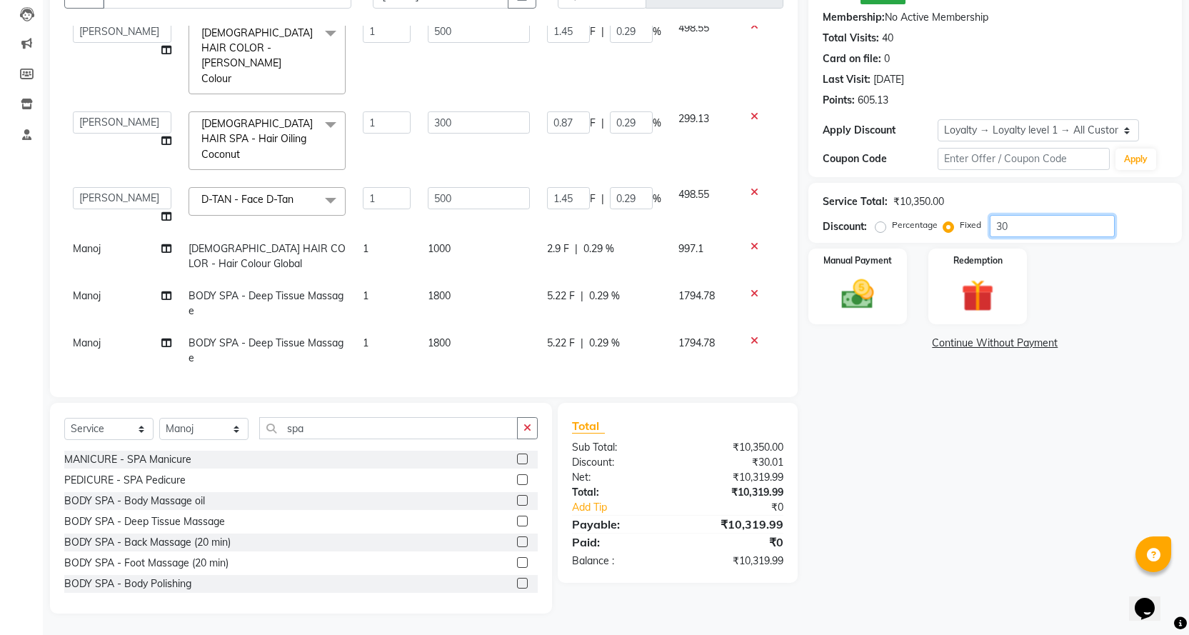
type input "10.14"
type input "3.38"
type input "16.91"
type input "3.38"
type input "350"
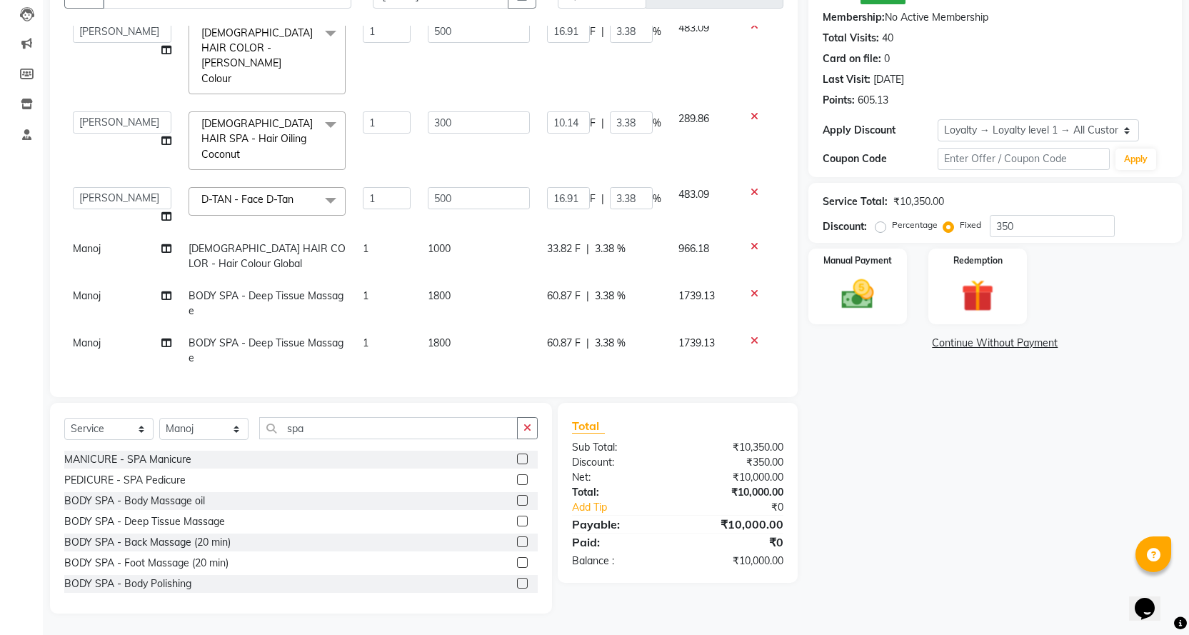
click at [917, 407] on div "Name: [PERSON_NAME]: ₹50.00 Membership: No Active Membership Total Visits: 40 C…" at bounding box center [1000, 285] width 384 height 658
click at [114, 280] on td "Manoj" at bounding box center [122, 303] width 116 height 47
select select "67478"
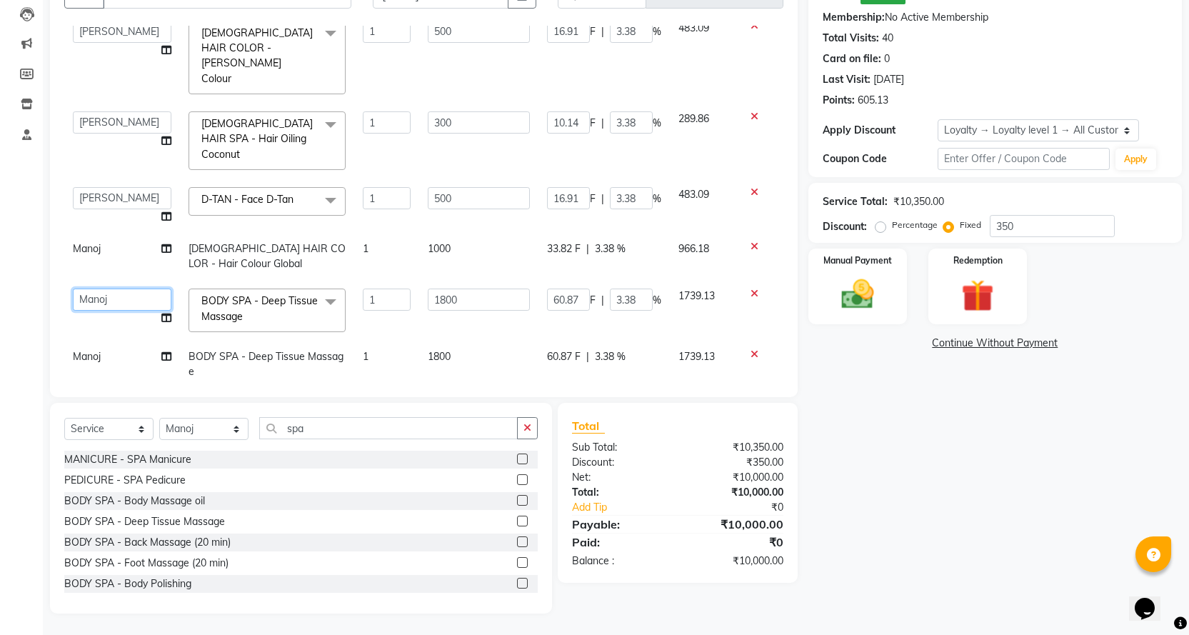
click at [134, 289] on select "[PERSON_NAME] [PERSON_NAME] [PERSON_NAME] Product Reception" at bounding box center [122, 300] width 99 height 22
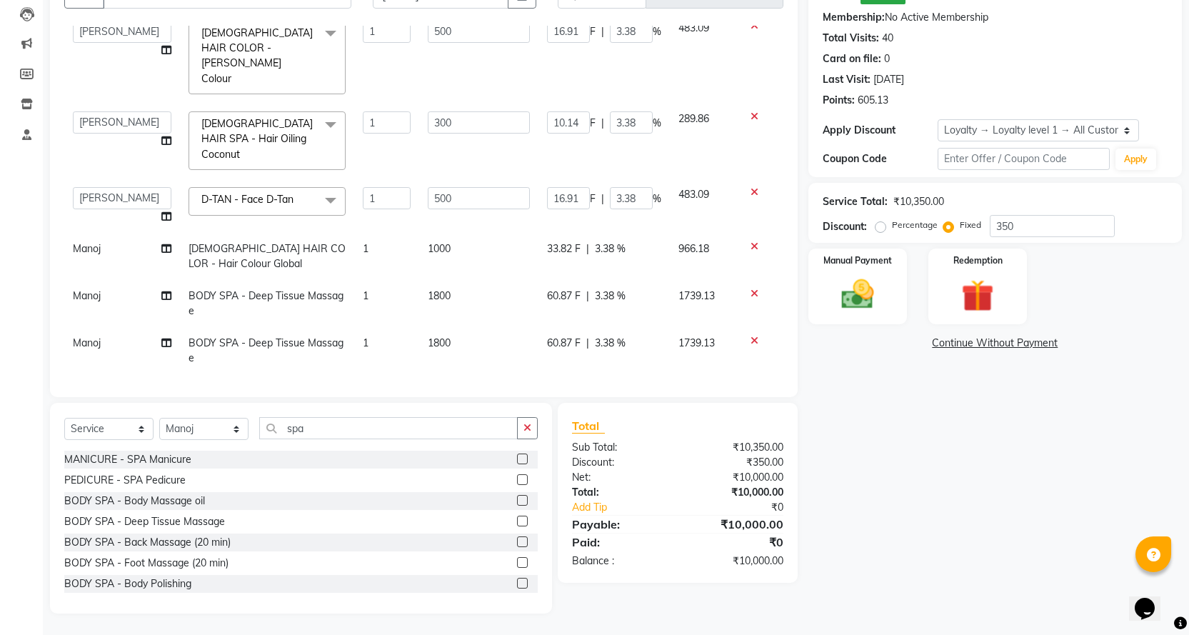
click at [973, 550] on div "Name: [PERSON_NAME]: ₹50.00 Membership: No Active Membership Total Visits: 40 C…" at bounding box center [1000, 285] width 384 height 658
click at [831, 303] on img at bounding box center [857, 294] width 55 height 39
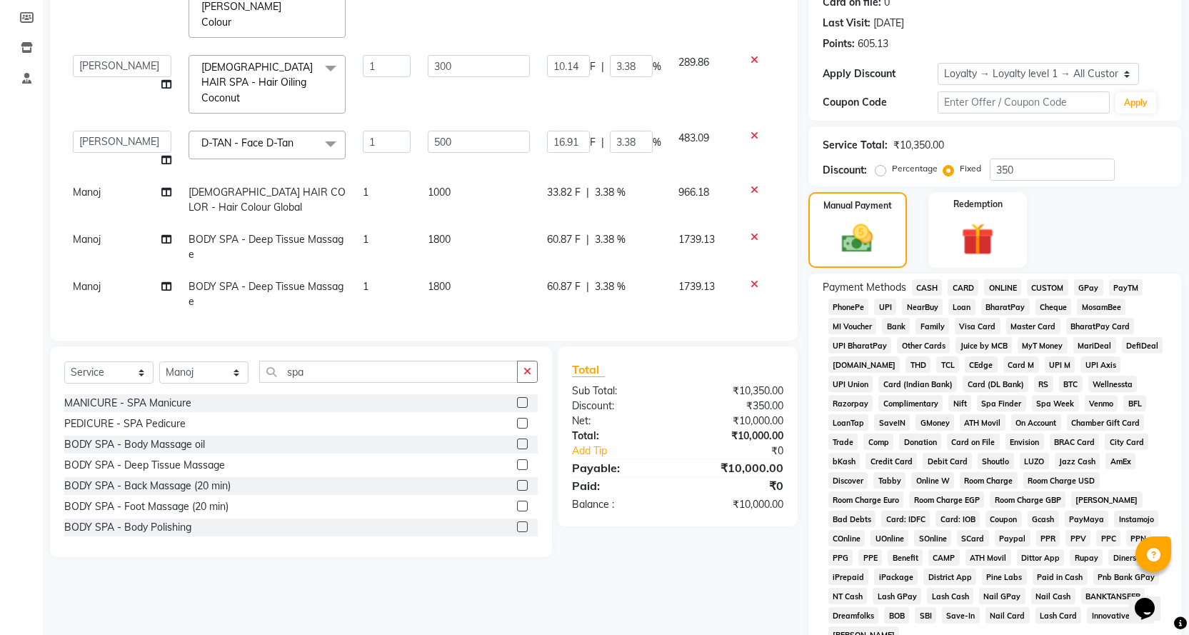
scroll to position [256, 0]
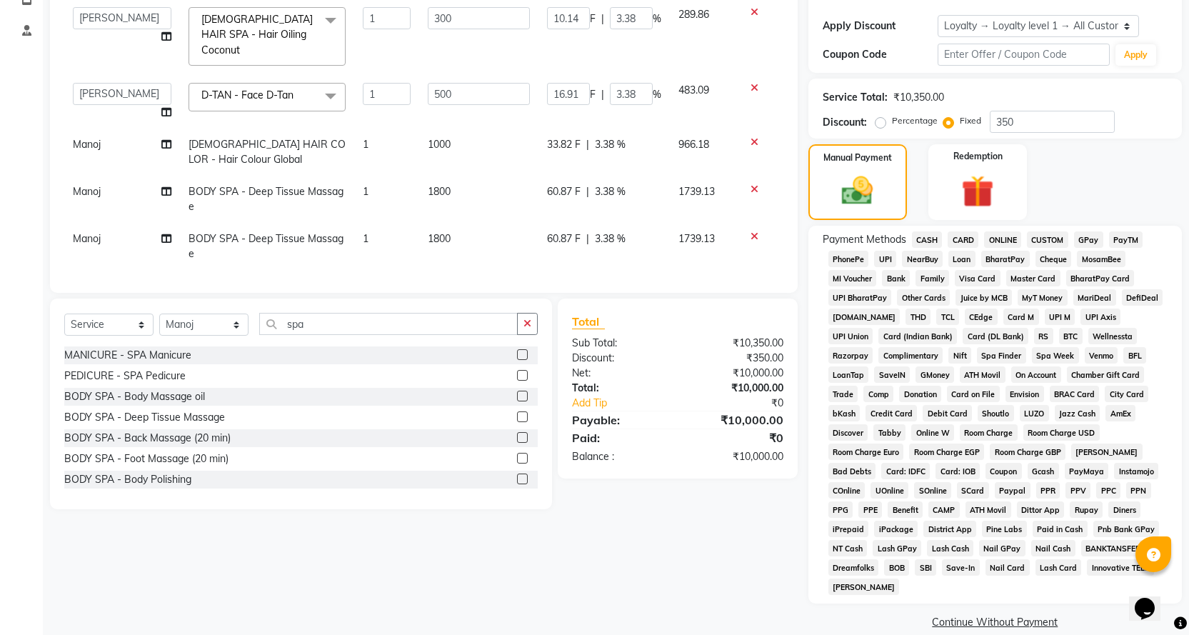
click at [1027, 615] on link "Continue Without Payment" at bounding box center [995, 622] width 368 height 15
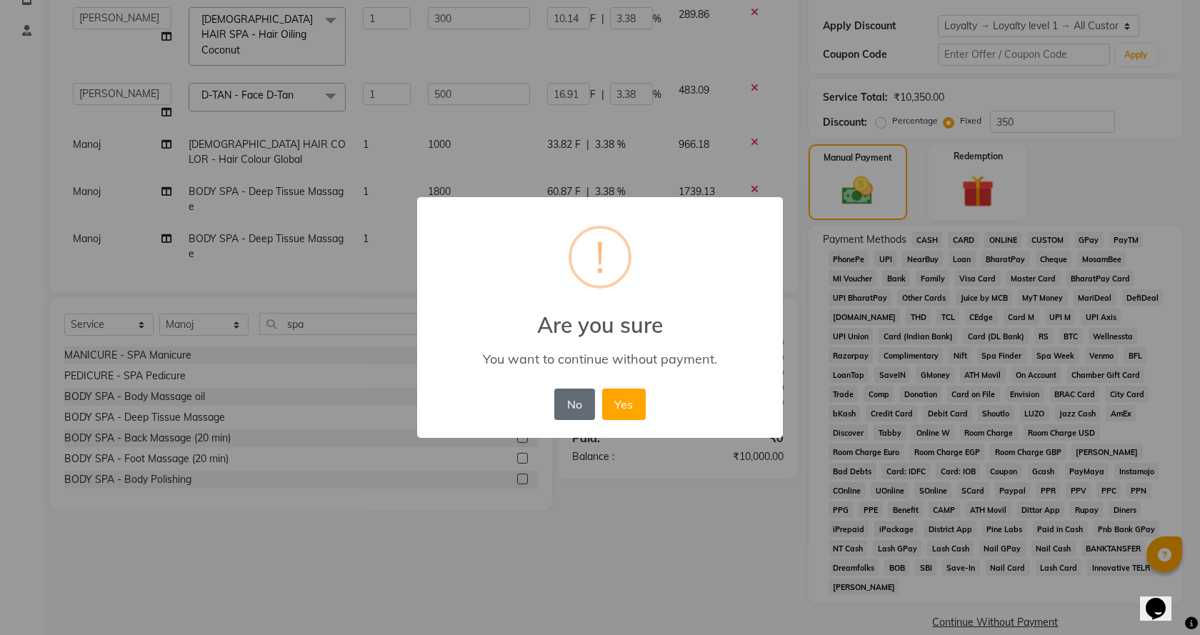
click at [578, 406] on button "No" at bounding box center [574, 403] width 40 height 31
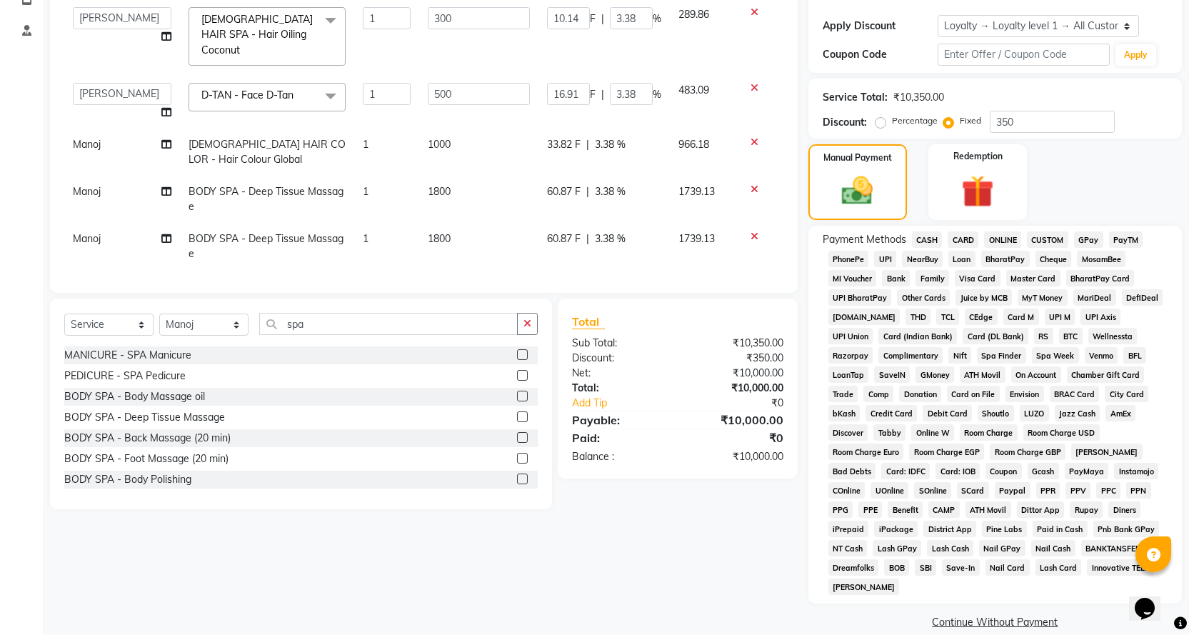
click at [993, 615] on link "Continue Without Payment" at bounding box center [995, 622] width 368 height 15
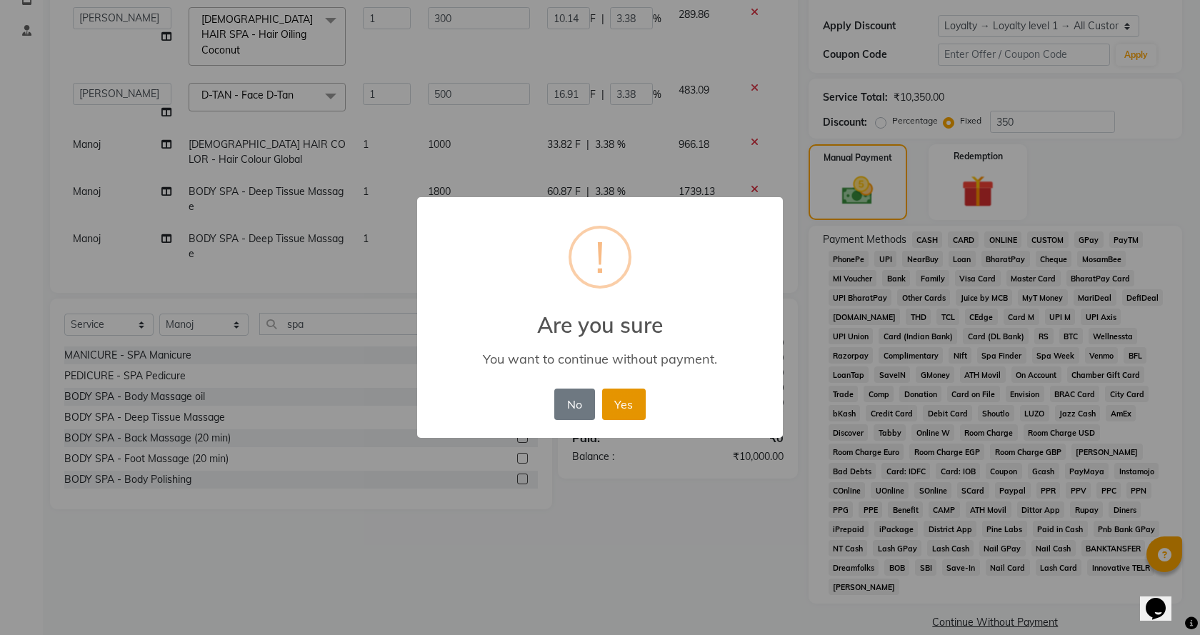
click at [615, 409] on button "Yes" at bounding box center [624, 403] width 44 height 31
click at [615, 409] on div "× ! Are you sure You want to continue without payment. No No Yes" at bounding box center [600, 317] width 366 height 241
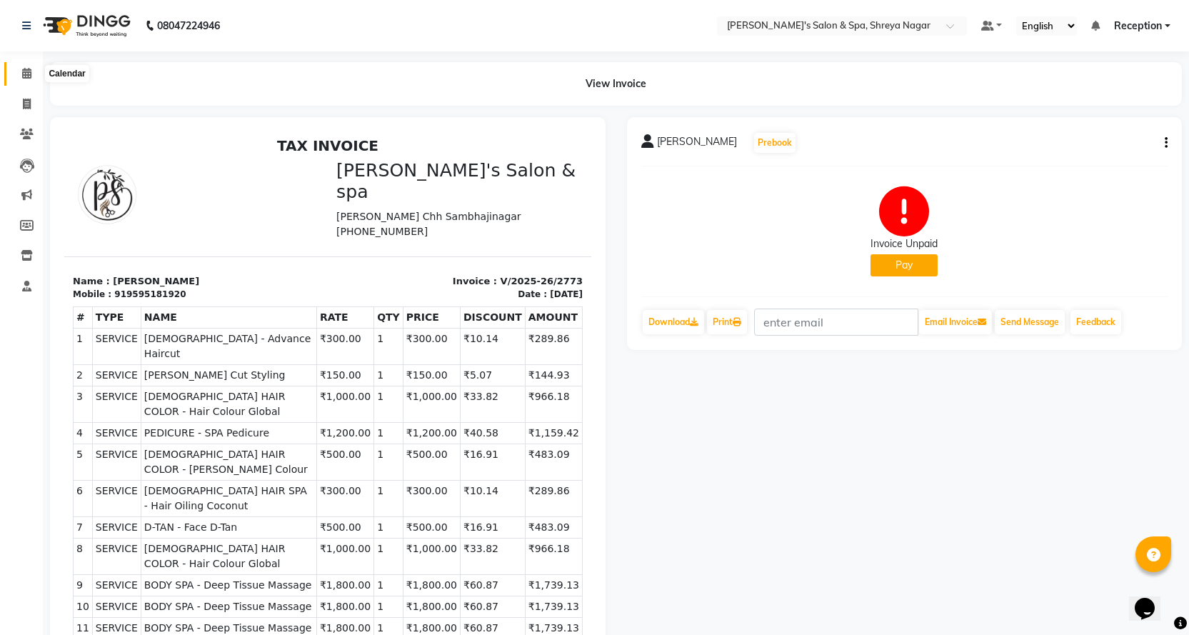
click at [16, 74] on span at bounding box center [26, 74] width 25 height 16
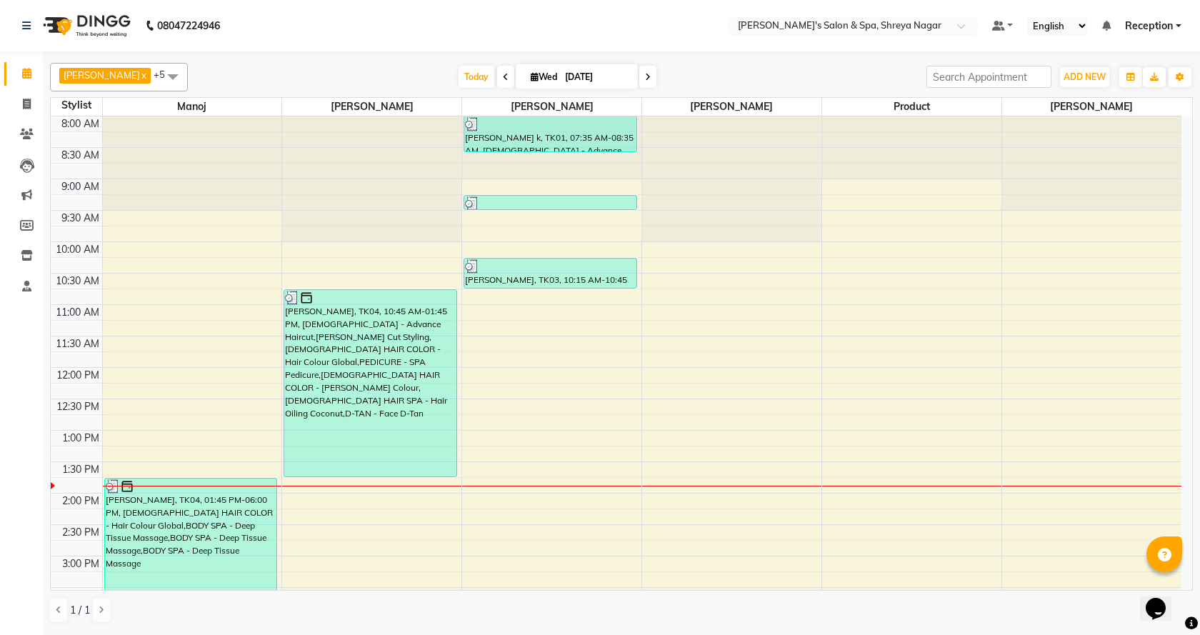
drag, startPoint x: 230, startPoint y: 107, endPoint x: 220, endPoint y: 107, distance: 10.0
click at [229, 107] on span "Manoj" at bounding box center [192, 107] width 179 height 18
click at [20, 106] on span at bounding box center [26, 104] width 25 height 16
select select "7591"
select select "service"
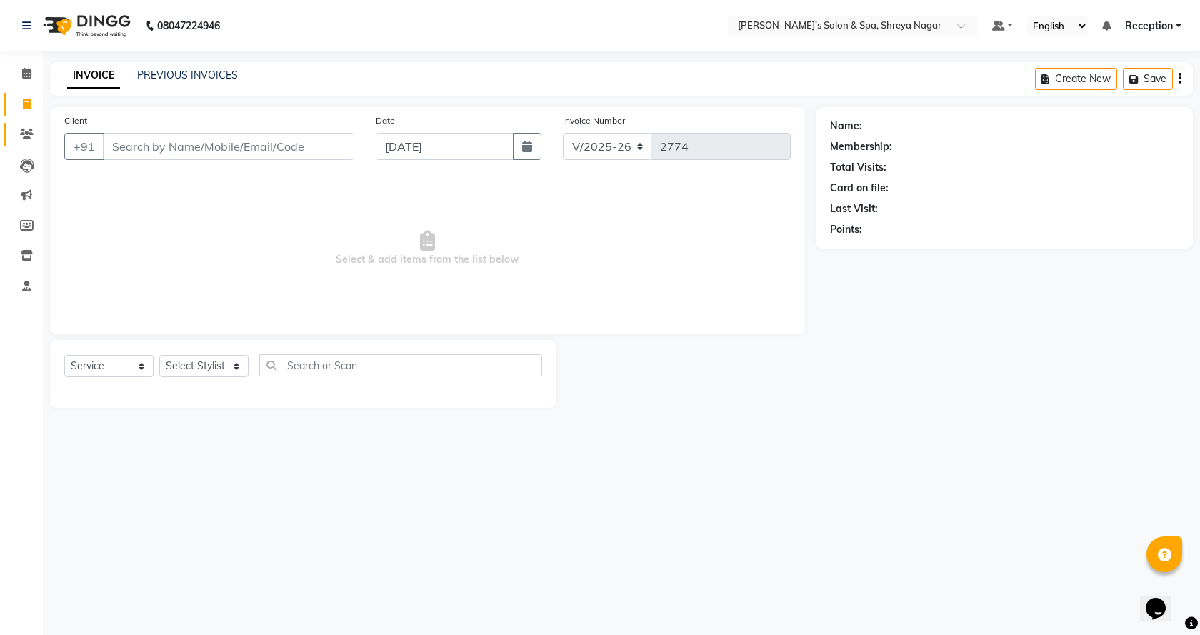
click at [29, 133] on icon at bounding box center [27, 134] width 14 height 11
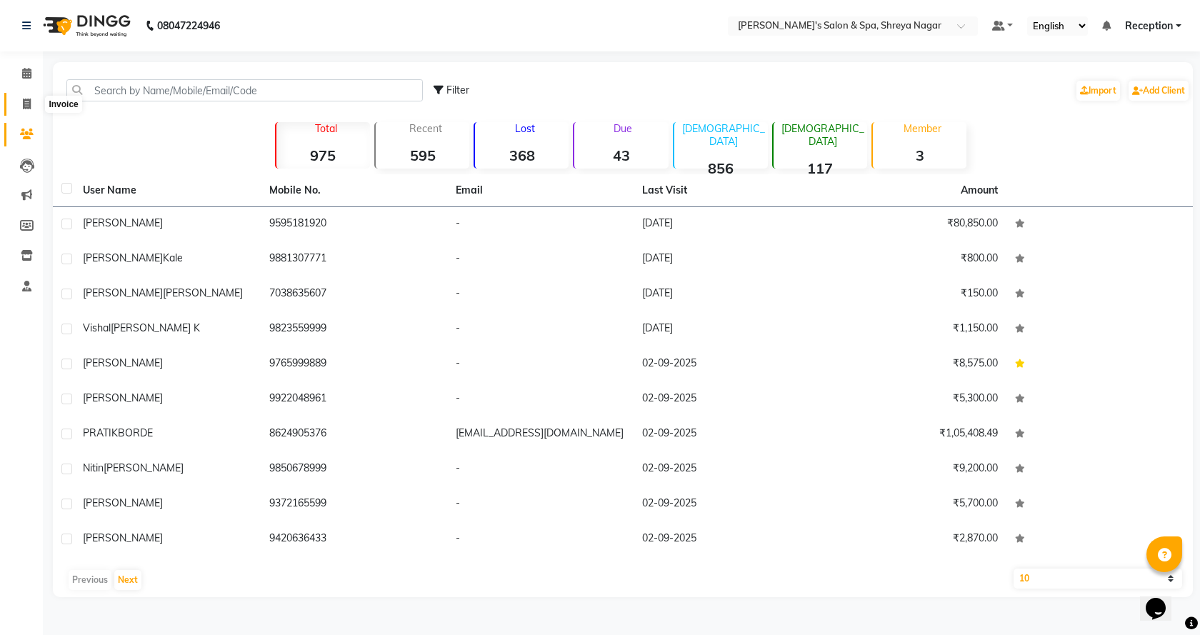
drag, startPoint x: 29, startPoint y: 101, endPoint x: 19, endPoint y: 87, distance: 17.9
click at [29, 101] on icon at bounding box center [27, 104] width 8 height 11
select select "service"
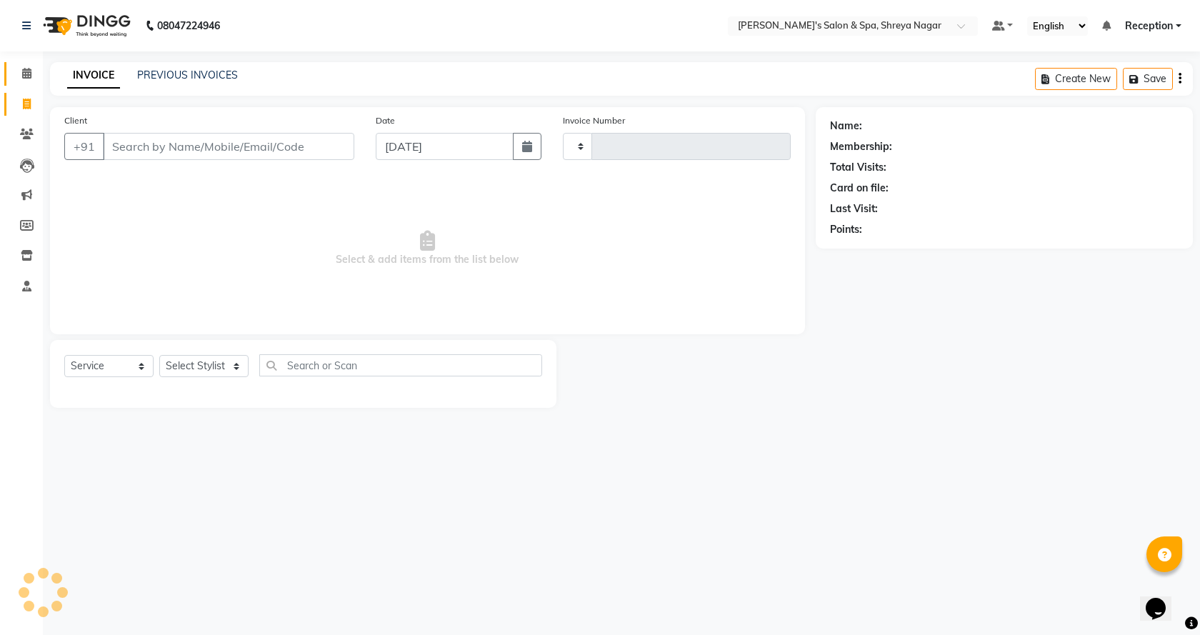
type input "2774"
select select "7591"
click at [16, 79] on span at bounding box center [26, 74] width 25 height 16
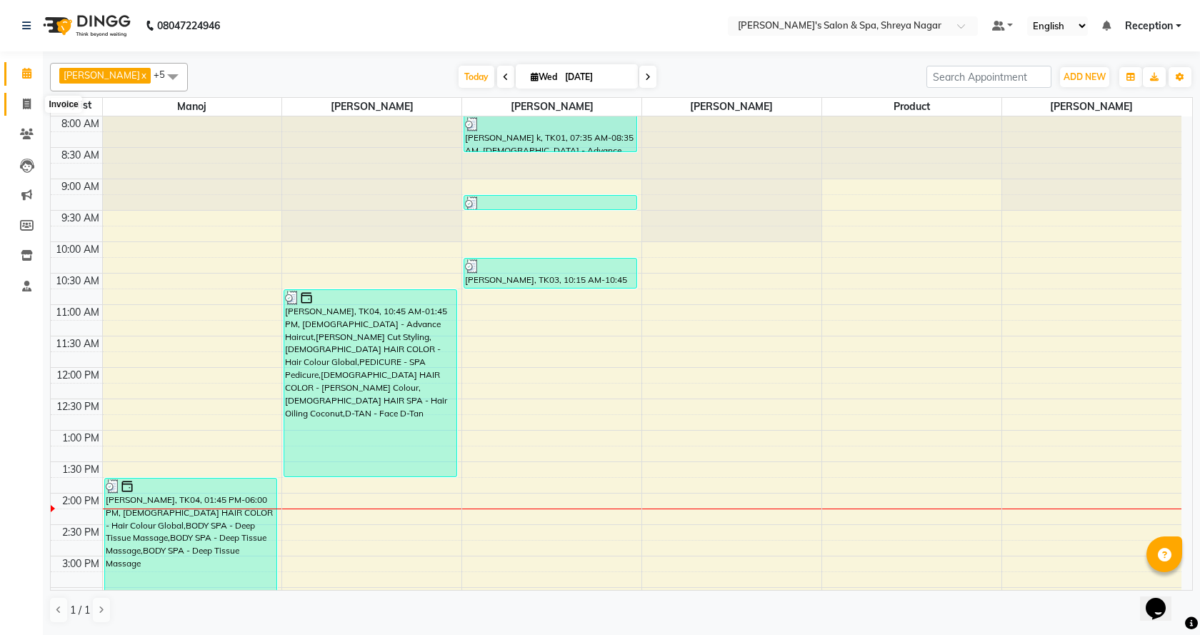
click at [29, 106] on icon at bounding box center [27, 104] width 8 height 11
select select "service"
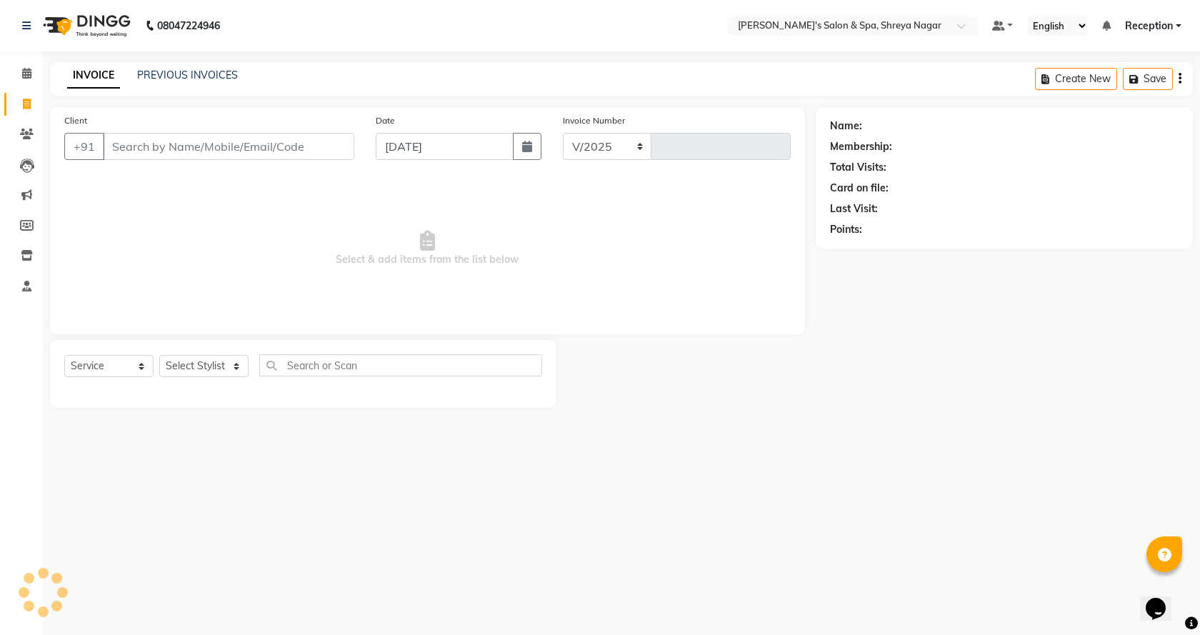
select select "7591"
type input "2774"
click at [264, 143] on input "Client" at bounding box center [228, 146] width 251 height 27
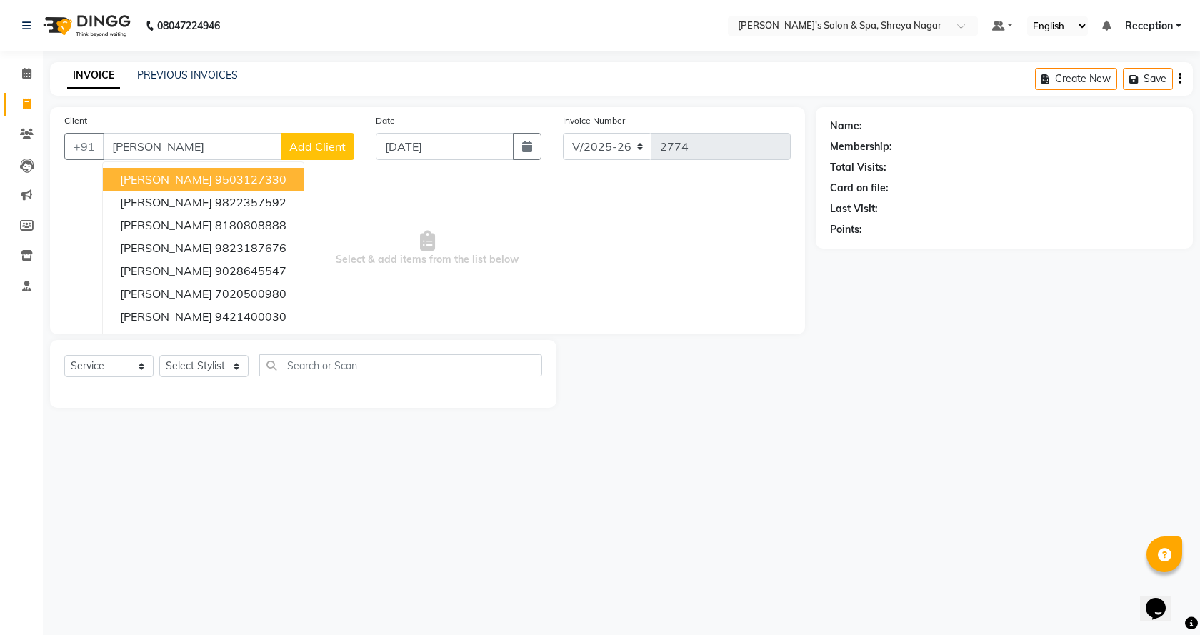
type input "J"
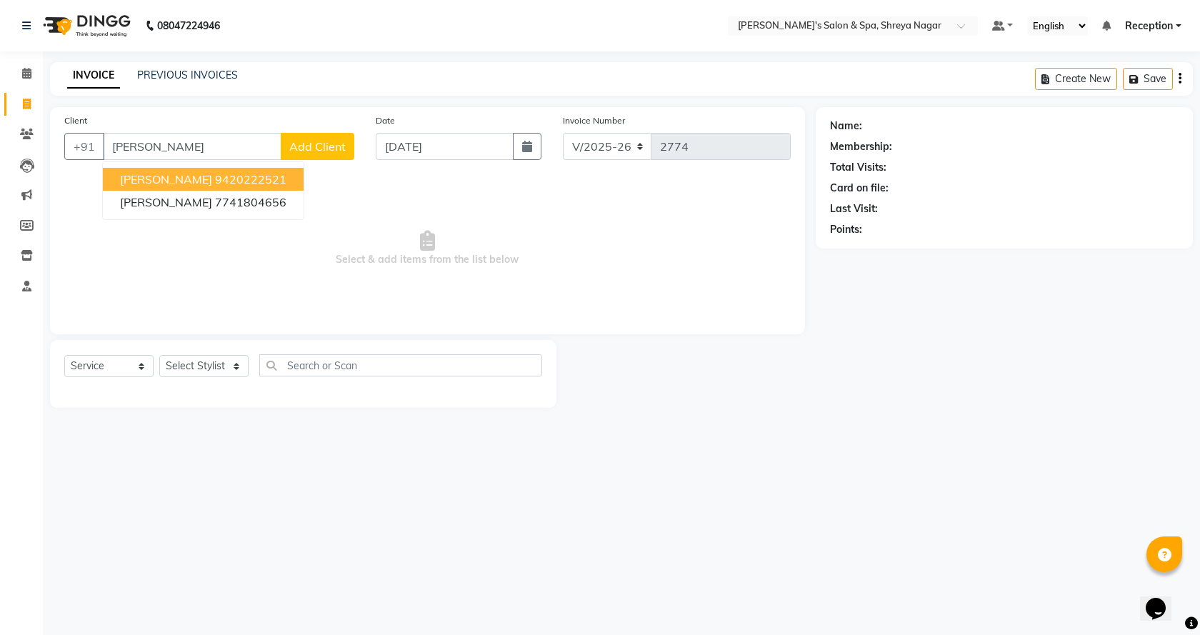
click at [216, 179] on ngb-highlight "9420222521" at bounding box center [250, 179] width 71 height 14
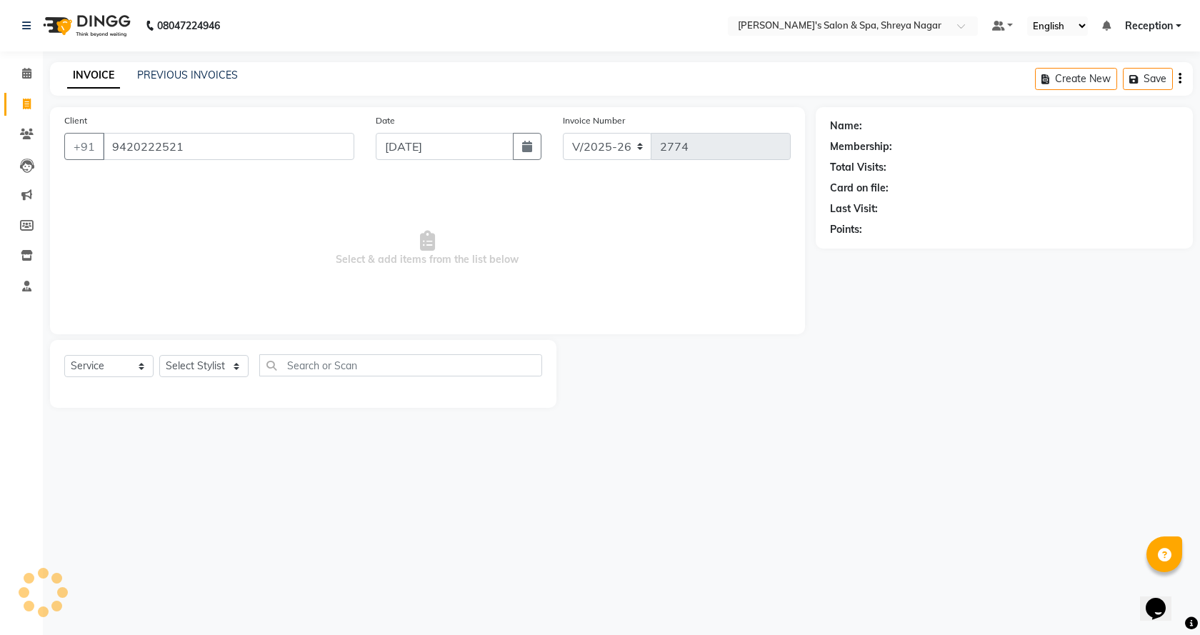
type input "9420222521"
select select "1: Object"
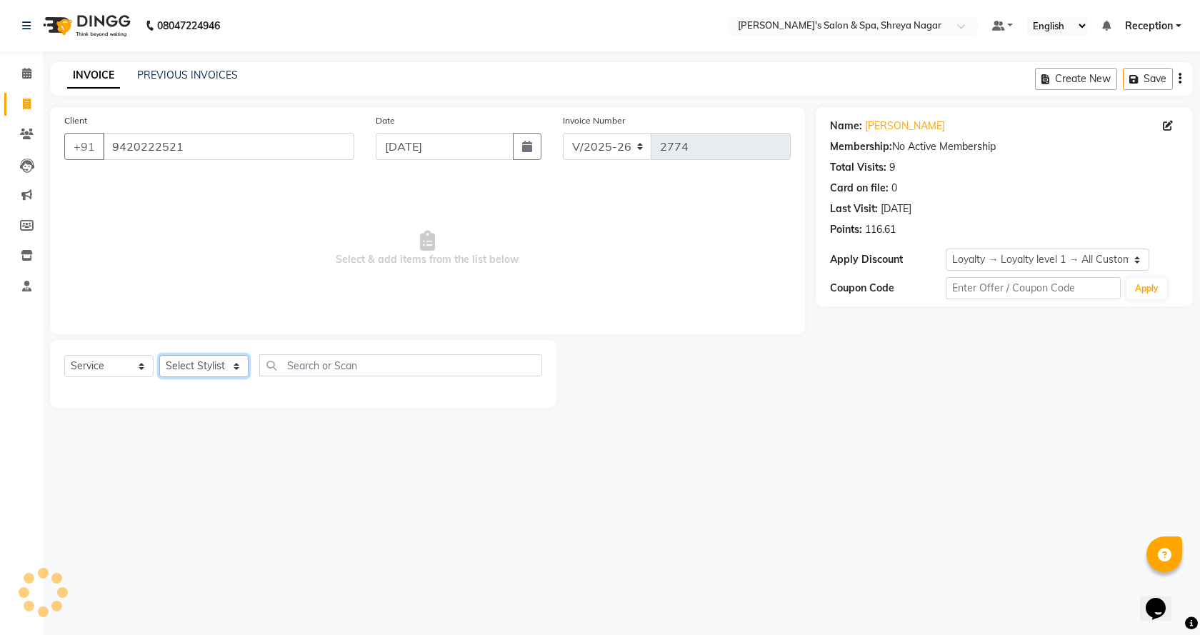
click at [231, 359] on select "Select Stylist [PERSON_NAME] [PERSON_NAME] [PERSON_NAME] Product Reception" at bounding box center [203, 366] width 89 height 22
select select "67478"
click at [159, 355] on select "Select Stylist [PERSON_NAME] [PERSON_NAME] [PERSON_NAME] Product Reception" at bounding box center [203, 366] width 89 height 22
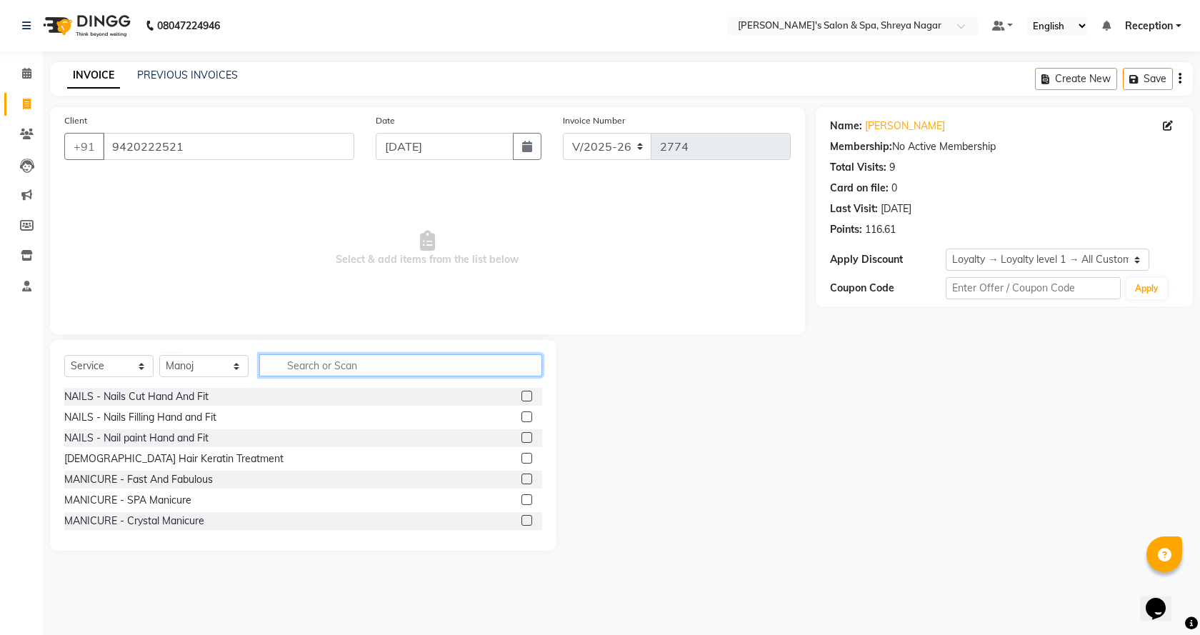
click at [420, 358] on input "text" at bounding box center [400, 365] width 283 height 22
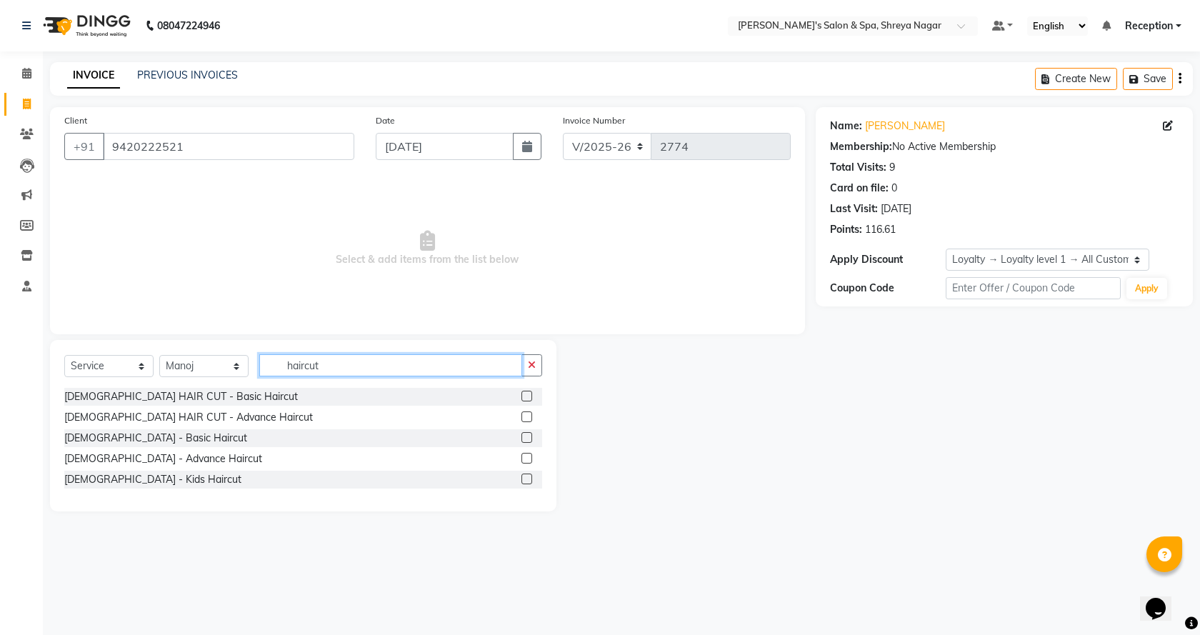
type input "haircut"
click at [527, 436] on label at bounding box center [526, 437] width 11 height 11
click at [527, 436] on input "checkbox" at bounding box center [525, 437] width 9 height 9
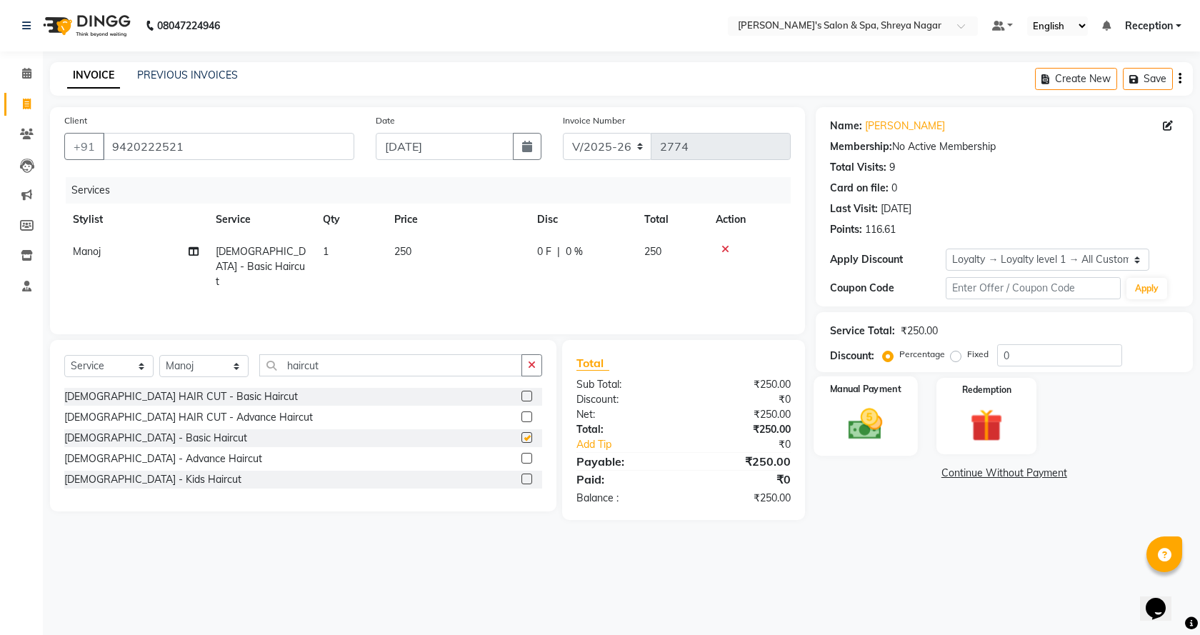
checkbox input "false"
click at [866, 422] on img at bounding box center [866, 423] width 56 height 39
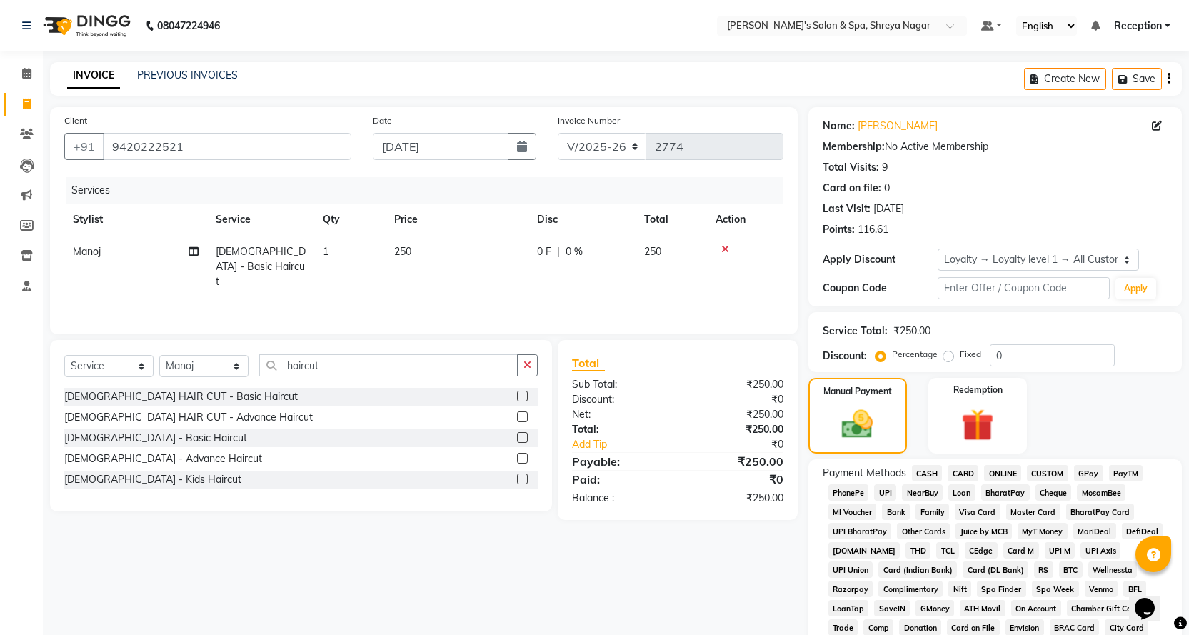
click at [1004, 477] on span "ONLINE" at bounding box center [1002, 473] width 37 height 16
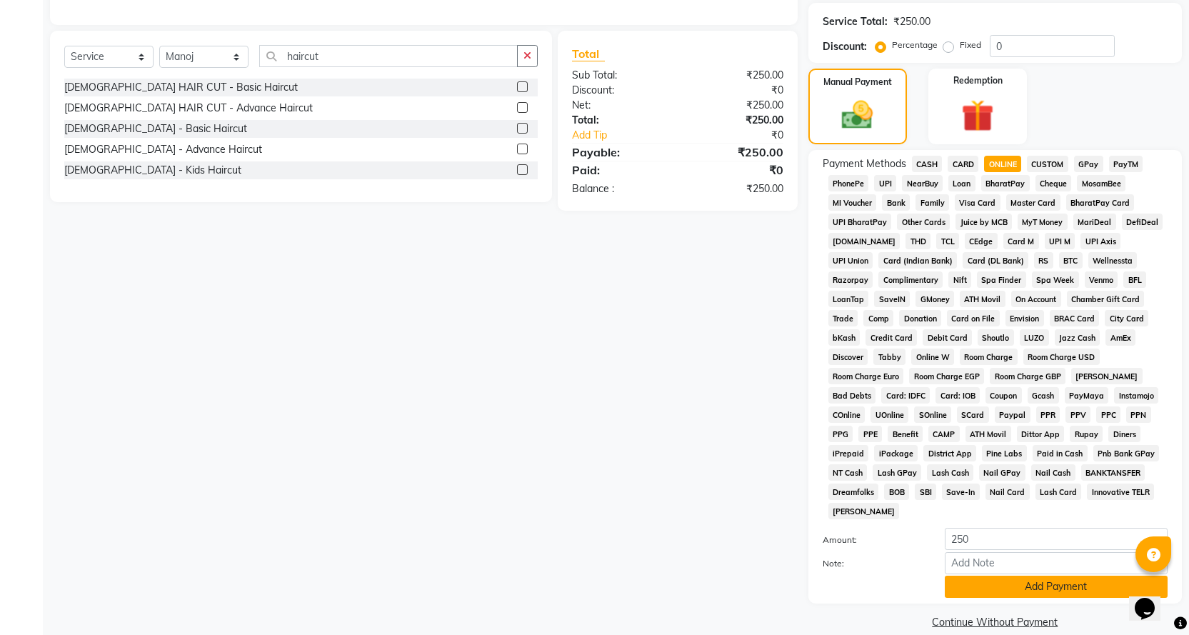
click at [1009, 576] on button "Add Payment" at bounding box center [1056, 587] width 223 height 22
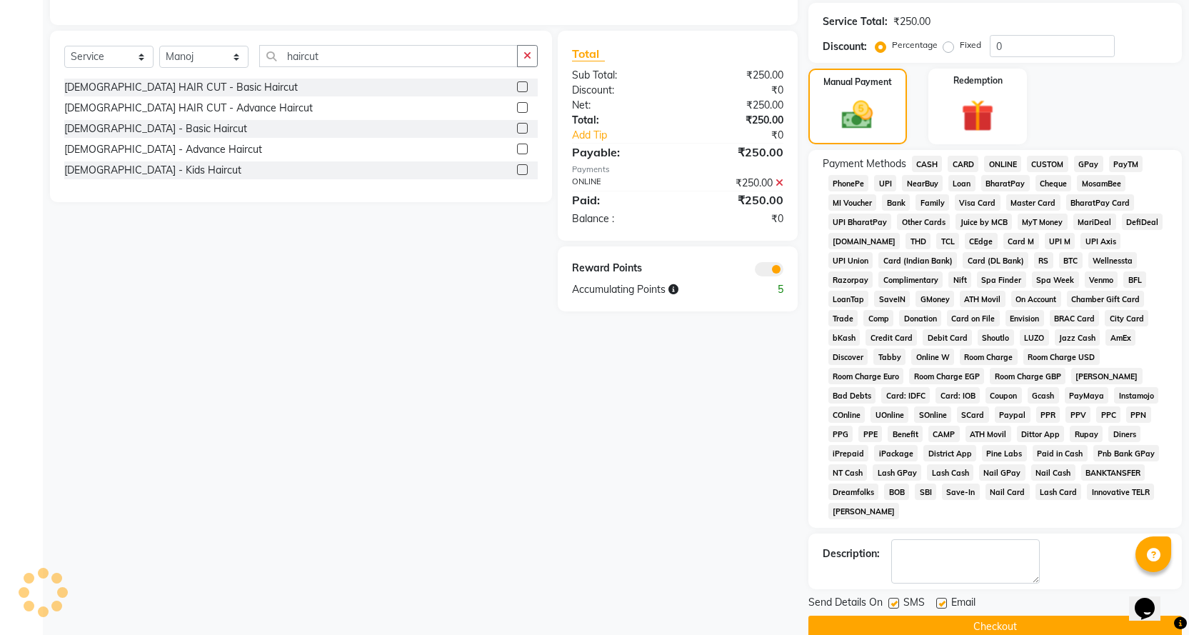
click at [1006, 616] on button "Checkout" at bounding box center [994, 627] width 373 height 22
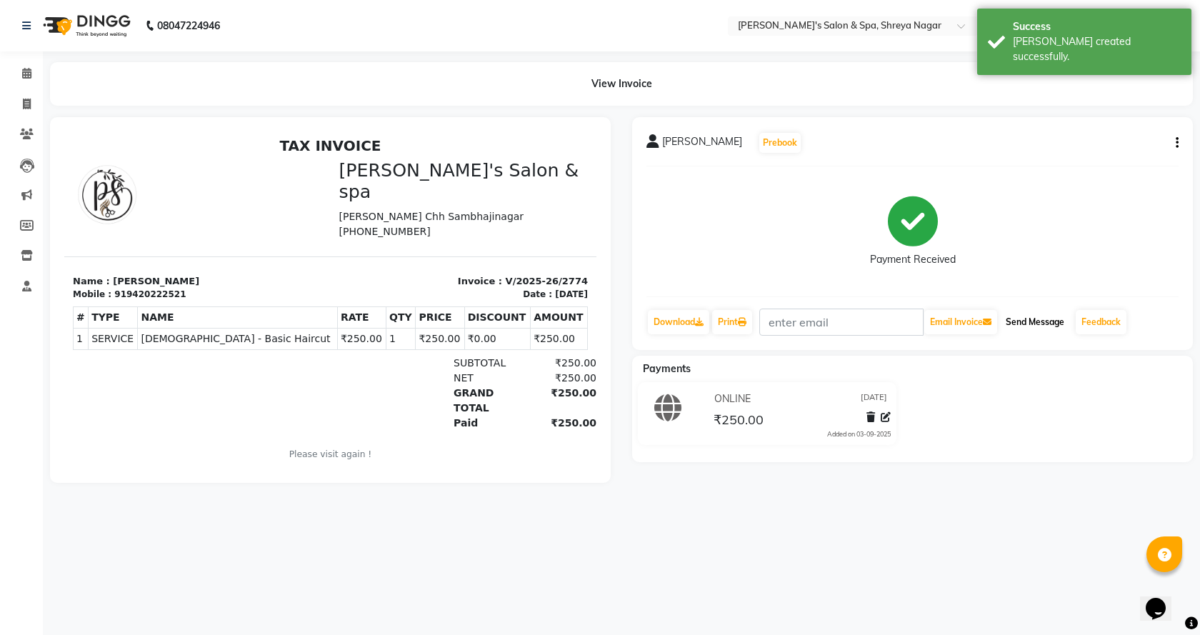
drag, startPoint x: 1051, startPoint y: 323, endPoint x: 1066, endPoint y: 321, distance: 15.1
click at [1054, 322] on button "Send Message" at bounding box center [1035, 322] width 70 height 24
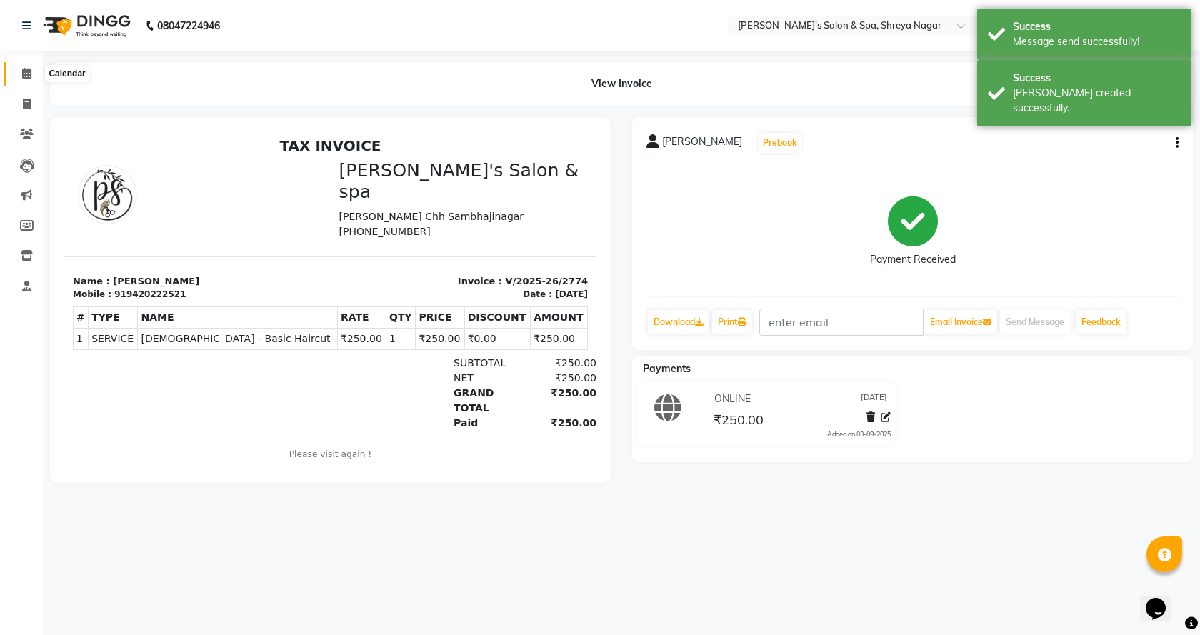
click at [17, 71] on span at bounding box center [26, 74] width 25 height 16
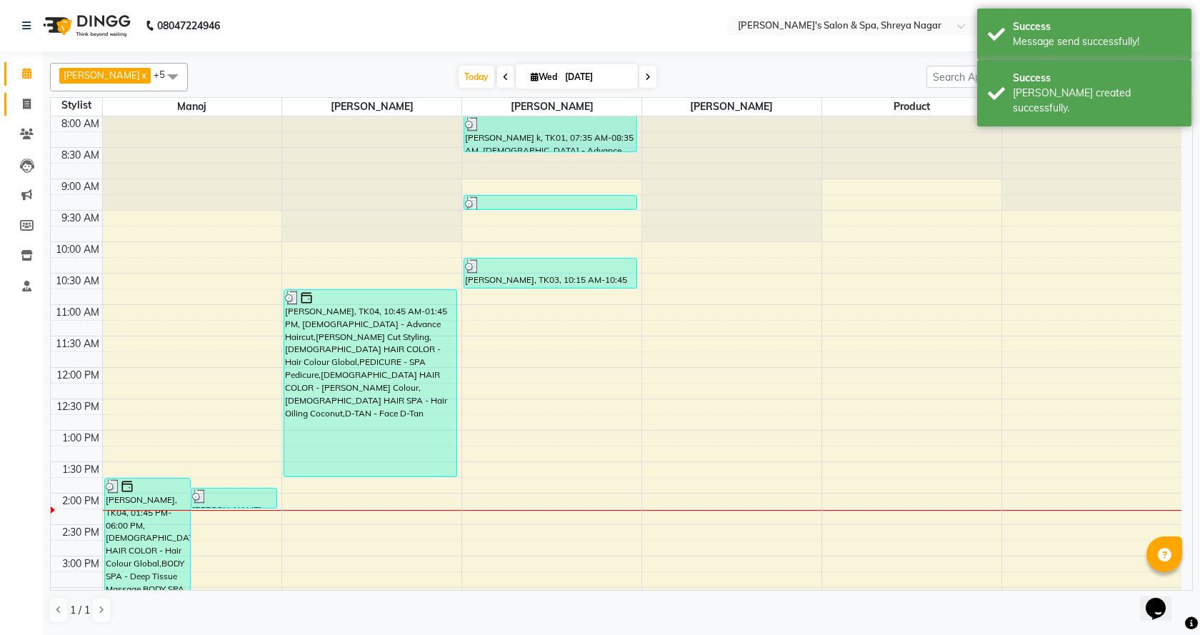
click at [31, 94] on link "Invoice" at bounding box center [21, 105] width 34 height 24
select select "service"
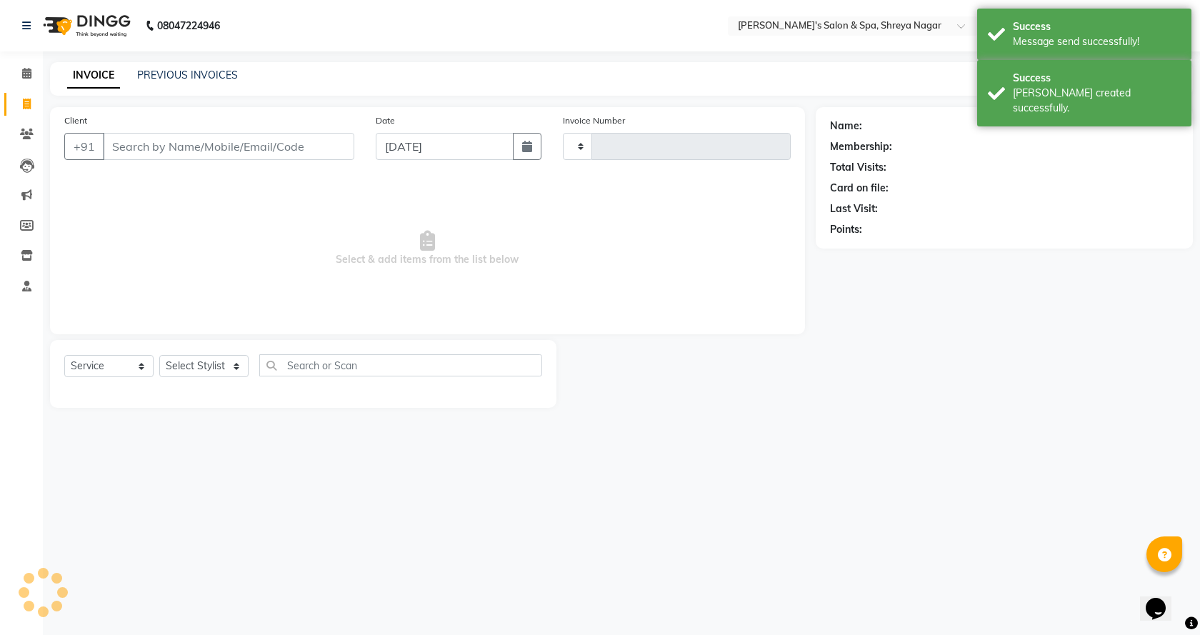
type input "2775"
select select "7591"
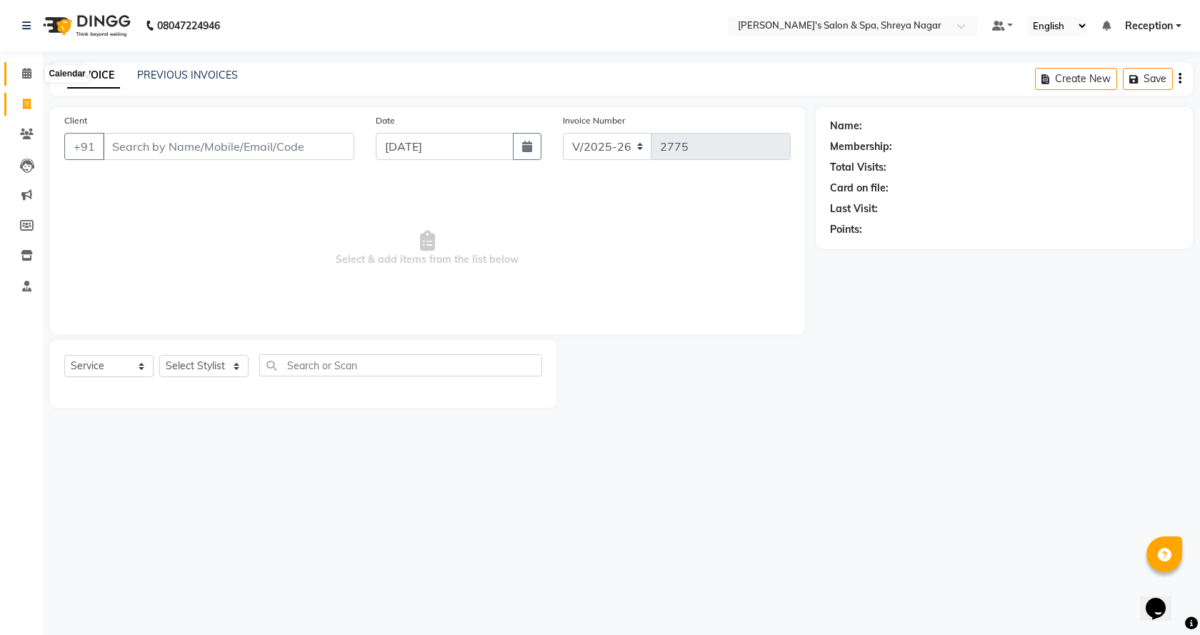
click at [30, 71] on icon at bounding box center [26, 73] width 9 height 11
